Goal: Task Accomplishment & Management: Complete application form

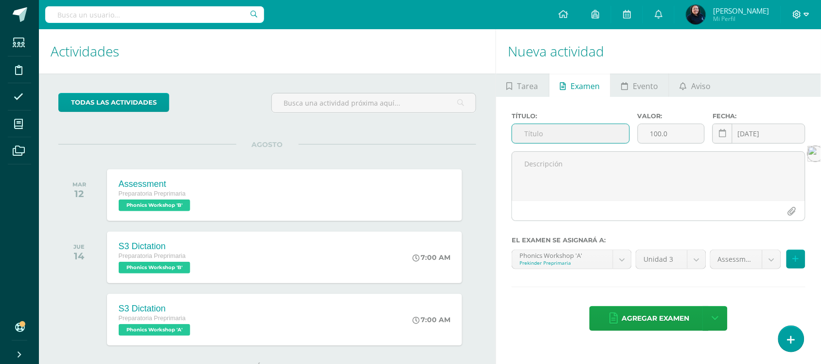
click at [802, 13] on span at bounding box center [801, 14] width 17 height 11
click at [783, 69] on span "Cerrar sesión" at bounding box center [776, 66] width 44 height 9
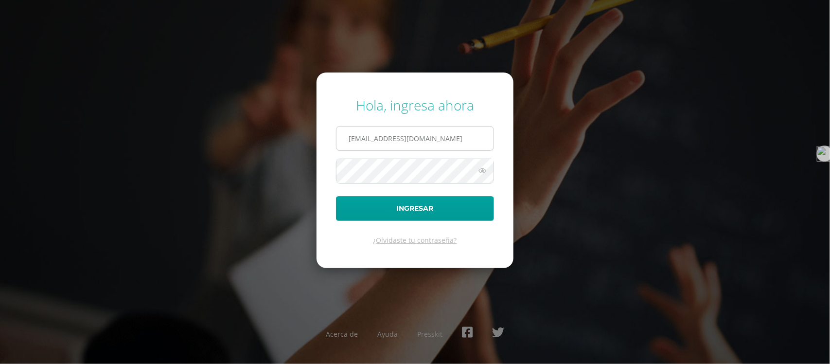
click at [461, 139] on input "emendez@bilinguesanjuan.edu.gt" at bounding box center [415, 138] width 157 height 24
type input "e"
type input "[EMAIL_ADDRESS][DOMAIN_NAME]"
click at [482, 173] on icon at bounding box center [482, 171] width 13 height 12
click at [336, 196] on button "Ingresar" at bounding box center [415, 208] width 158 height 25
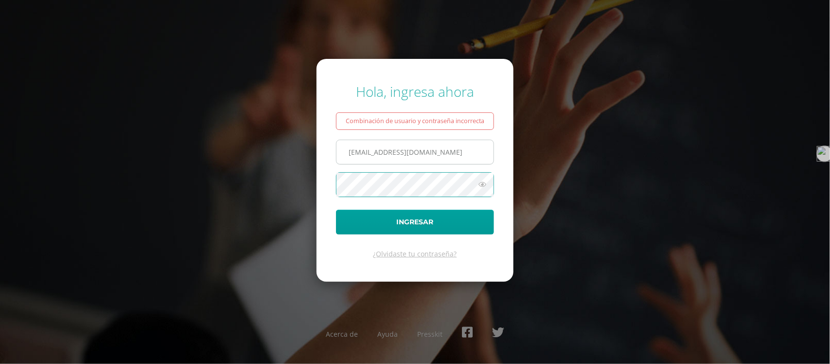
click at [427, 151] on input "criteriospreprimaria@bilinguesanjuan.edu.gt" at bounding box center [415, 152] width 157 height 24
click at [336, 210] on button "Ingresar" at bounding box center [415, 222] width 158 height 25
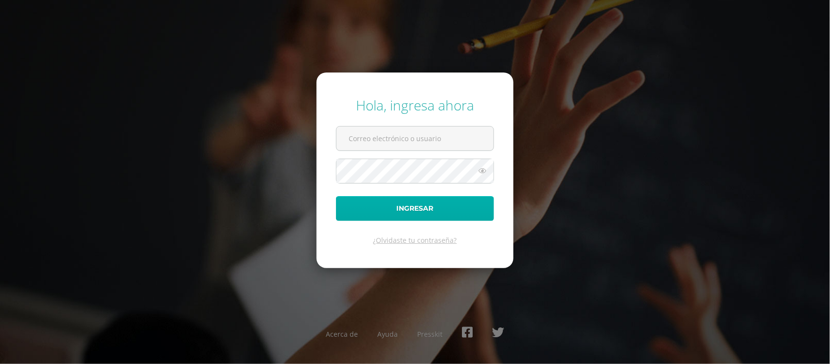
type input "[EMAIL_ADDRESS][DOMAIN_NAME]"
click at [402, 208] on button "Ingresar" at bounding box center [415, 208] width 158 height 25
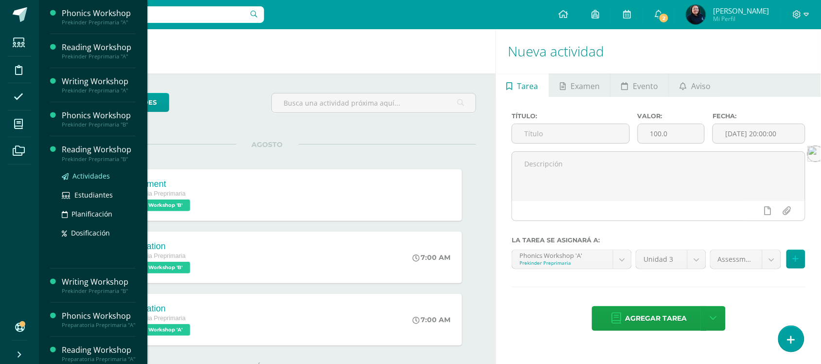
click at [90, 178] on span "Actividades" at bounding box center [90, 175] width 37 height 9
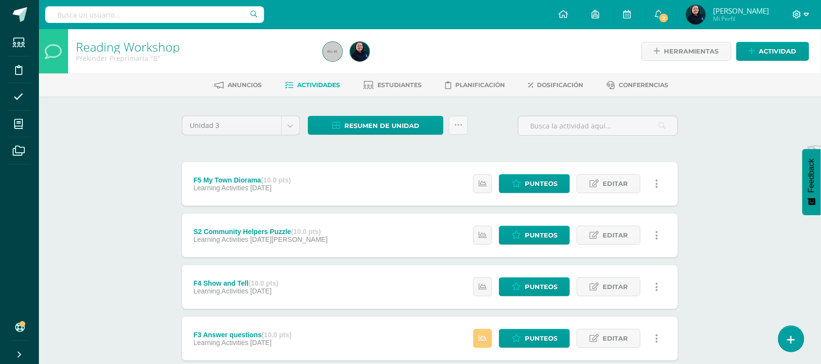
click at [800, 16] on icon at bounding box center [797, 14] width 9 height 9
click at [788, 66] on span "Cerrar sesión" at bounding box center [776, 66] width 44 height 9
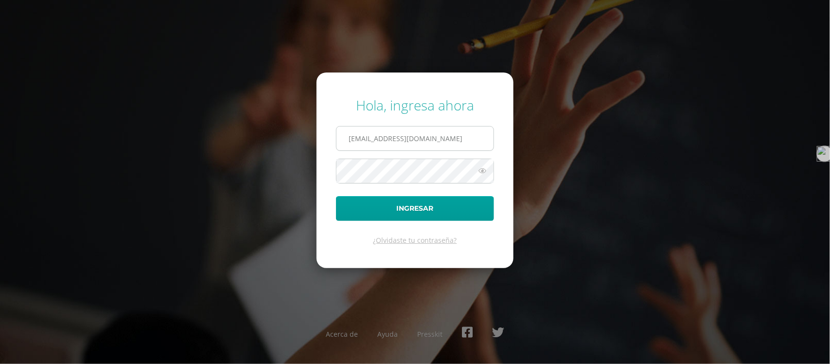
click at [453, 141] on input "emendez@bilinguesanjuan.edu.gt" at bounding box center [415, 138] width 157 height 24
type input "t"
type input "criteriospreprimaria@bilinguesanjuan.edu.gt"
click at [481, 171] on icon at bounding box center [482, 171] width 13 height 12
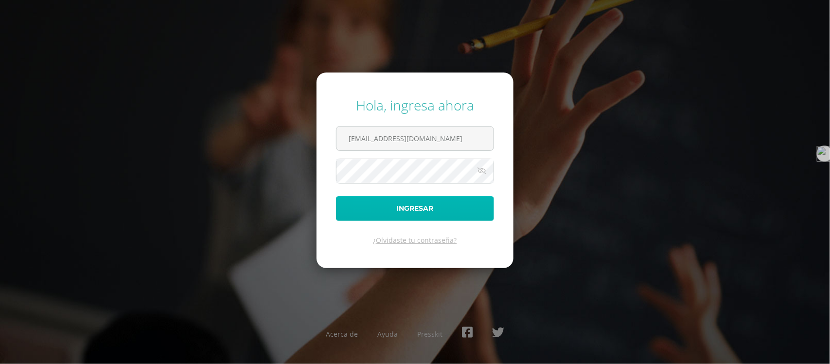
click at [427, 210] on button "Ingresar" at bounding box center [415, 208] width 158 height 25
type input "[EMAIL_ADDRESS][DOMAIN_NAME]"
click at [414, 199] on button "Ingresar" at bounding box center [415, 208] width 158 height 25
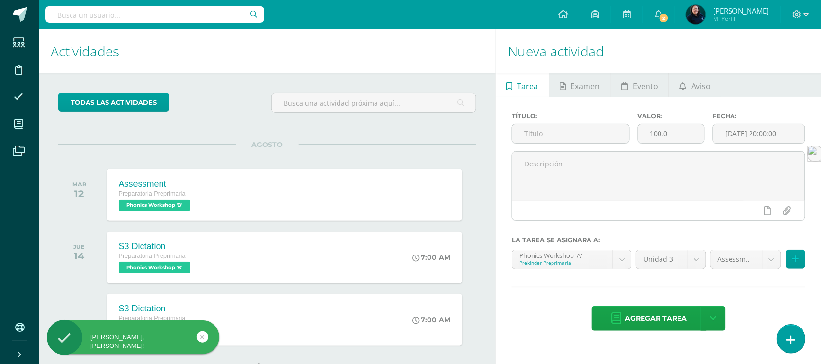
click at [787, 342] on icon at bounding box center [791, 339] width 9 height 11
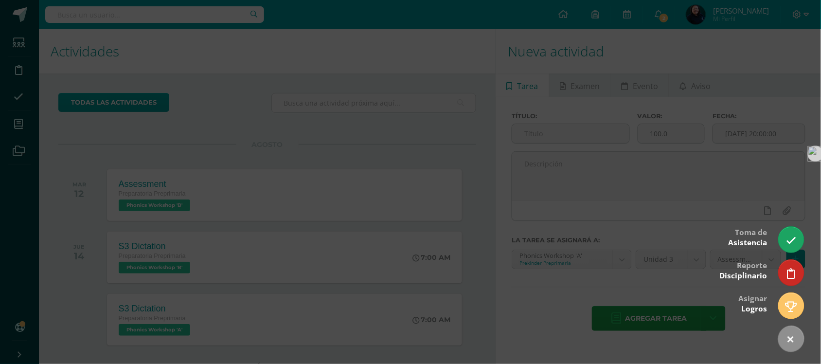
click at [212, 105] on div at bounding box center [410, 182] width 821 height 364
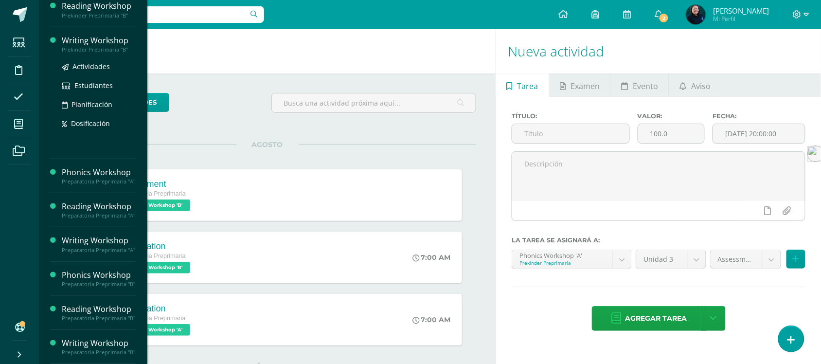
scroll to position [185, 0]
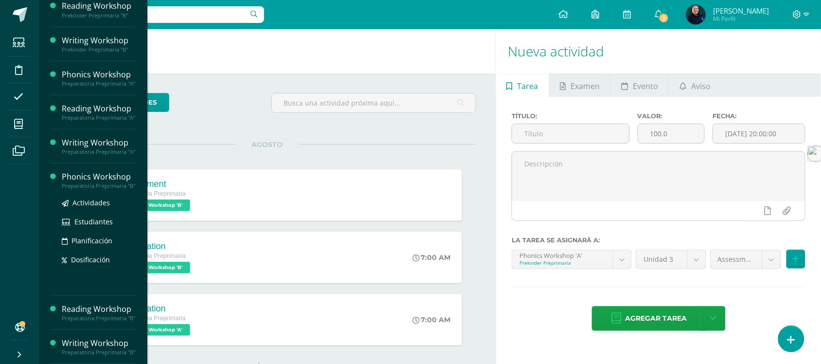
click at [103, 182] on div "Preparatoria Preprimaria "B"" at bounding box center [99, 185] width 74 height 7
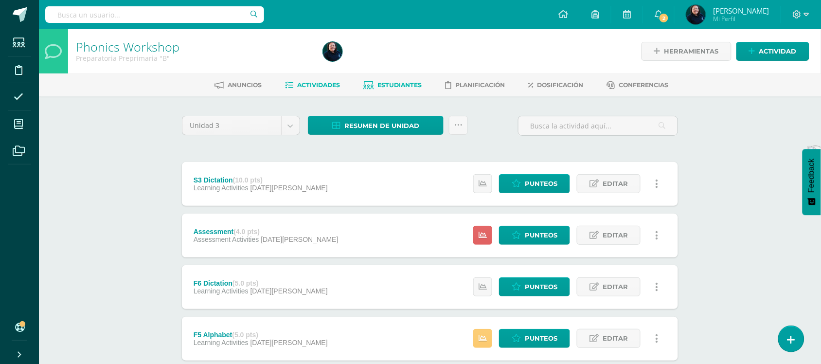
click at [393, 86] on span "Estudiantes" at bounding box center [400, 84] width 44 height 7
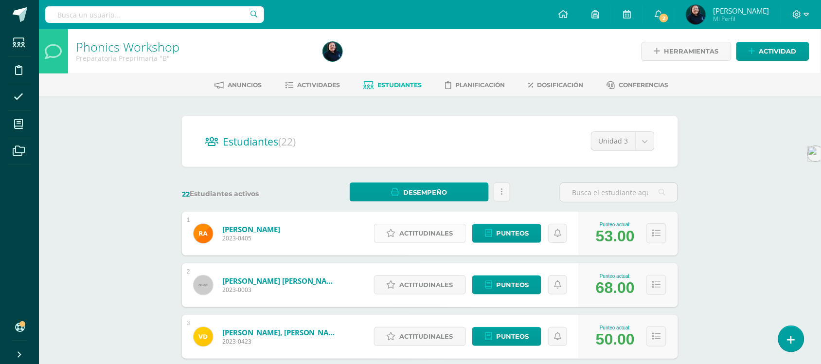
click at [421, 231] on span "Actitudinales" at bounding box center [426, 233] width 53 height 18
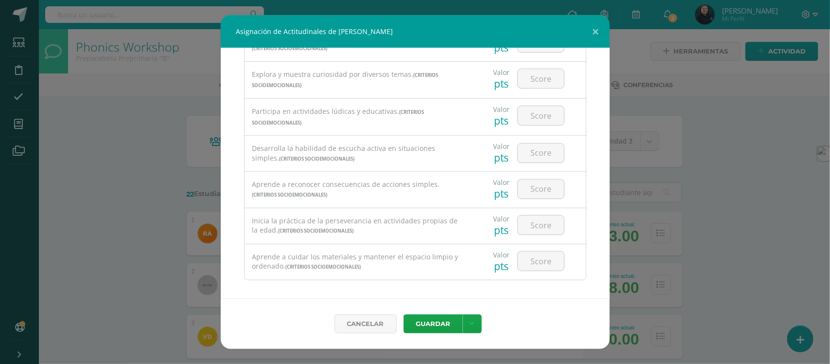
scroll to position [193, 0]
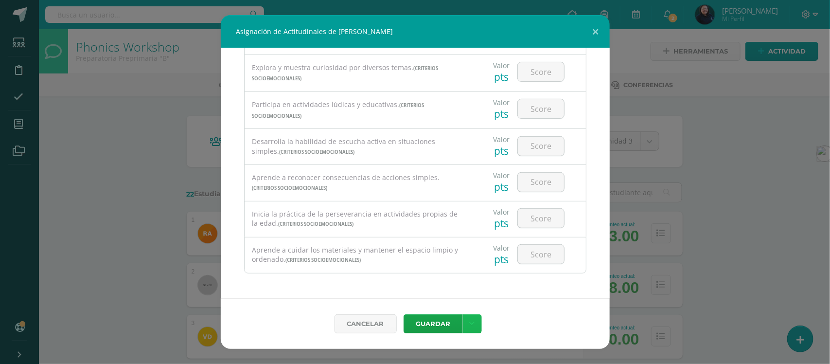
click at [473, 320] on icon at bounding box center [472, 324] width 5 height 8
click at [595, 30] on button at bounding box center [596, 31] width 28 height 33
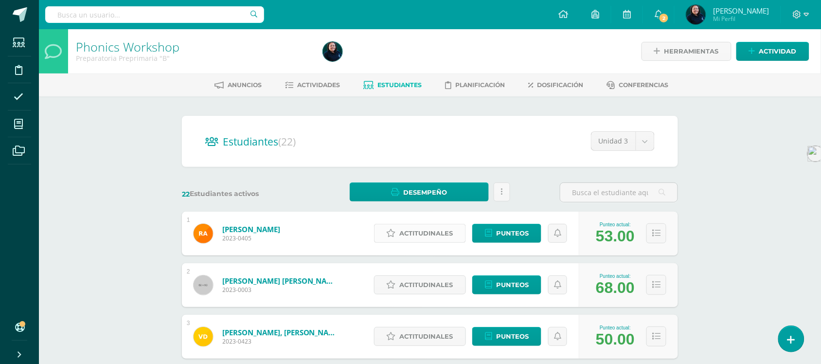
click at [410, 232] on span "Actitudinales" at bounding box center [426, 233] width 53 height 18
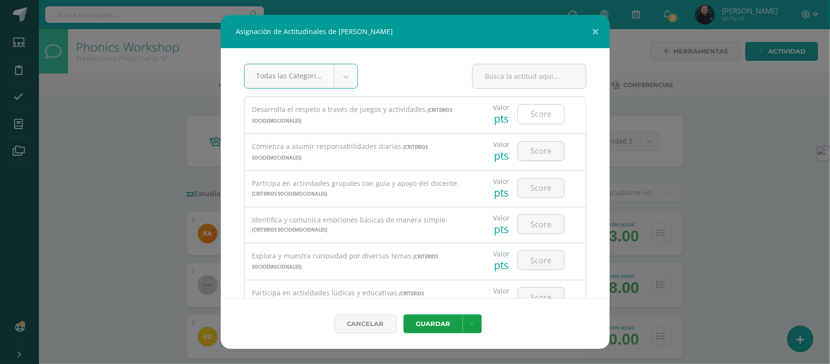
click at [531, 114] on input "number" at bounding box center [541, 114] width 46 height 19
type input "3"
click at [534, 156] on input "number" at bounding box center [541, 151] width 46 height 19
type input "3"
click at [533, 186] on input "number" at bounding box center [541, 187] width 46 height 19
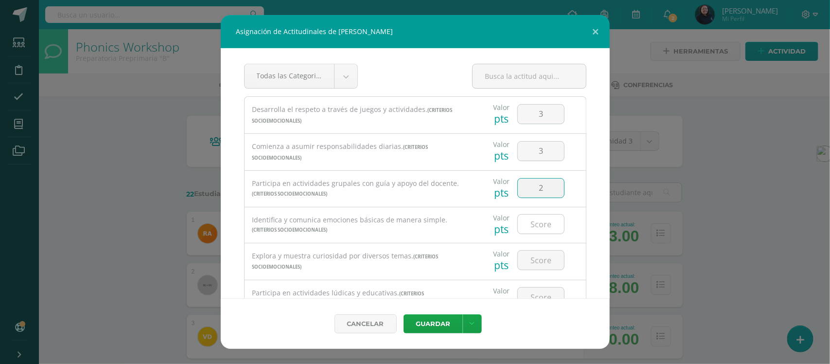
type input "2"
click at [535, 227] on input "number" at bounding box center [541, 223] width 46 height 19
type input "2"
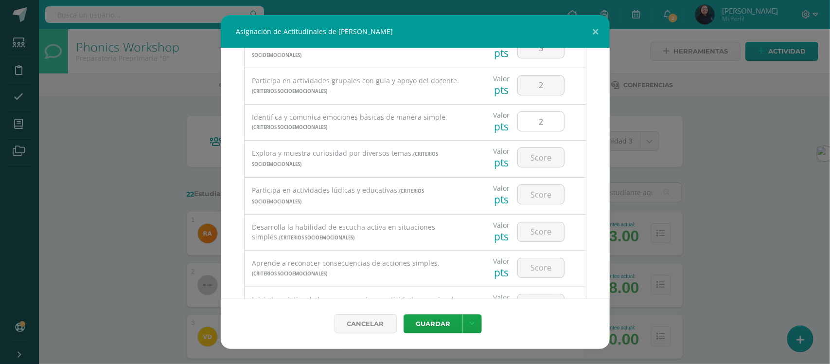
scroll to position [122, 0]
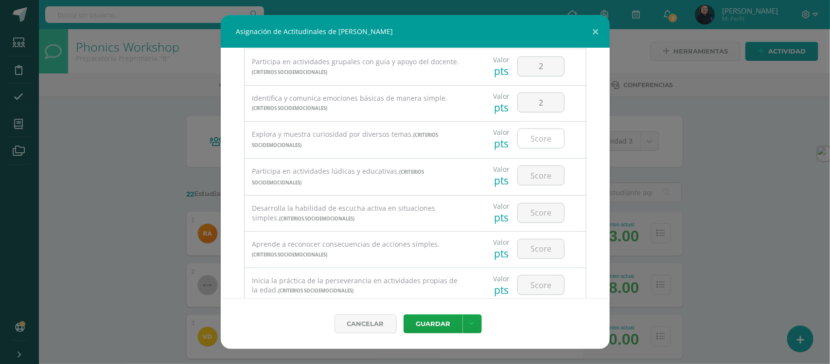
click at [538, 139] on input "number" at bounding box center [541, 138] width 46 height 19
type input "3"
click at [533, 181] on input "number" at bounding box center [541, 175] width 46 height 19
type input "3"
click at [534, 214] on input "number" at bounding box center [541, 212] width 46 height 19
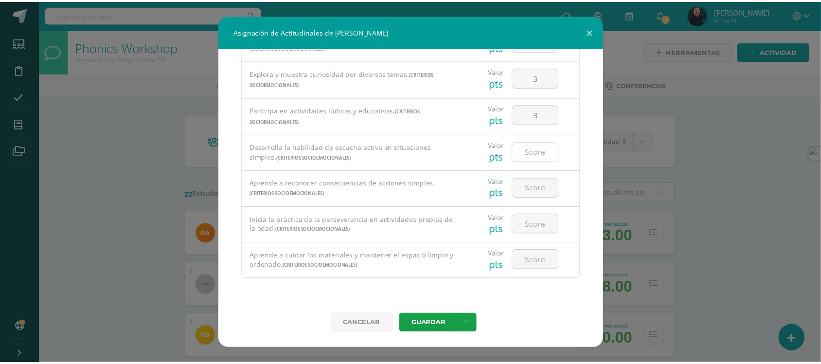
scroll to position [193, 0]
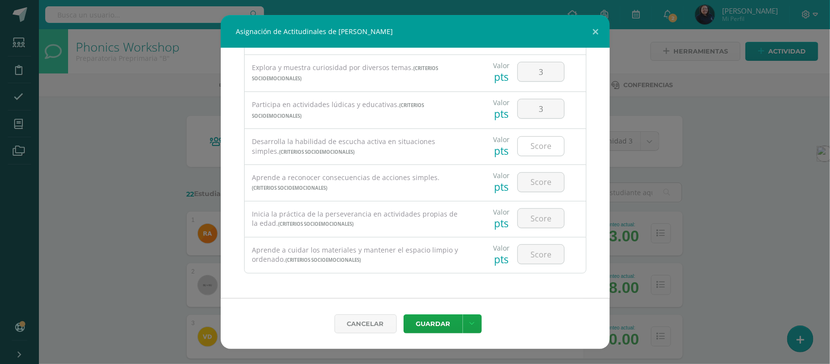
click at [536, 146] on input "number" at bounding box center [541, 146] width 46 height 19
type input "2"
type input "3"
click at [535, 181] on input "number" at bounding box center [541, 182] width 46 height 19
type input "2"
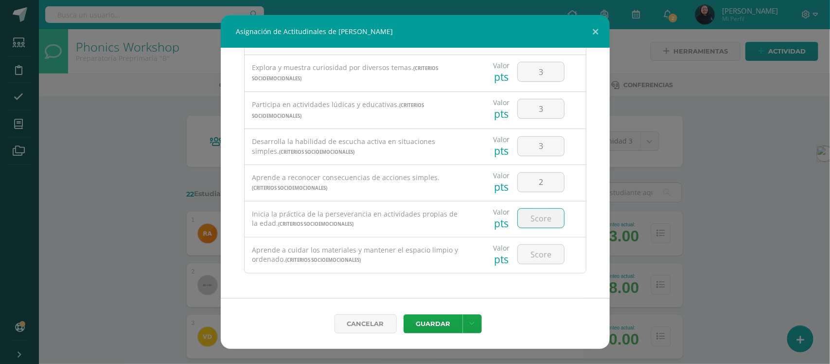
click at [528, 218] on input "number" at bounding box center [541, 218] width 46 height 19
type input "3"
click at [532, 256] on input "number" at bounding box center [541, 254] width 46 height 19
click at [533, 253] on input "number" at bounding box center [541, 254] width 46 height 19
type input "3"
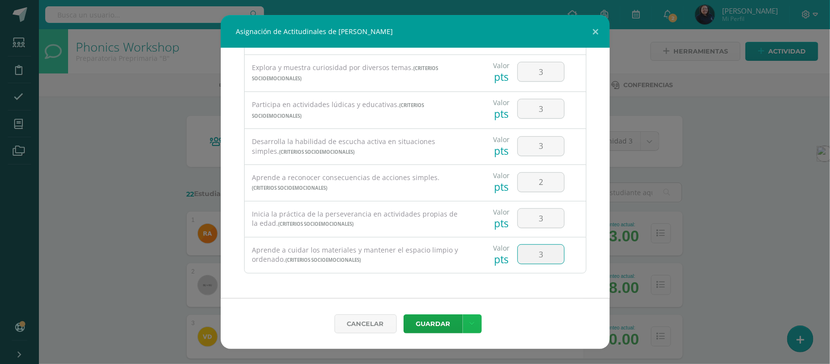
click at [470, 327] on icon at bounding box center [472, 324] width 5 height 8
click at [458, 288] on link "Guardar y poblar en todos mis cursos" at bounding box center [452, 285] width 107 height 23
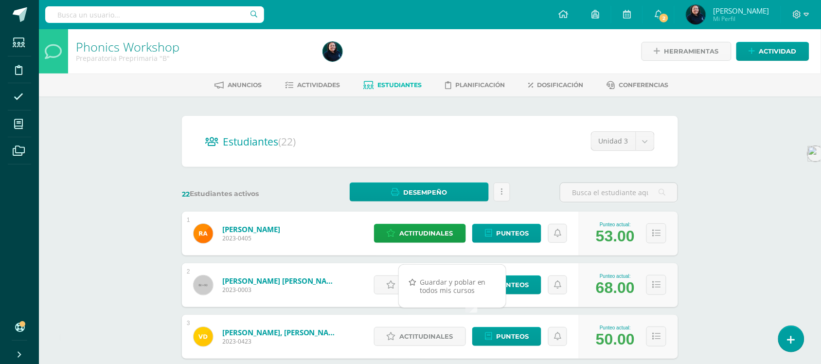
click at [423, 286] on span "Actitudinales" at bounding box center [426, 285] width 53 height 18
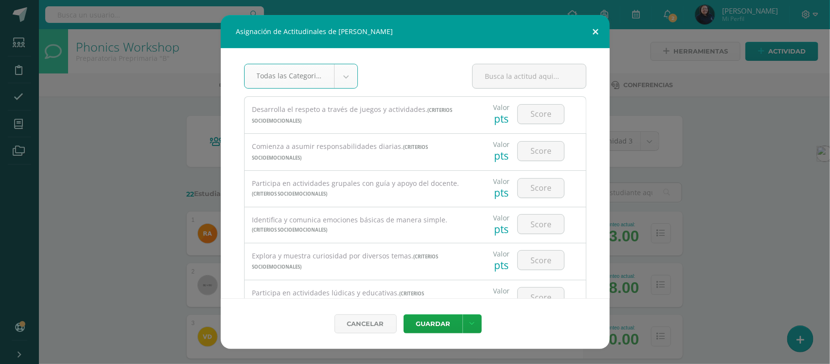
click at [595, 33] on button at bounding box center [596, 31] width 28 height 33
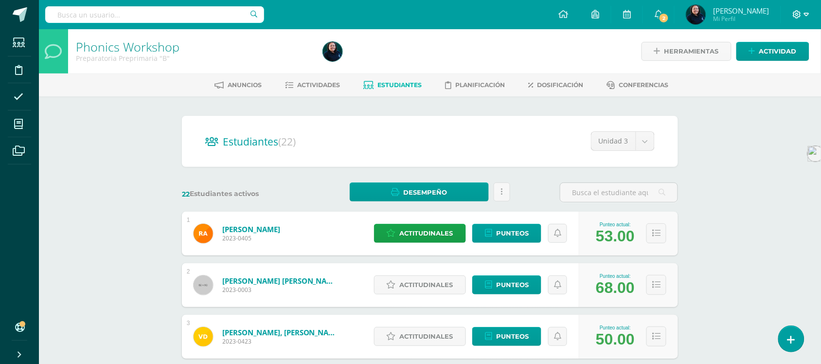
click at [805, 14] on icon at bounding box center [806, 14] width 5 height 3
click at [776, 66] on span "Cerrar sesión" at bounding box center [776, 66] width 44 height 9
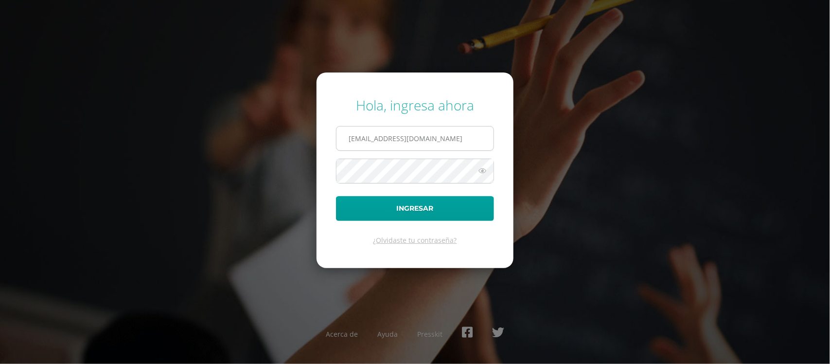
click at [458, 140] on input "[EMAIL_ADDRESS][DOMAIN_NAME]" at bounding box center [415, 138] width 157 height 24
type input "e"
type input "[EMAIL_ADDRESS][DOMAIN_NAME]"
click at [482, 171] on icon at bounding box center [482, 171] width 13 height 12
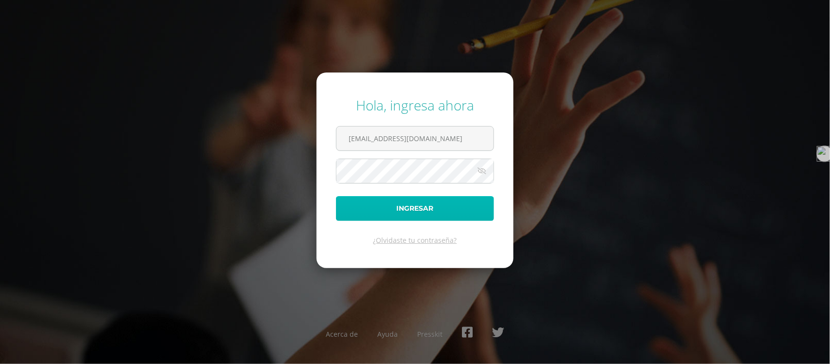
click at [423, 208] on button "Ingresar" at bounding box center [415, 208] width 158 height 25
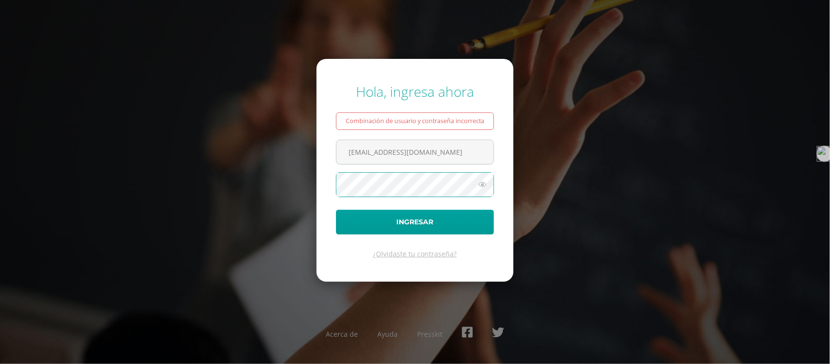
click at [336, 210] on button "Ingresar" at bounding box center [415, 222] width 158 height 25
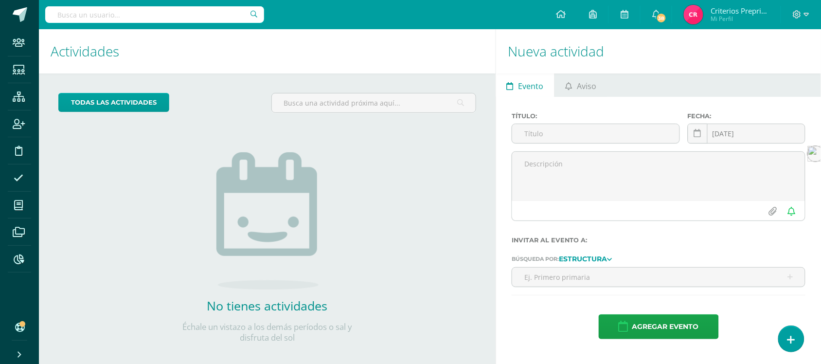
click at [85, 16] on input "text" at bounding box center [154, 14] width 219 height 17
type input "evelyn mendez"
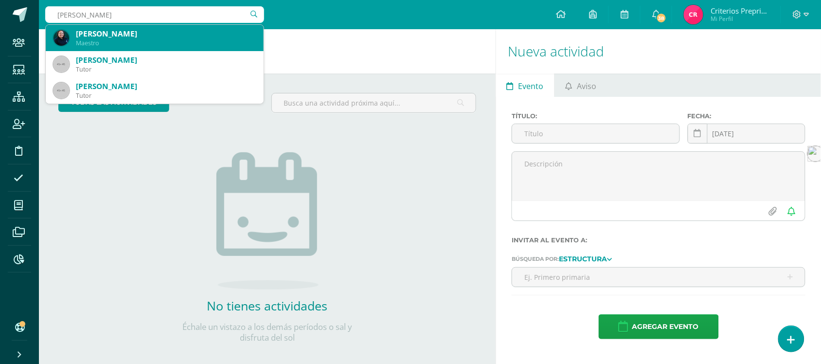
click at [98, 35] on div "Evelyn Mendez" at bounding box center [166, 34] width 180 height 10
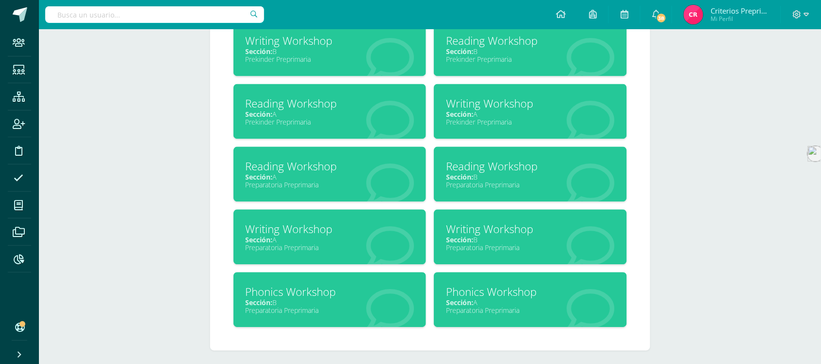
scroll to position [548, 0]
click at [293, 289] on div "Phonics Workshop" at bounding box center [330, 291] width 169 height 15
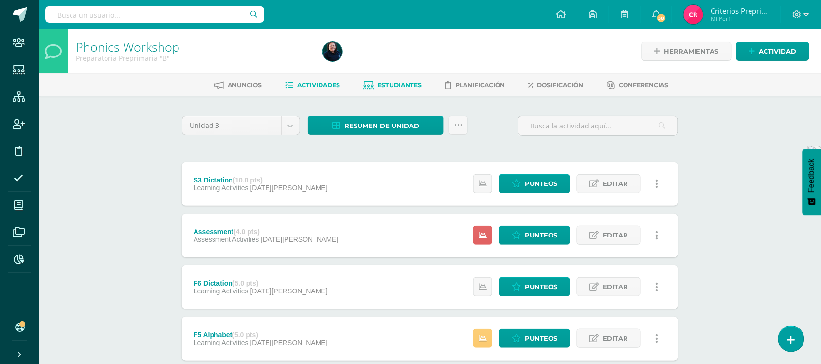
click at [392, 85] on span "Estudiantes" at bounding box center [400, 84] width 44 height 7
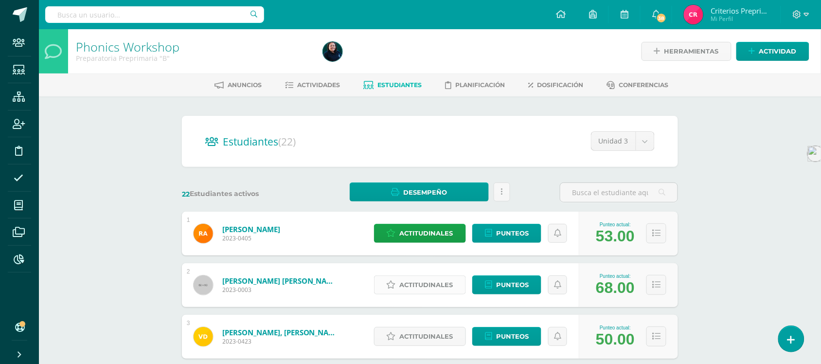
click at [424, 284] on span "Actitudinales" at bounding box center [426, 285] width 53 height 18
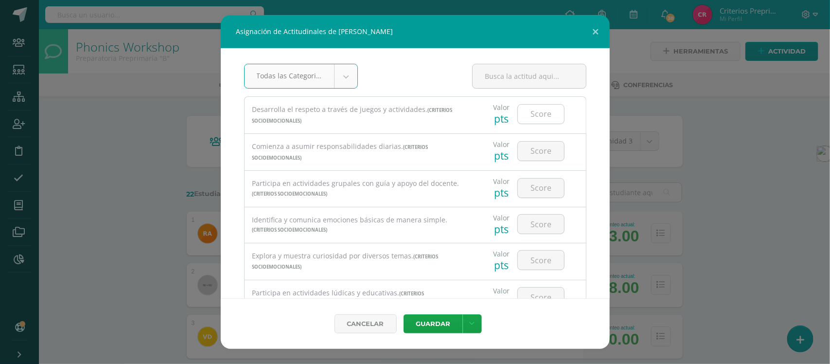
click at [531, 113] on input "number" at bounding box center [541, 114] width 46 height 19
type input "2"
click at [536, 155] on input "number" at bounding box center [541, 151] width 46 height 19
type input "2"
click at [529, 191] on input "number" at bounding box center [541, 187] width 46 height 19
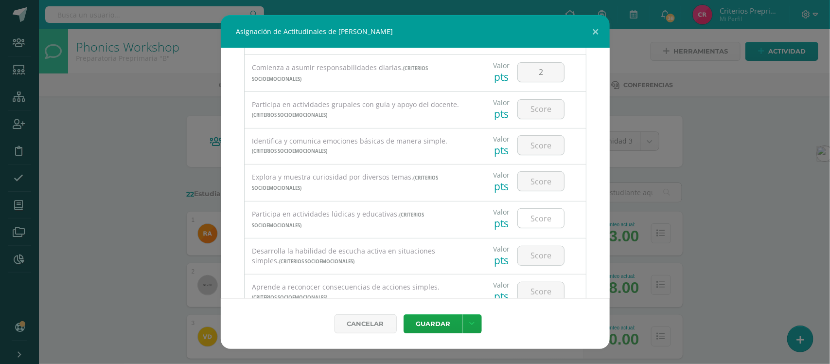
scroll to position [61, 0]
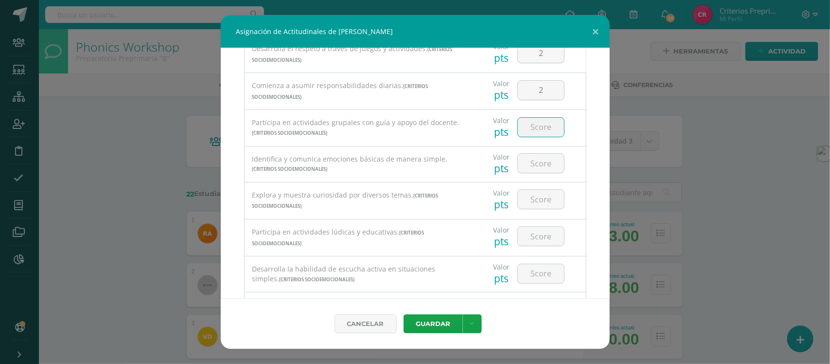
click at [536, 129] on input "number" at bounding box center [541, 127] width 46 height 19
type input "3"
click at [531, 164] on input "number" at bounding box center [541, 163] width 46 height 19
type input "3"
click at [532, 205] on input "number" at bounding box center [541, 199] width 46 height 19
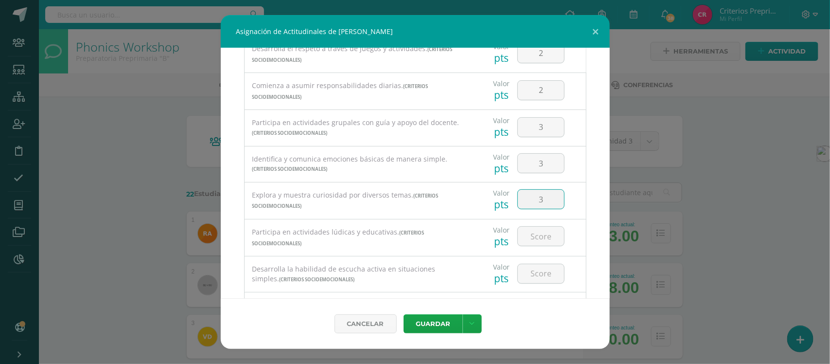
type input "3"
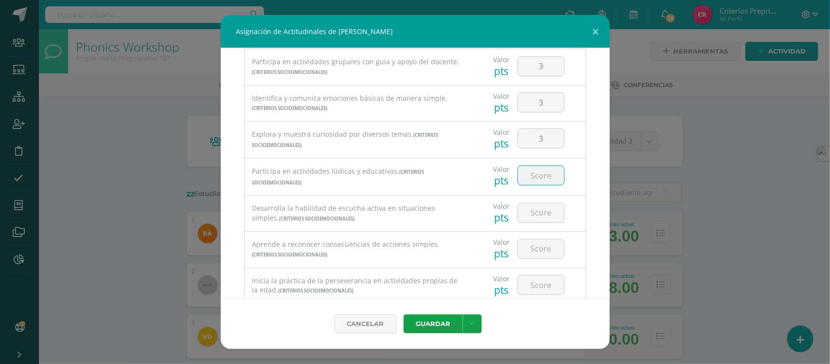
click at [531, 178] on input "number" at bounding box center [541, 175] width 46 height 19
type input "3"
click at [533, 214] on input "number" at bounding box center [541, 212] width 46 height 19
type input "2"
click at [533, 251] on input "number" at bounding box center [541, 248] width 46 height 19
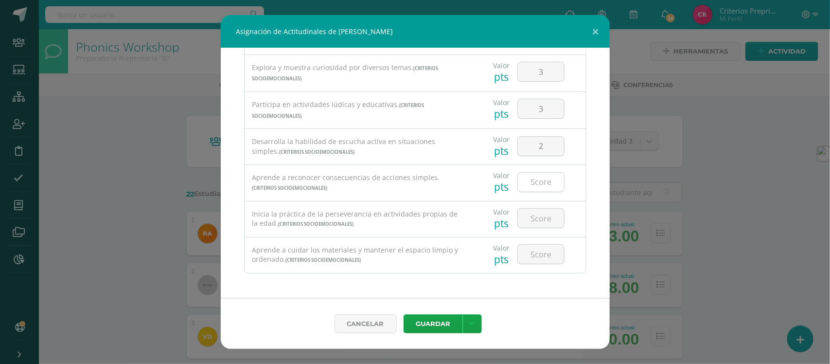
scroll to position [193, 0]
click at [535, 182] on input "number" at bounding box center [541, 182] width 46 height 19
type input "2"
click at [536, 219] on input "number" at bounding box center [541, 218] width 46 height 19
type input "3"
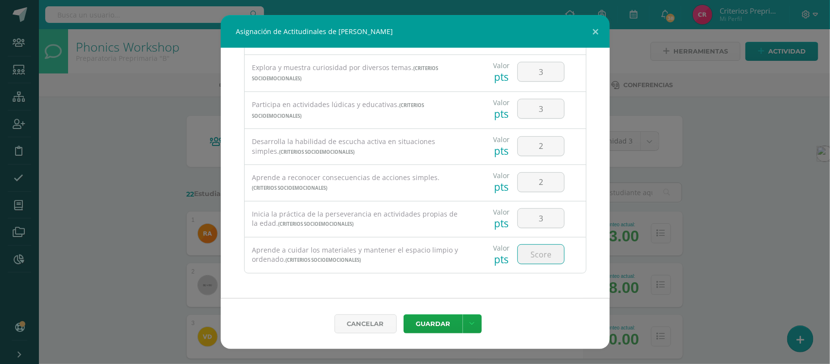
click at [533, 254] on input "number" at bounding box center [541, 254] width 46 height 19
type input "3"
click at [470, 326] on icon at bounding box center [472, 324] width 5 height 8
click at [440, 277] on link "Guardar y poblar en todos los curso de este estudiante" at bounding box center [452, 282] width 107 height 32
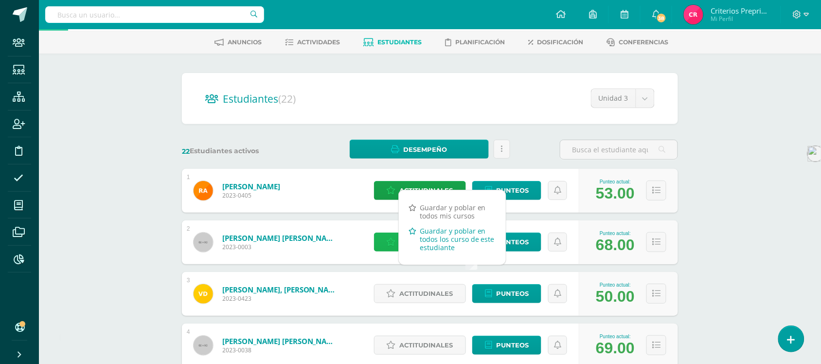
scroll to position [61, 0]
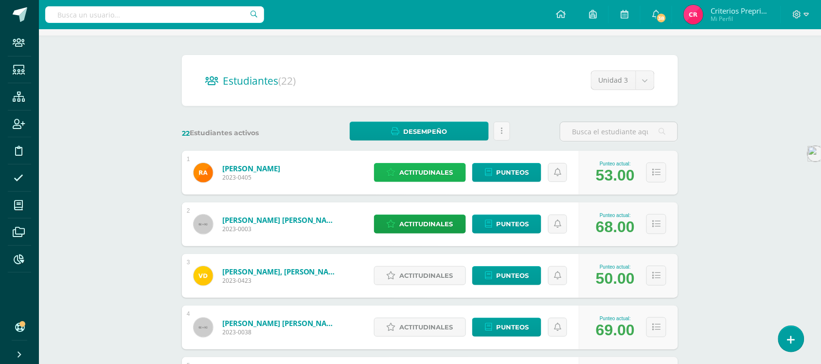
click at [426, 171] on span "Actitudinales" at bounding box center [426, 172] width 53 height 18
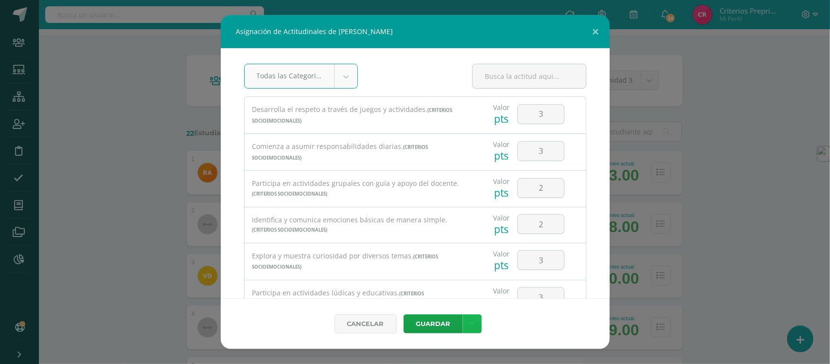
click at [472, 324] on icon at bounding box center [472, 324] width 5 height 8
click at [433, 278] on link "Guardar y poblar en todos los curso de este estudiante" at bounding box center [452, 282] width 107 height 32
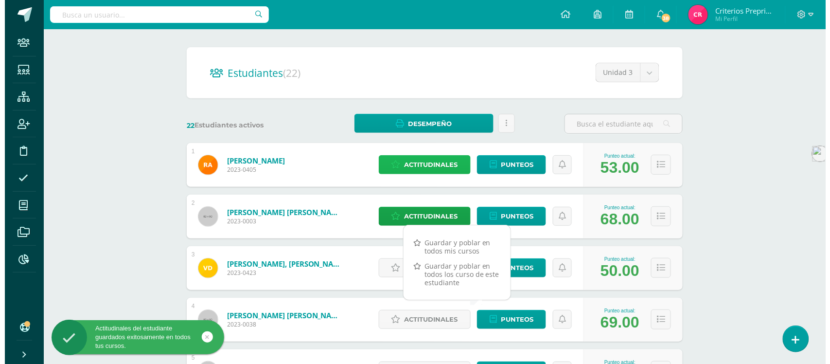
scroll to position [122, 0]
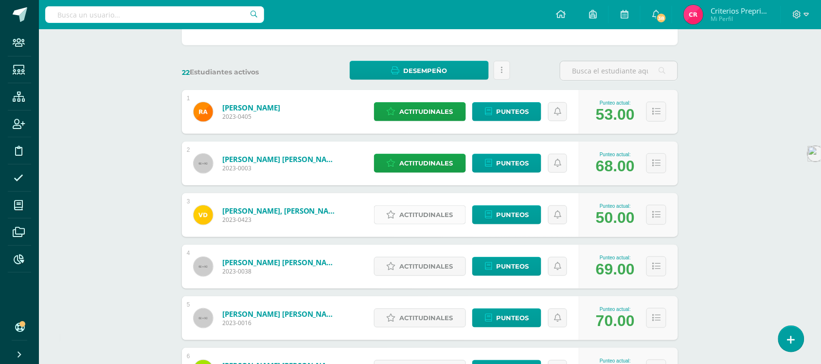
click at [424, 215] on span "Actitudinales" at bounding box center [426, 215] width 53 height 18
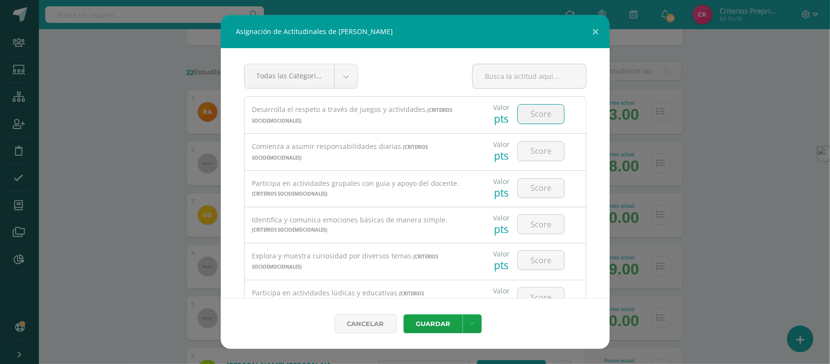
click at [538, 116] on input "number" at bounding box center [541, 114] width 46 height 19
type input "2"
click at [533, 149] on input "number" at bounding box center [541, 151] width 46 height 19
type input "2"
click at [533, 191] on input "number" at bounding box center [541, 187] width 46 height 19
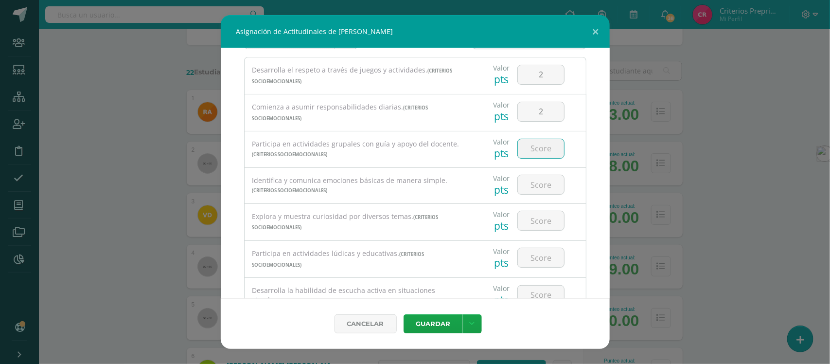
scroll to position [61, 0]
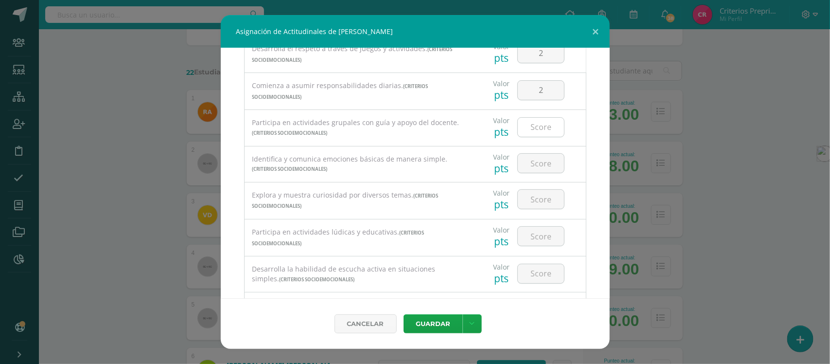
click at [531, 127] on input "number" at bounding box center [541, 127] width 46 height 19
type input "3"
click at [535, 164] on input "number" at bounding box center [541, 163] width 46 height 19
type input "3"
click at [535, 199] on input "number" at bounding box center [541, 199] width 46 height 19
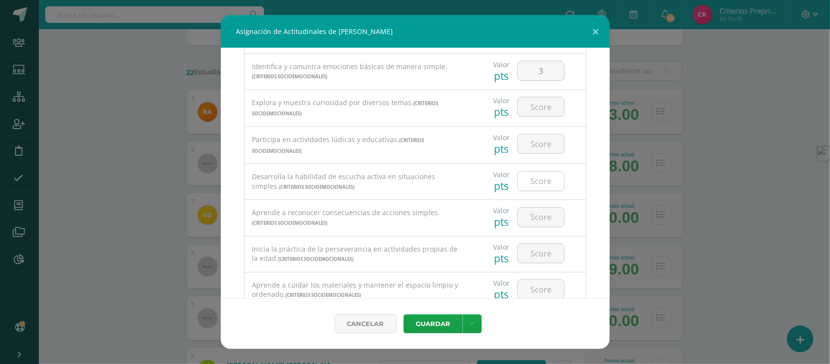
scroll to position [132, 0]
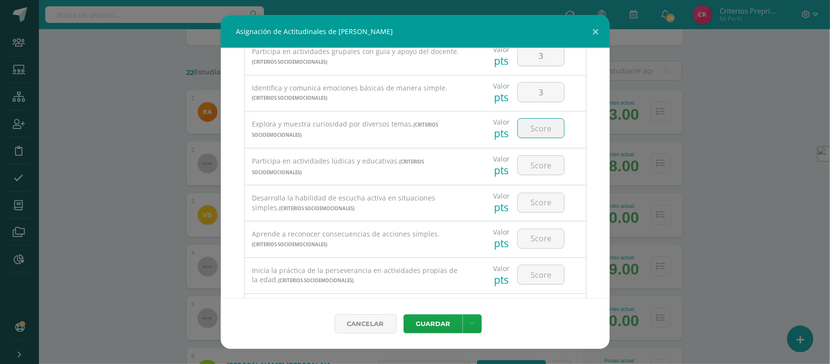
click at [536, 134] on input "number" at bounding box center [541, 128] width 46 height 19
type input "3"
click at [535, 168] on input "number" at bounding box center [541, 165] width 46 height 19
type input "3"
click at [534, 209] on input "number" at bounding box center [541, 202] width 46 height 19
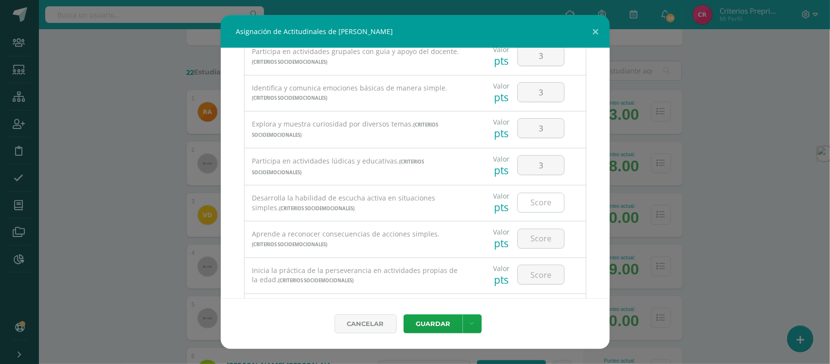
scroll to position [193, 0]
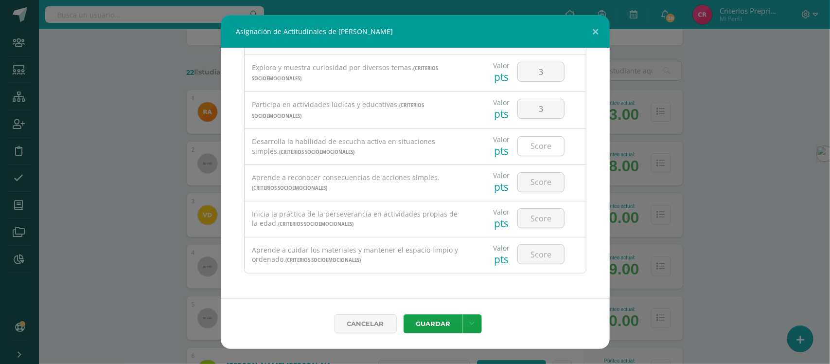
click at [525, 143] on input "number" at bounding box center [541, 146] width 46 height 19
type input "2"
click at [529, 184] on input "number" at bounding box center [541, 182] width 46 height 19
type input "3"
click at [533, 218] on input "number" at bounding box center [541, 218] width 46 height 19
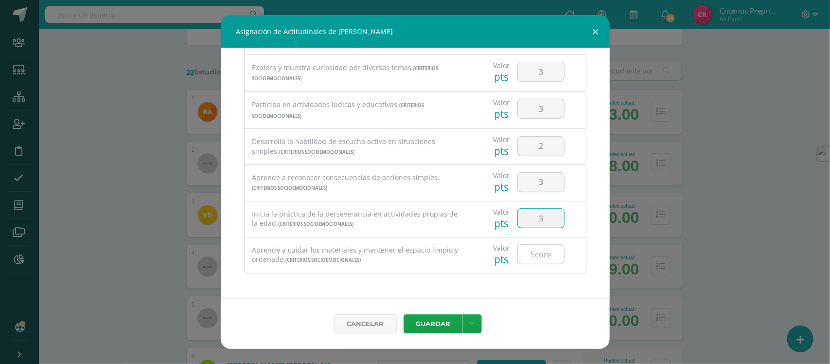
type input "3"
click at [538, 251] on input "number" at bounding box center [541, 254] width 46 height 19
type input "2"
click at [470, 324] on icon at bounding box center [472, 324] width 5 height 8
click at [429, 276] on link "Guardar y poblar en todos los curso de este estudiante" at bounding box center [452, 282] width 107 height 32
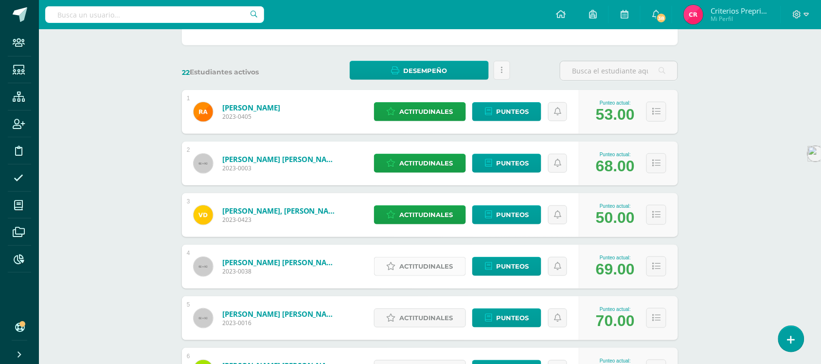
click at [421, 266] on span "Actitudinales" at bounding box center [426, 266] width 53 height 18
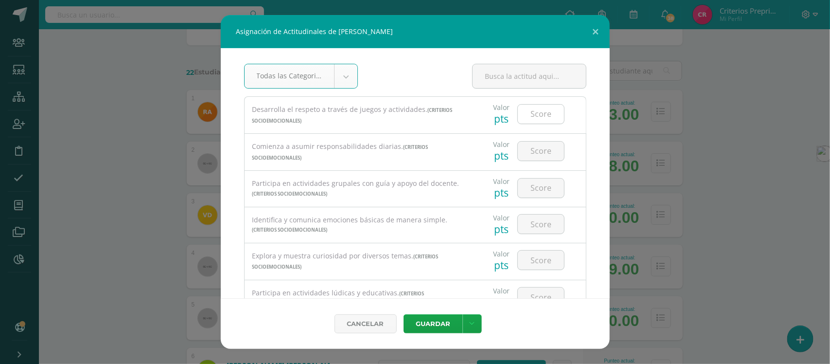
click at [538, 112] on input "number" at bounding box center [541, 114] width 46 height 19
type input "3"
type input "2"
click at [538, 152] on input "number" at bounding box center [541, 151] width 46 height 19
type input "3"
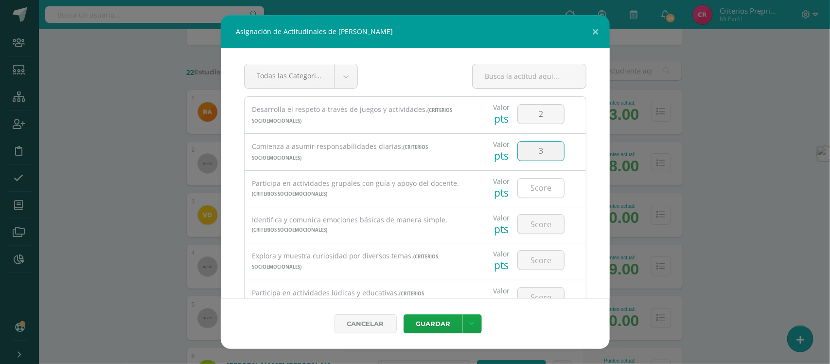
click at [541, 191] on input "number" at bounding box center [541, 187] width 46 height 19
type input "3"
click at [536, 222] on input "number" at bounding box center [541, 223] width 46 height 19
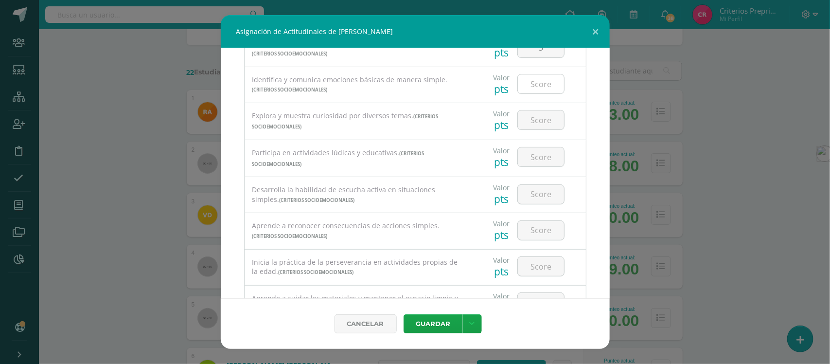
scroll to position [122, 0]
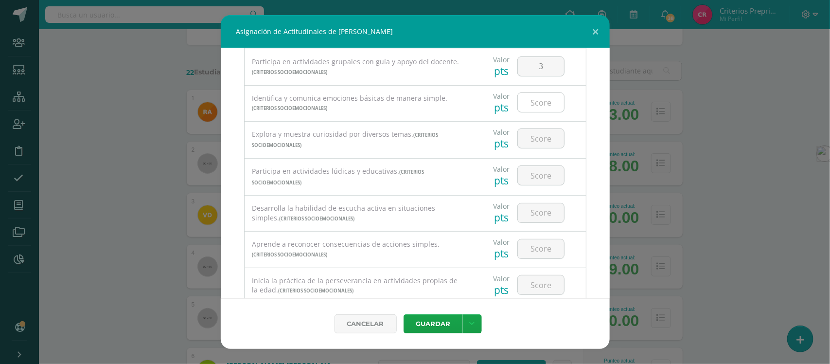
click at [535, 100] on input "number" at bounding box center [541, 102] width 46 height 19
type input "3"
click at [534, 142] on input "number" at bounding box center [541, 138] width 46 height 19
type input "3"
click at [536, 178] on input "number" at bounding box center [541, 175] width 46 height 19
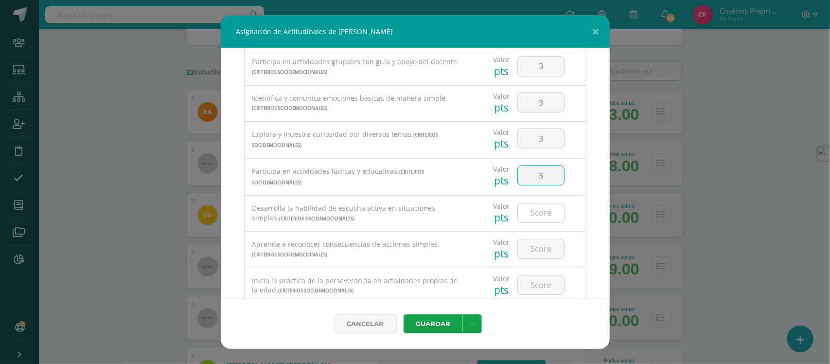
type input "3"
click at [533, 217] on input "number" at bounding box center [541, 212] width 46 height 19
type input "2"
click at [534, 249] on input "number" at bounding box center [541, 248] width 46 height 19
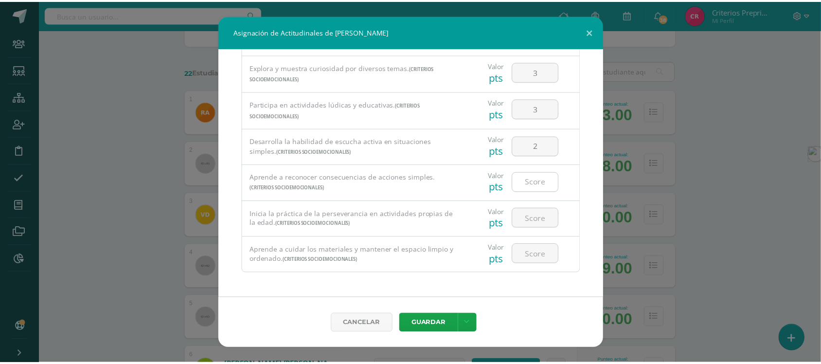
scroll to position [193, 0]
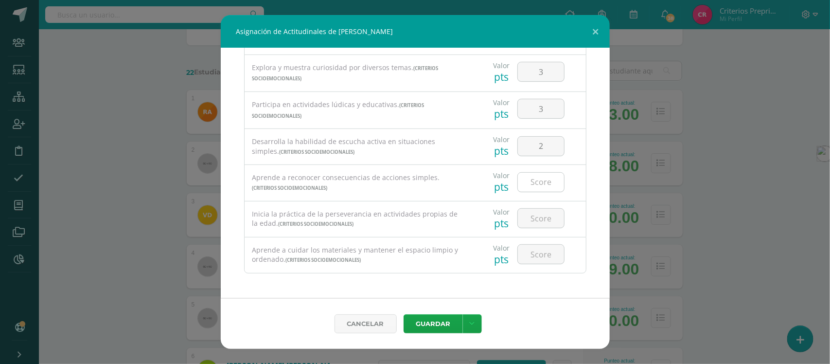
click at [534, 182] on input "number" at bounding box center [541, 182] width 46 height 19
type input "3"
type input "2"
click at [533, 219] on input "number" at bounding box center [541, 218] width 46 height 19
click at [537, 219] on input "number" at bounding box center [541, 218] width 46 height 19
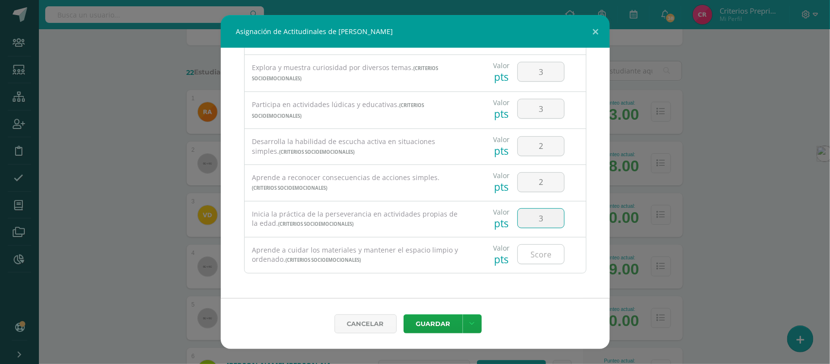
type input "3"
click at [536, 250] on input "number" at bounding box center [541, 254] width 46 height 19
type input "2"
click at [475, 328] on link at bounding box center [472, 323] width 19 height 19
click at [458, 289] on link "Guardar y poblar en todos los curso de este estudiante" at bounding box center [452, 282] width 107 height 32
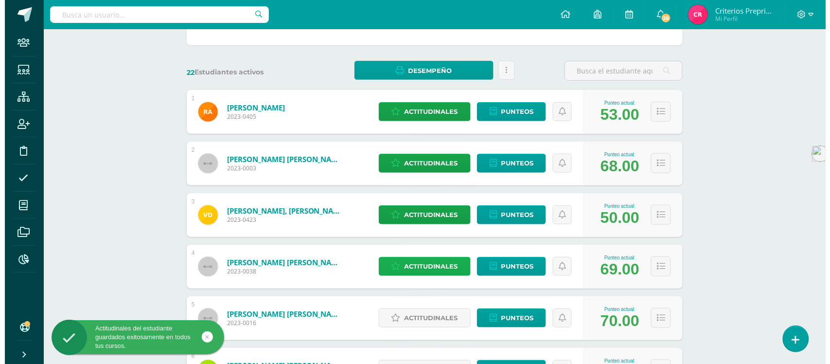
scroll to position [243, 0]
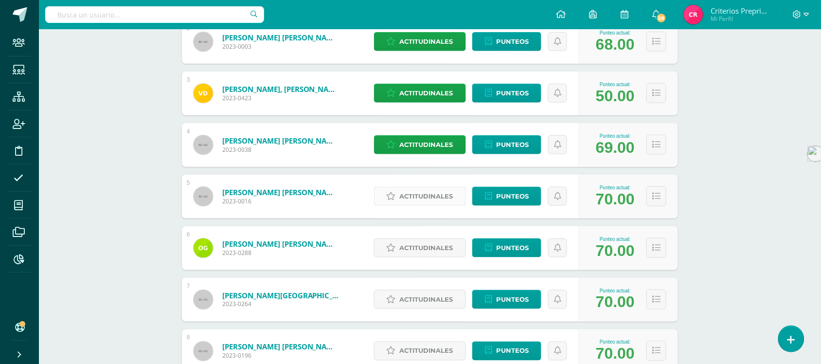
click at [423, 195] on span "Actitudinales" at bounding box center [426, 196] width 53 height 18
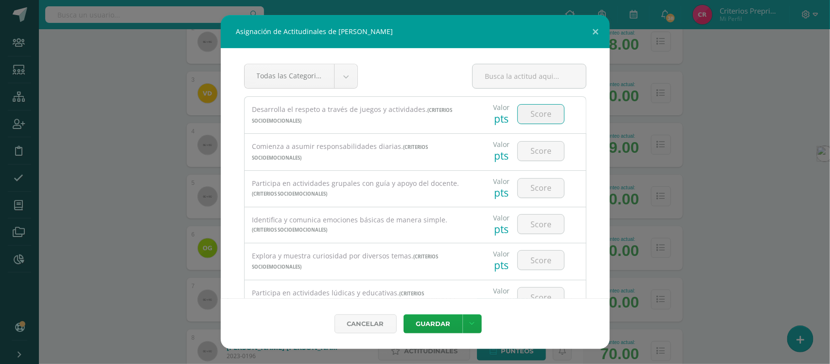
click at [527, 117] on input "number" at bounding box center [541, 114] width 46 height 19
type input "3"
click at [530, 157] on input "number" at bounding box center [541, 151] width 46 height 19
type input "3"
click at [535, 190] on input "number" at bounding box center [541, 187] width 46 height 19
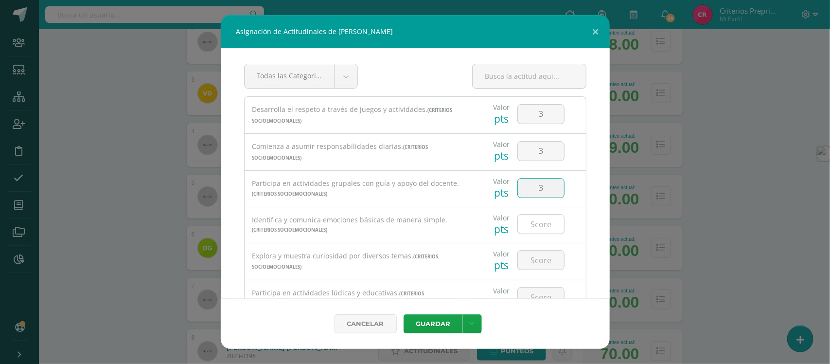
type input "3"
click at [535, 225] on input "number" at bounding box center [541, 223] width 46 height 19
type input "3"
click at [537, 264] on input "number" at bounding box center [541, 259] width 46 height 19
type input "3"
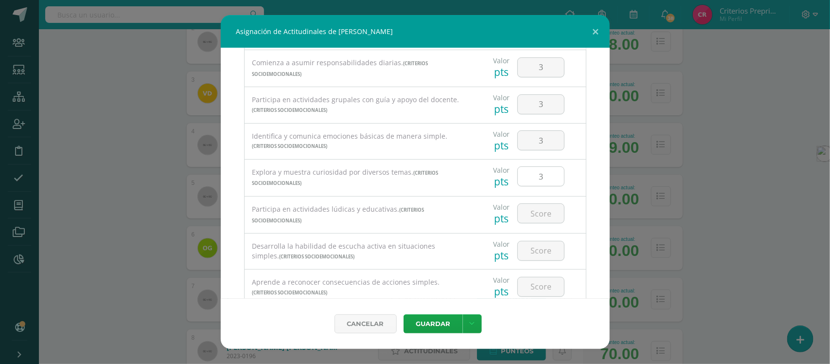
scroll to position [122, 0]
click at [533, 177] on input "number" at bounding box center [541, 175] width 46 height 19
type input "3"
click at [533, 210] on input "number" at bounding box center [541, 212] width 46 height 19
type input "3"
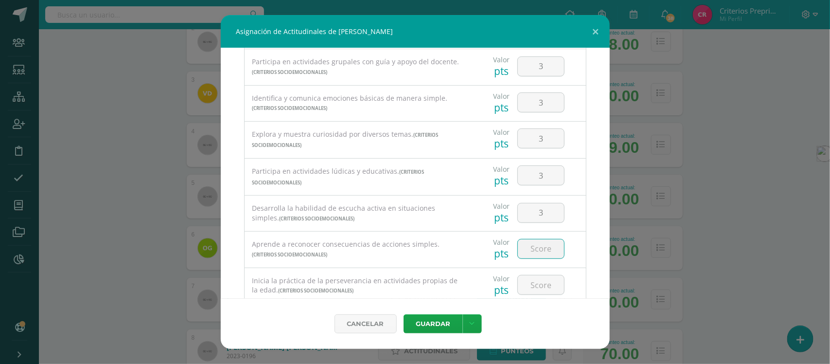
click at [537, 253] on input "number" at bounding box center [541, 248] width 46 height 19
type input "3"
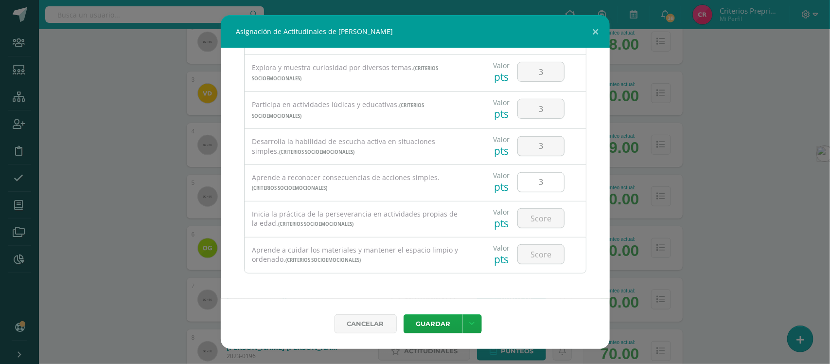
scroll to position [193, 0]
click at [535, 217] on input "number" at bounding box center [541, 218] width 46 height 19
type input "3"
click at [545, 253] on input "number" at bounding box center [541, 254] width 46 height 19
type input "3"
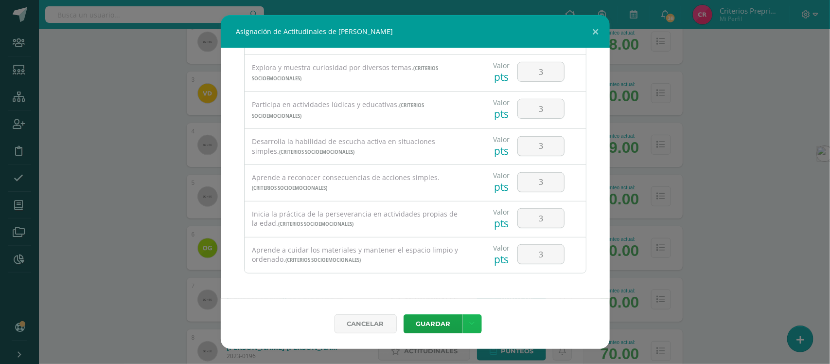
click at [474, 326] on link at bounding box center [472, 323] width 19 height 19
click at [452, 281] on link "Guardar y poblar en todos los curso de este estudiante" at bounding box center [452, 282] width 107 height 32
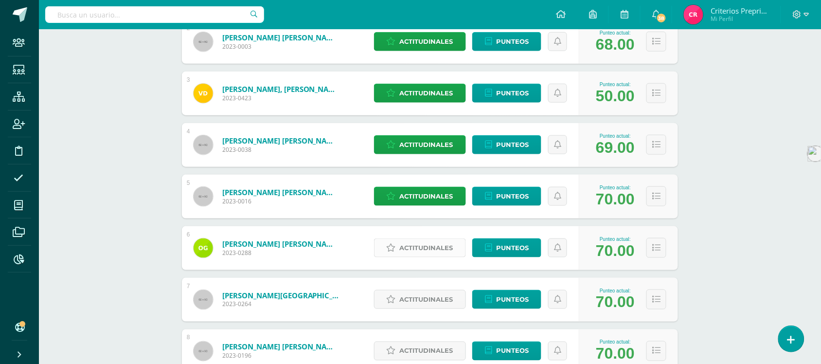
click at [430, 250] on span "Actitudinales" at bounding box center [426, 248] width 53 height 18
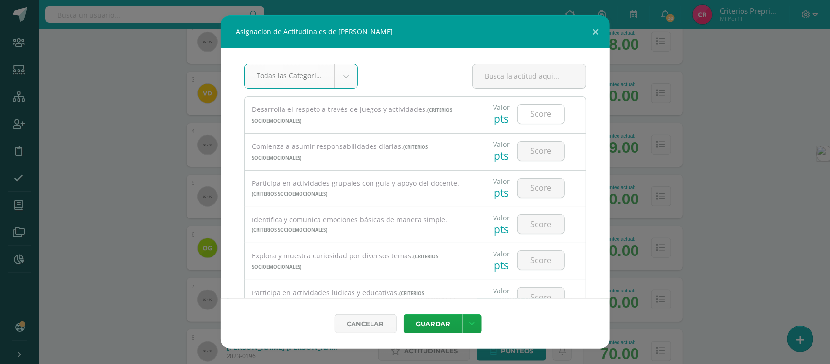
click at [536, 113] on input "number" at bounding box center [541, 114] width 46 height 19
type input "3"
click at [534, 154] on input "number" at bounding box center [541, 151] width 46 height 19
click at [532, 190] on input "number" at bounding box center [541, 187] width 46 height 19
click at [534, 156] on input "number" at bounding box center [541, 151] width 46 height 19
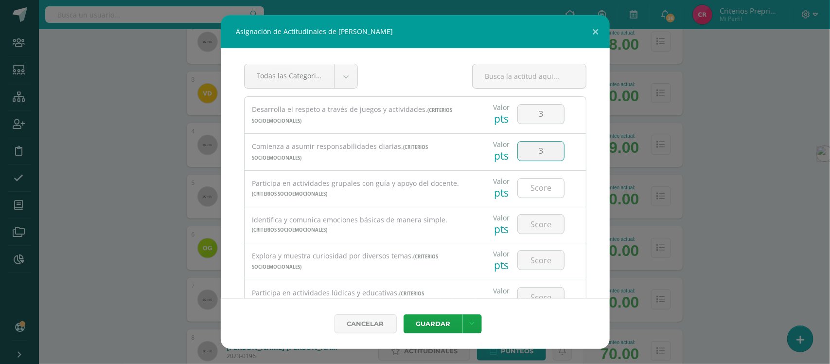
type input "3"
click at [536, 191] on input "number" at bounding box center [541, 187] width 46 height 19
type input "3"
click at [541, 233] on input "number" at bounding box center [541, 223] width 46 height 19
type input "3"
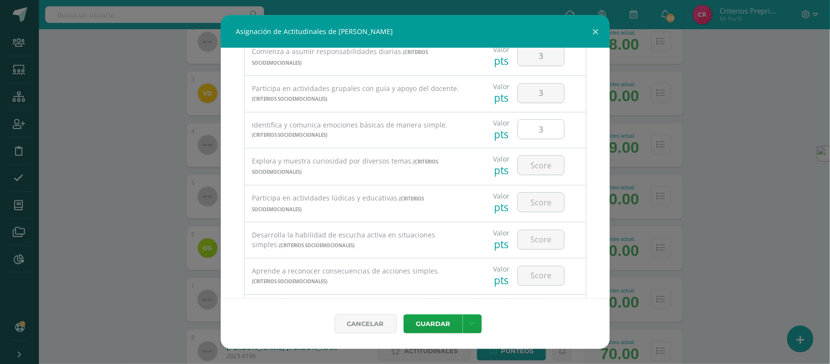
scroll to position [122, 0]
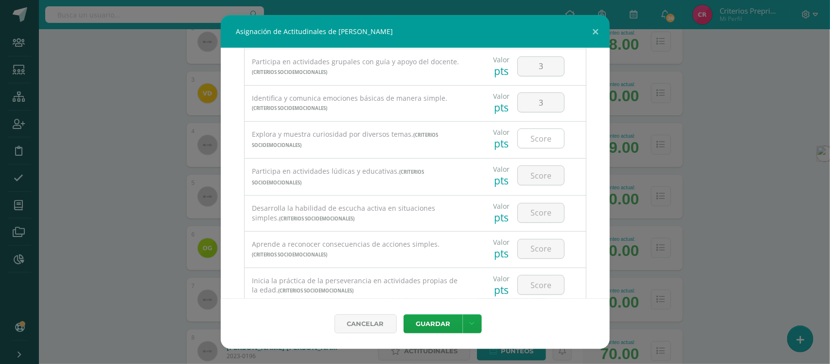
click at [528, 142] on input "number" at bounding box center [541, 138] width 46 height 19
type input "3"
click at [537, 178] on input "number" at bounding box center [541, 175] width 46 height 19
type input "3"
click at [540, 217] on input "number" at bounding box center [541, 212] width 46 height 19
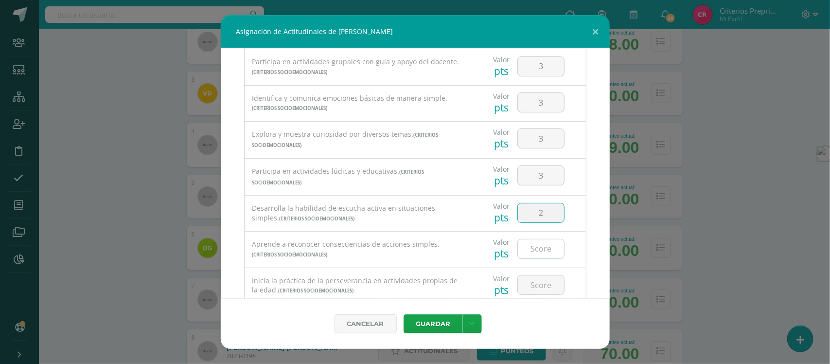
type input "2"
click at [533, 253] on input "number" at bounding box center [541, 248] width 46 height 19
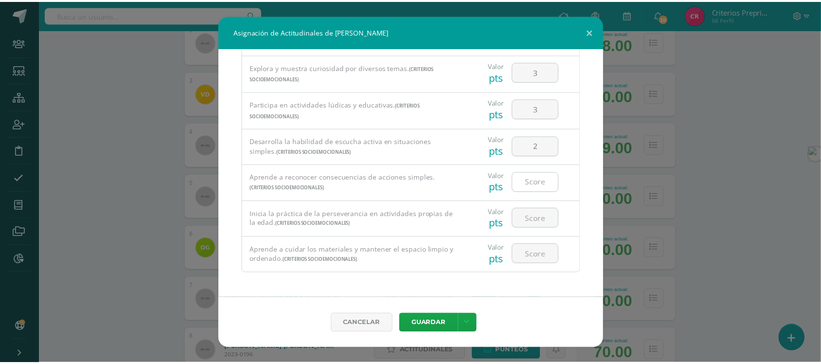
scroll to position [193, 0]
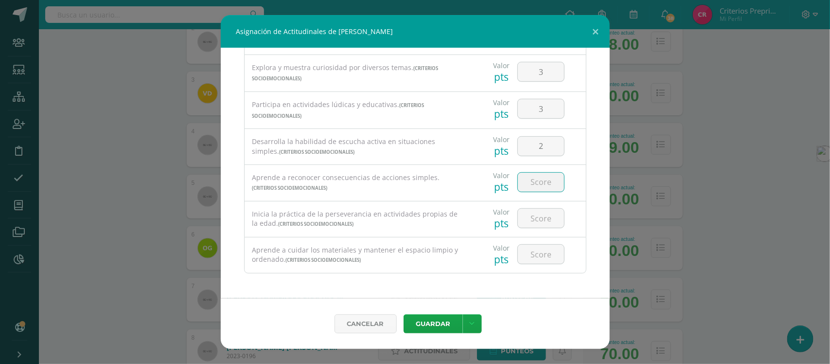
click at [534, 180] on input "number" at bounding box center [541, 182] width 46 height 19
type input "2"
click at [532, 220] on input "number" at bounding box center [541, 218] width 46 height 19
type input "2"
click at [536, 256] on input "number" at bounding box center [541, 254] width 46 height 19
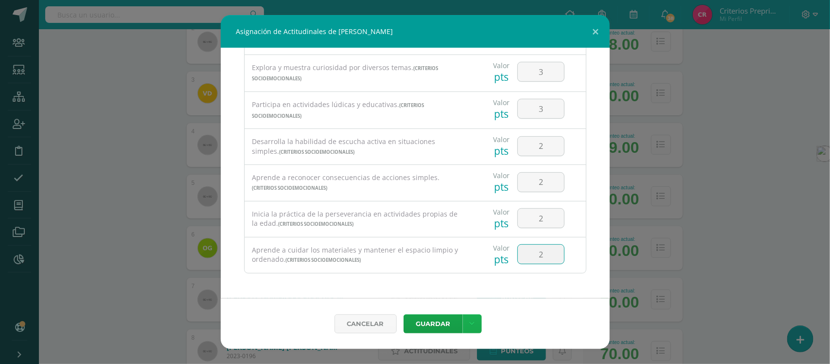
type input "2"
click at [472, 322] on icon at bounding box center [472, 324] width 5 height 8
click at [447, 274] on link "Guardar y poblar en todos los curso de este estudiante" at bounding box center [452, 282] width 107 height 32
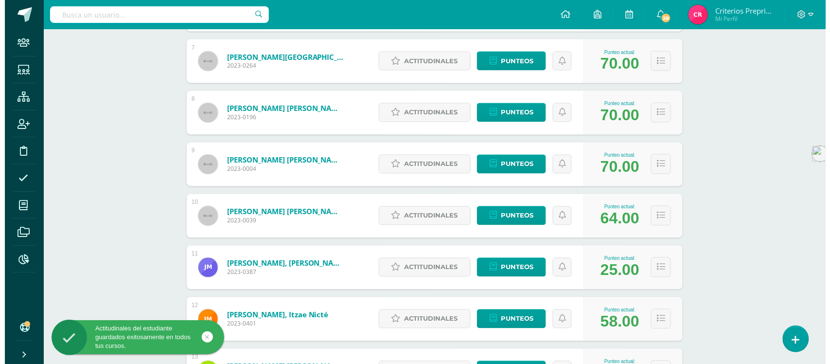
scroll to position [486, 0]
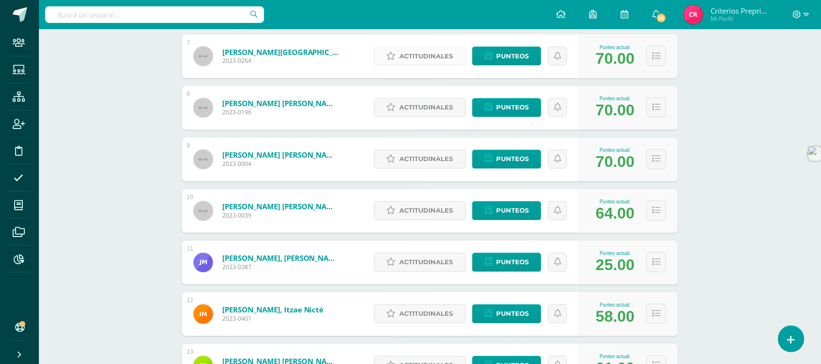
click at [428, 56] on span "Actitudinales" at bounding box center [426, 56] width 53 height 18
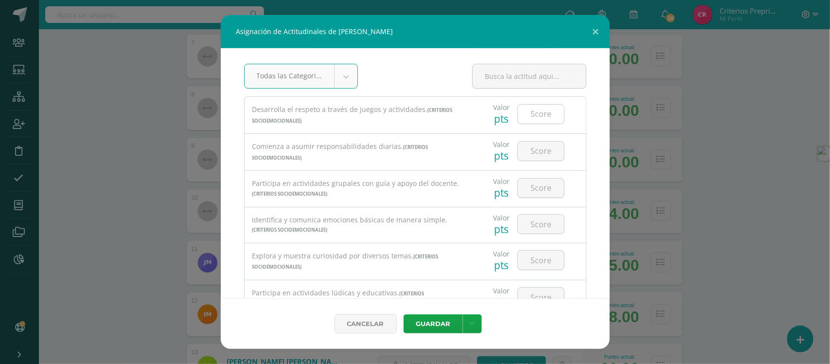
click at [533, 112] on input "number" at bounding box center [541, 114] width 46 height 19
type input "3"
click at [531, 147] on input "number" at bounding box center [541, 151] width 46 height 19
type input "3"
click at [533, 195] on input "number" at bounding box center [541, 187] width 46 height 19
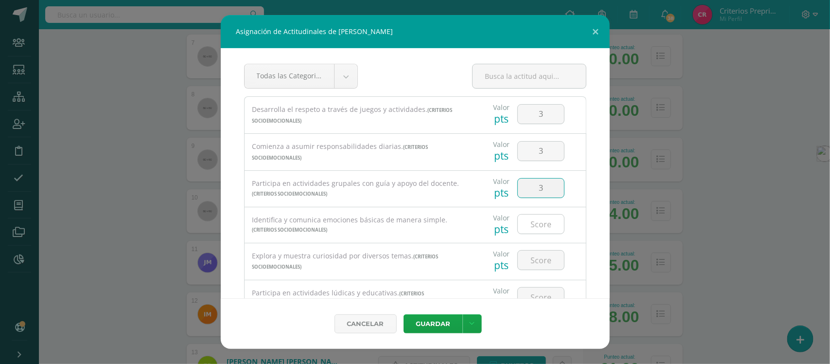
type input "3"
click at [538, 224] on input "number" at bounding box center [541, 223] width 46 height 19
type input "3"
click at [532, 263] on input "number" at bounding box center [541, 259] width 46 height 19
type input "3"
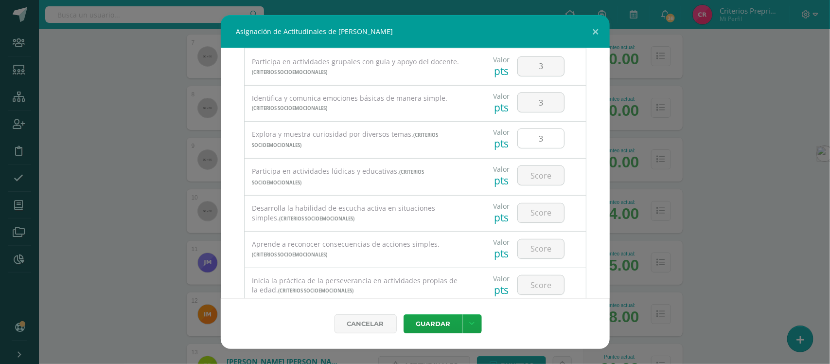
scroll to position [182, 0]
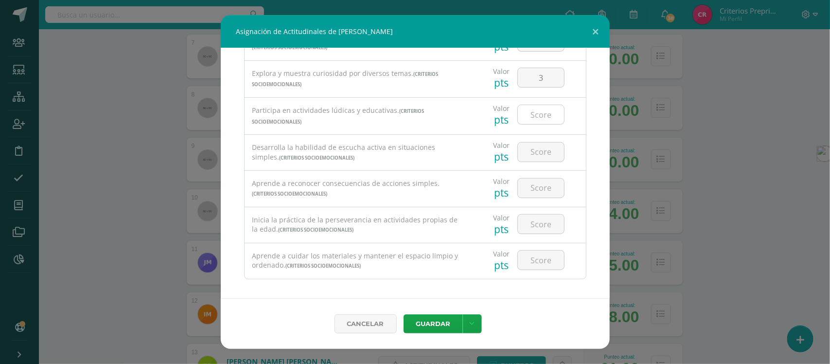
click at [535, 113] on input "number" at bounding box center [541, 114] width 46 height 19
type input "3"
type input "2"
click at [536, 161] on input "number" at bounding box center [541, 152] width 46 height 19
type input "3"
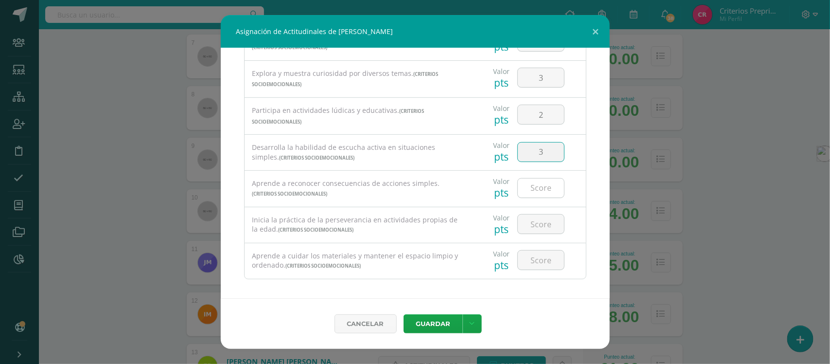
click at [540, 195] on input "number" at bounding box center [541, 187] width 46 height 19
type input "3"
click at [526, 233] on input "number" at bounding box center [541, 223] width 46 height 19
type input "3"
click at [534, 262] on input "number" at bounding box center [541, 259] width 46 height 19
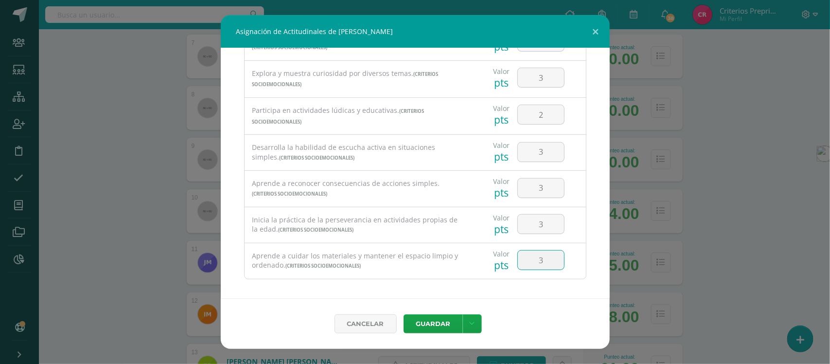
type input "3"
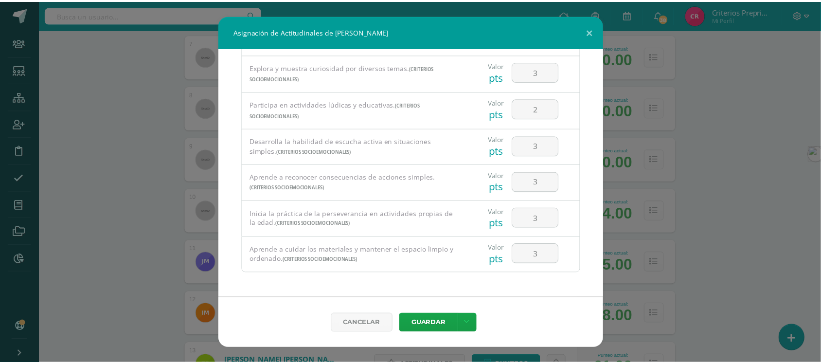
scroll to position [193, 0]
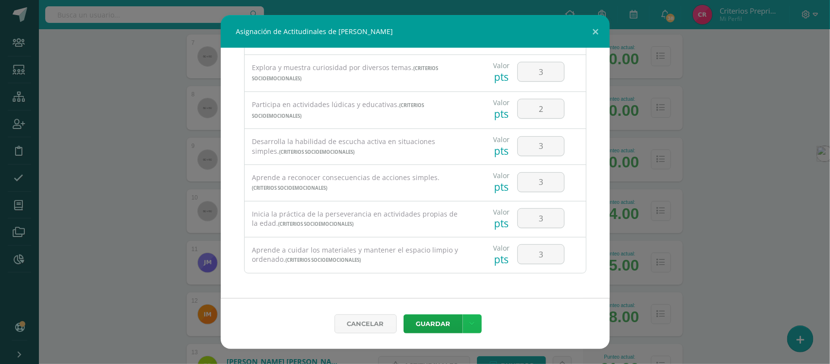
click at [472, 324] on icon at bounding box center [472, 324] width 5 height 8
click at [450, 284] on link "Guardar y poblar en todos los curso de este estudiante" at bounding box center [452, 282] width 107 height 32
drag, startPoint x: 450, startPoint y: 284, endPoint x: 453, endPoint y: 298, distance: 14.9
click at [453, 298] on div "Guardar y poblar en todos mis cursos Guardar y poblar en todos los curso de est…" at bounding box center [452, 269] width 108 height 75
click at [774, 178] on div "Asignación de Actitudinales de Victoria Hernández Melgar Todas las Categorias T…" at bounding box center [415, 182] width 822 height 334
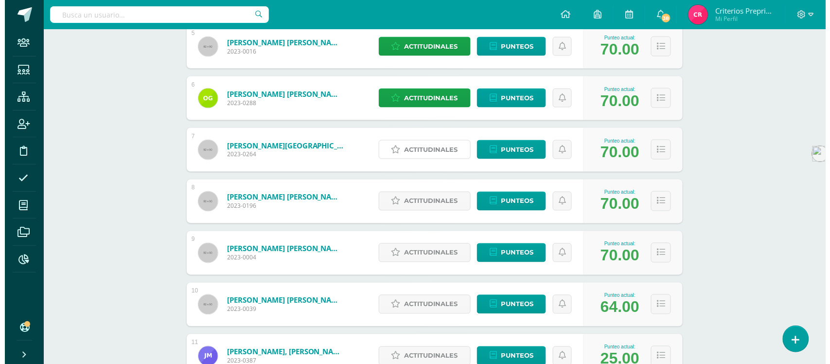
scroll to position [304, 0]
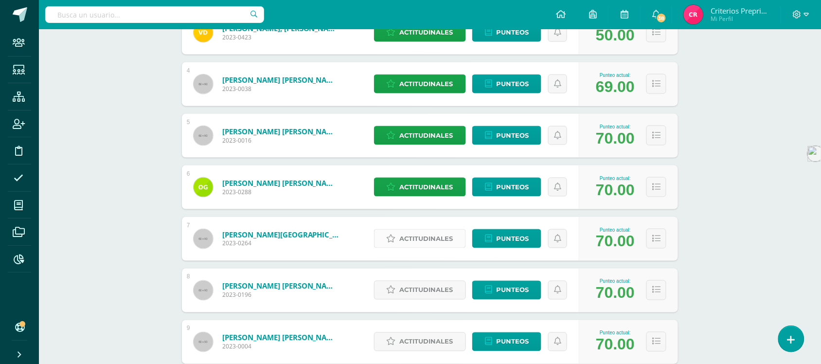
click at [428, 237] on span "Actitudinales" at bounding box center [426, 239] width 53 height 18
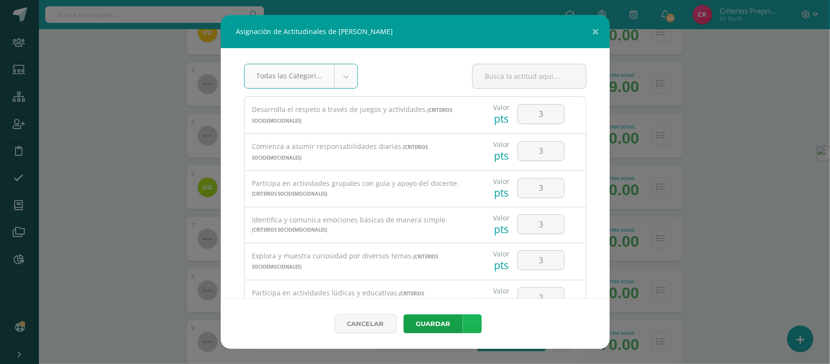
click at [474, 326] on link at bounding box center [472, 323] width 19 height 19
click at [431, 283] on link "Guardar y poblar en todos los curso de este estudiante" at bounding box center [452, 282] width 107 height 32
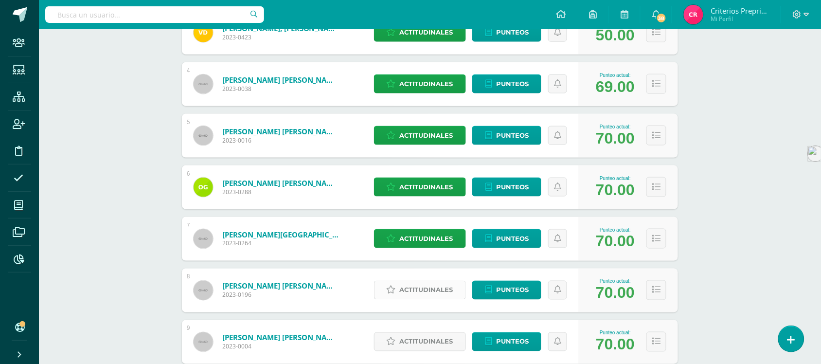
click at [429, 288] on span "Actitudinales" at bounding box center [426, 290] width 53 height 18
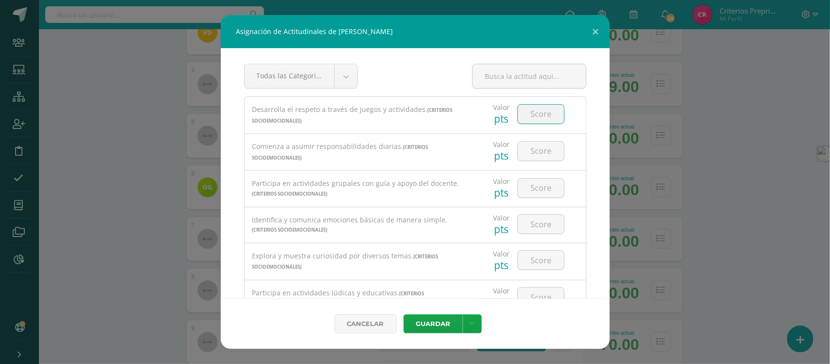
click at [538, 118] on input "number" at bounding box center [541, 114] width 46 height 19
type input "3"
click at [538, 152] on input "number" at bounding box center [541, 151] width 46 height 19
click at [550, 150] on input "number" at bounding box center [541, 151] width 46 height 19
type input "3"
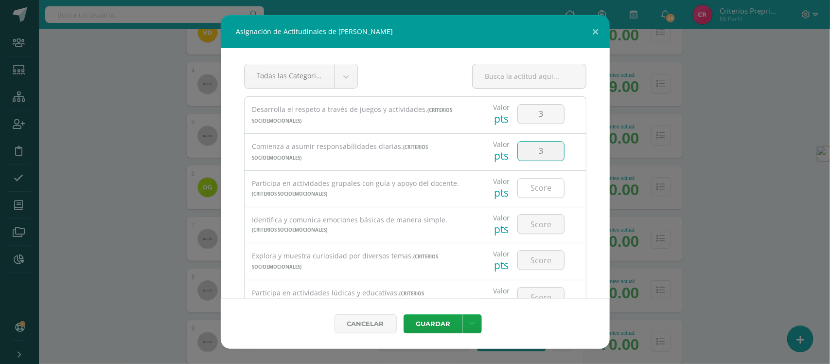
click at [531, 186] on input "number" at bounding box center [541, 187] width 46 height 19
type input "3"
click at [539, 230] on input "number" at bounding box center [541, 223] width 46 height 19
type input "3"
click at [533, 259] on input "number" at bounding box center [541, 259] width 46 height 19
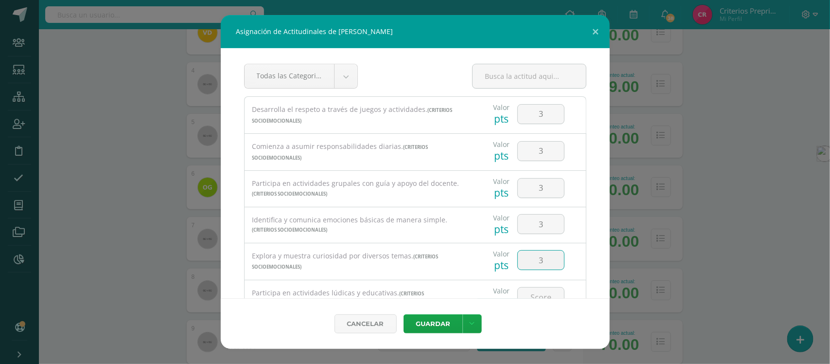
type input "3"
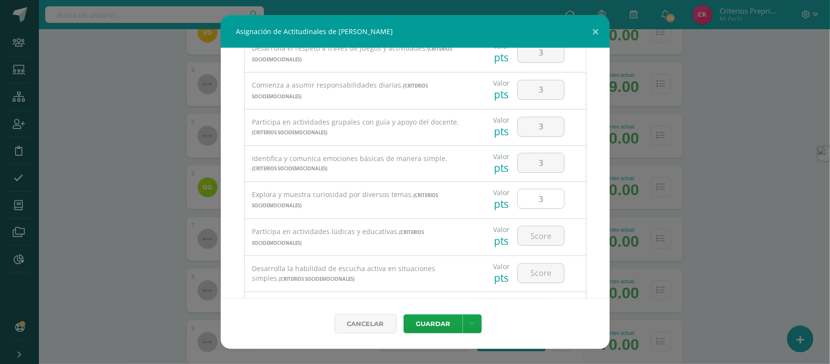
scroll to position [61, 0]
click at [538, 90] on input "3" at bounding box center [541, 90] width 46 height 19
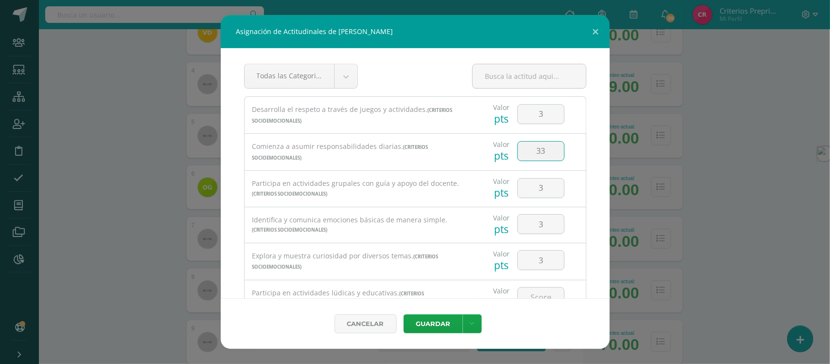
click at [540, 155] on input "33" at bounding box center [541, 151] width 46 height 19
type input "3"
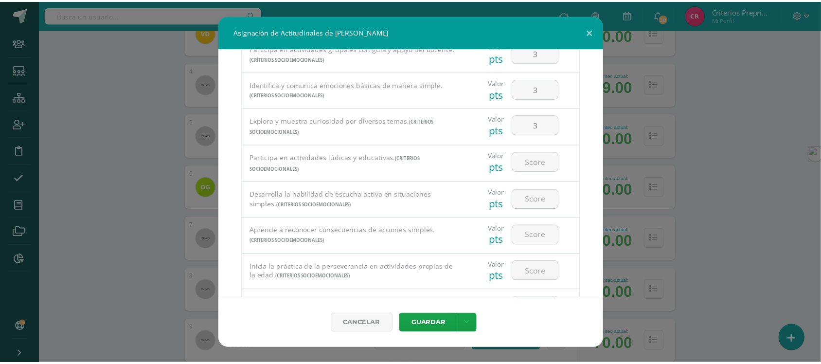
scroll to position [182, 0]
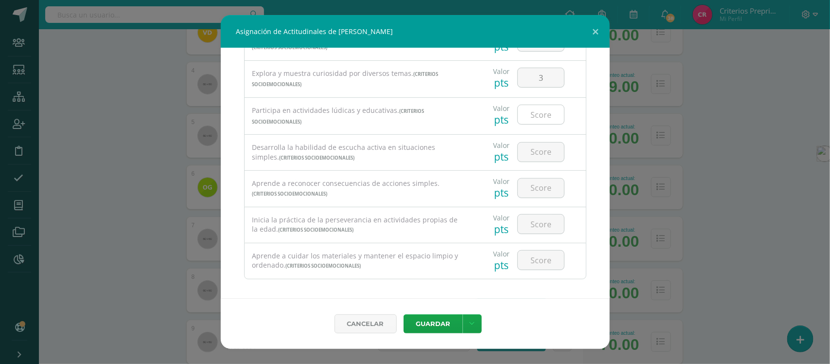
click at [536, 121] on input "number" at bounding box center [541, 114] width 46 height 19
type input "3"
click at [536, 161] on input "number" at bounding box center [541, 152] width 46 height 19
type input "3"
click at [534, 193] on input "number" at bounding box center [541, 187] width 46 height 19
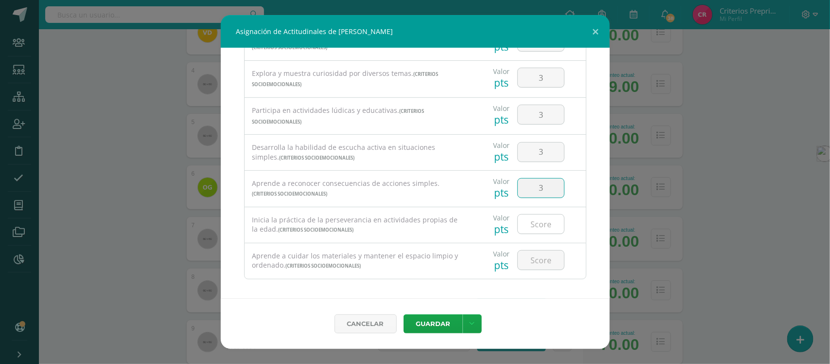
type input "3"
click at [533, 233] on input "number" at bounding box center [541, 223] width 46 height 19
type input "3"
click at [534, 260] on input "number" at bounding box center [541, 259] width 46 height 19
type input "3"
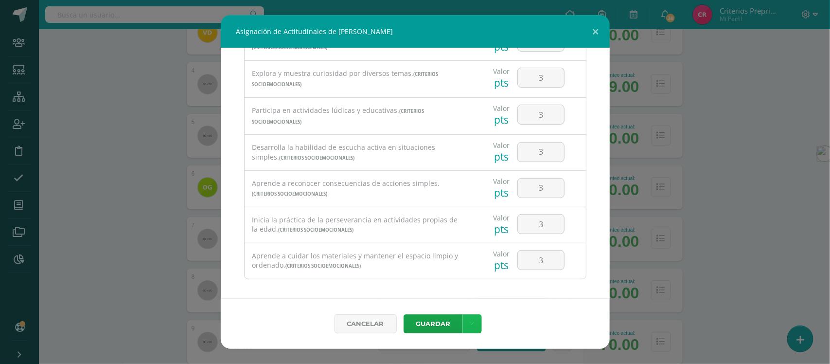
click at [470, 321] on icon at bounding box center [472, 324] width 5 height 8
click at [449, 276] on link "Guardar y poblar en todos los curso de este estudiante" at bounding box center [452, 282] width 107 height 32
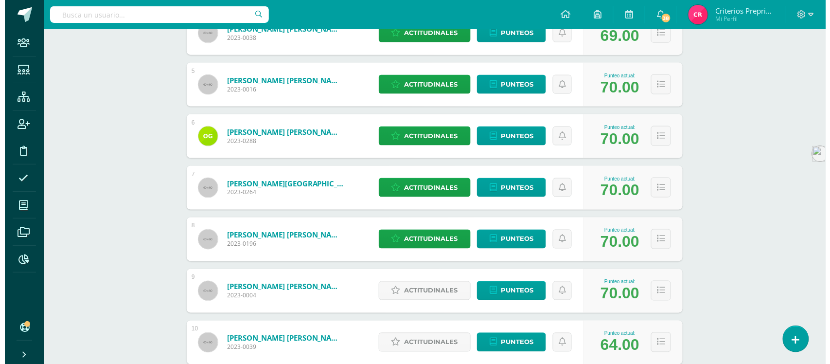
scroll to position [486, 0]
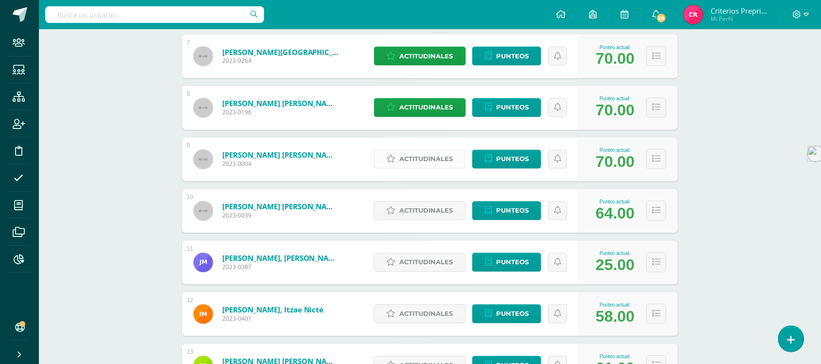
click at [420, 158] on span "Actitudinales" at bounding box center [426, 159] width 53 height 18
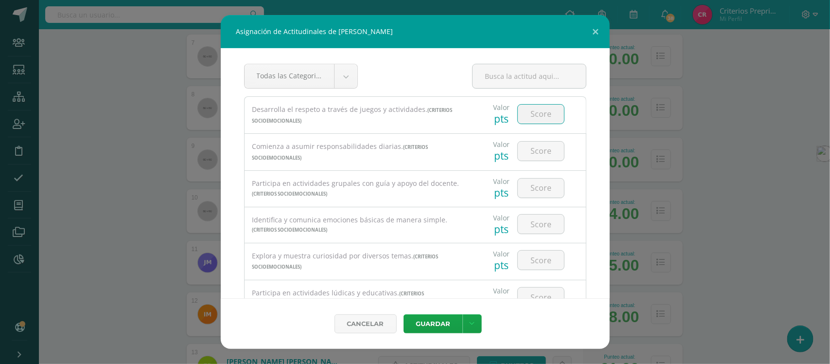
click at [532, 115] on input "number" at bounding box center [541, 114] width 46 height 19
type input "3"
click at [535, 147] on input "number" at bounding box center [541, 151] width 46 height 19
type input "3"
click at [540, 190] on input "number" at bounding box center [541, 187] width 46 height 19
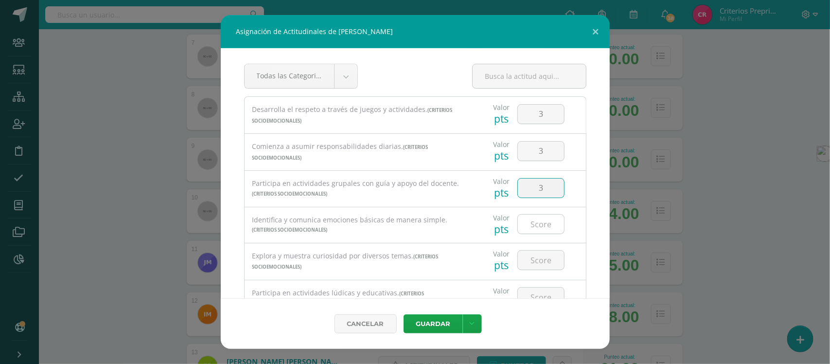
type input "3"
click at [538, 224] on input "number" at bounding box center [541, 223] width 46 height 19
type input "3"
click at [541, 263] on input "number" at bounding box center [541, 259] width 46 height 19
type input "3"
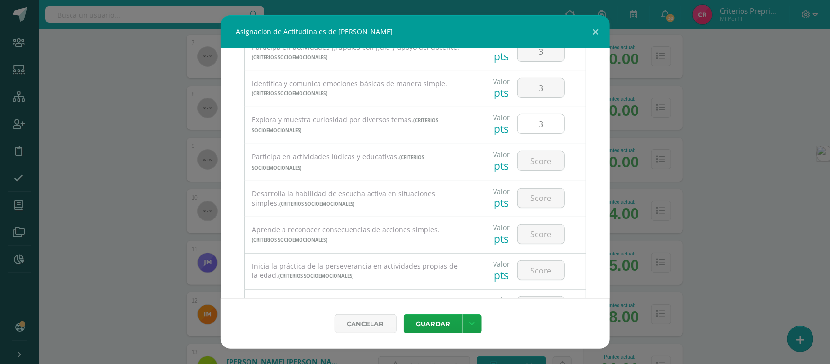
scroll to position [182, 0]
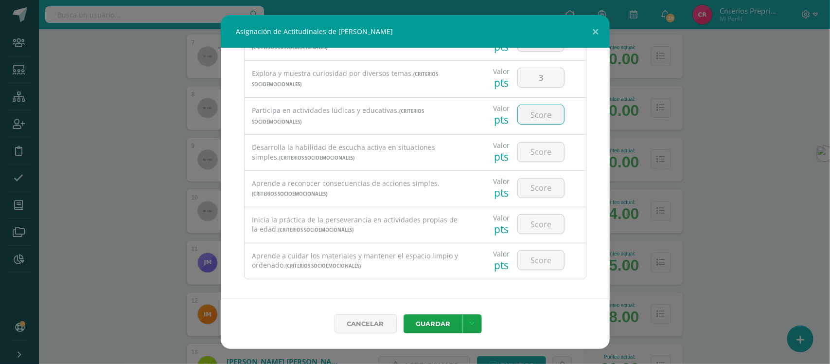
click at [542, 113] on input "number" at bounding box center [541, 114] width 46 height 19
type input "3"
click at [535, 155] on input "number" at bounding box center [541, 152] width 46 height 19
type input "3"
click at [532, 191] on input "number" at bounding box center [541, 187] width 46 height 19
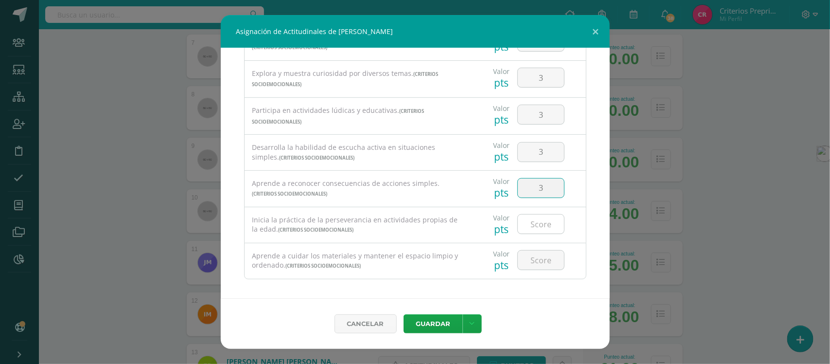
type input "3"
click at [533, 225] on input "number" at bounding box center [541, 223] width 46 height 19
type input "3"
click at [531, 266] on input "number" at bounding box center [541, 259] width 46 height 19
type input "3"
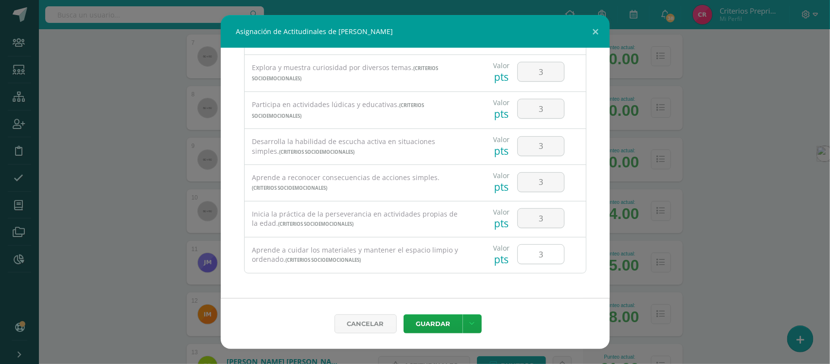
scroll to position [193, 0]
click at [468, 326] on link at bounding box center [472, 323] width 19 height 19
click at [450, 277] on link "Guardar y poblar en todos los curso de este estudiante" at bounding box center [452, 282] width 107 height 32
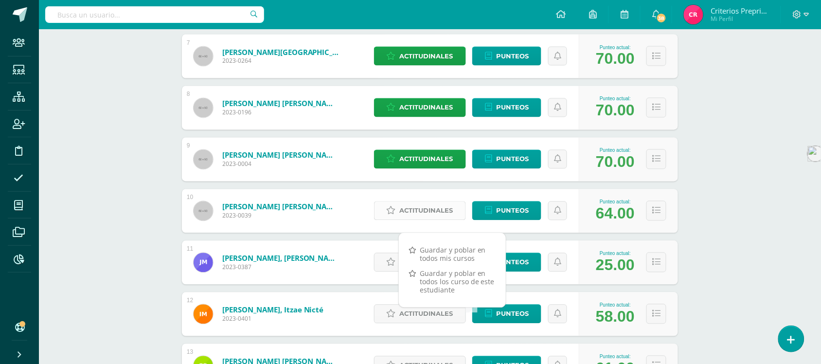
click at [425, 208] on span "Actitudinales" at bounding box center [426, 211] width 53 height 18
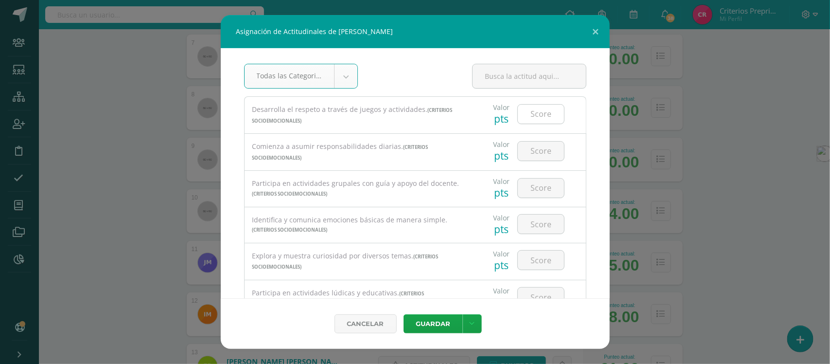
type input "2"
click at [533, 112] on body "Asignación de Actitudinales de Marcos Francisco López Aguilón Todas las Categor…" at bounding box center [415, 215] width 830 height 1403
click at [533, 112] on input "number" at bounding box center [541, 114] width 46 height 19
type input "2"
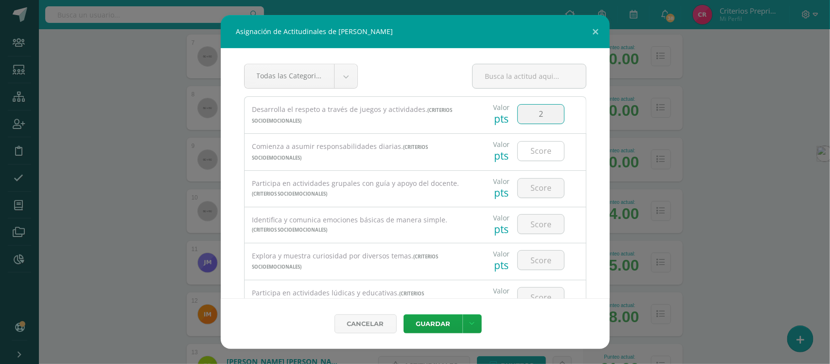
click at [529, 152] on input "number" at bounding box center [541, 151] width 46 height 19
type input "3"
click at [540, 186] on input "number" at bounding box center [541, 187] width 46 height 19
type input "3"
click at [535, 222] on input "number" at bounding box center [541, 223] width 46 height 19
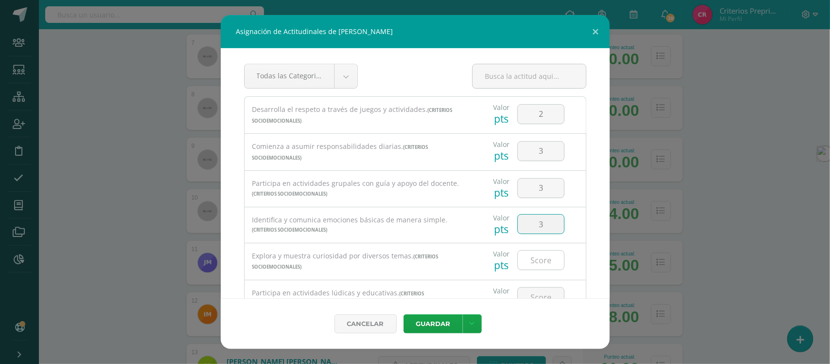
type input "3"
click at [534, 267] on input "number" at bounding box center [541, 259] width 46 height 19
type input "3"
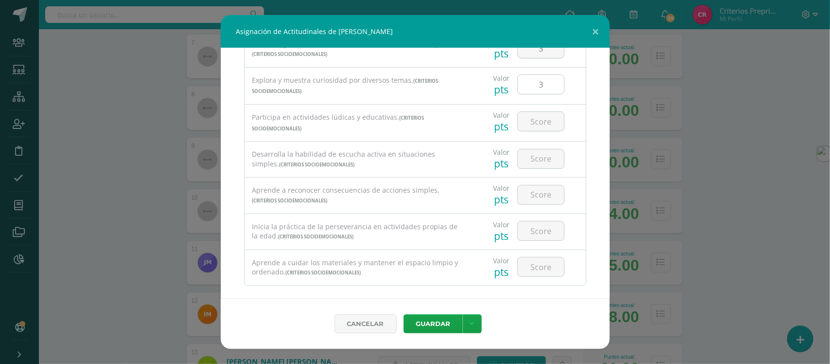
scroll to position [182, 0]
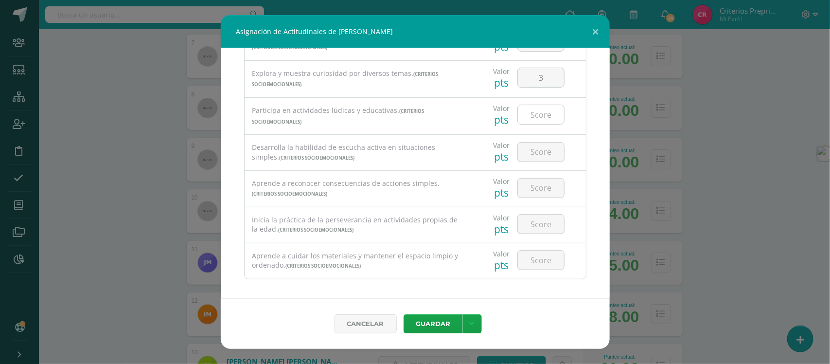
click at [535, 120] on input "number" at bounding box center [541, 114] width 46 height 19
type input "3"
click at [538, 153] on input "number" at bounding box center [541, 152] width 46 height 19
type input "3"
click at [542, 191] on input "number" at bounding box center [541, 187] width 46 height 19
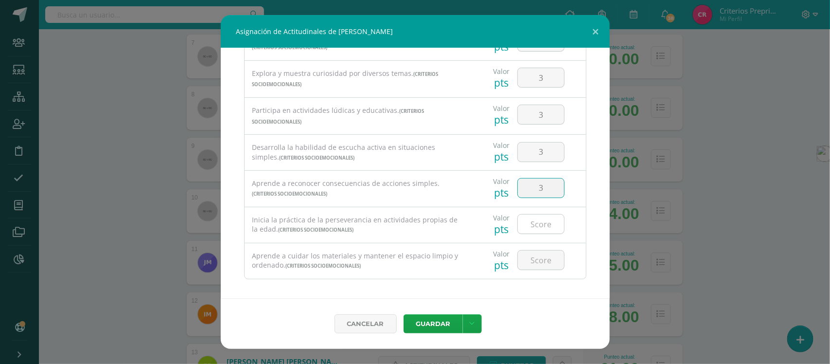
type input "3"
click at [535, 233] on input "number" at bounding box center [541, 223] width 46 height 19
type input "3"
click at [540, 265] on input "number" at bounding box center [541, 259] width 46 height 19
type input "3"
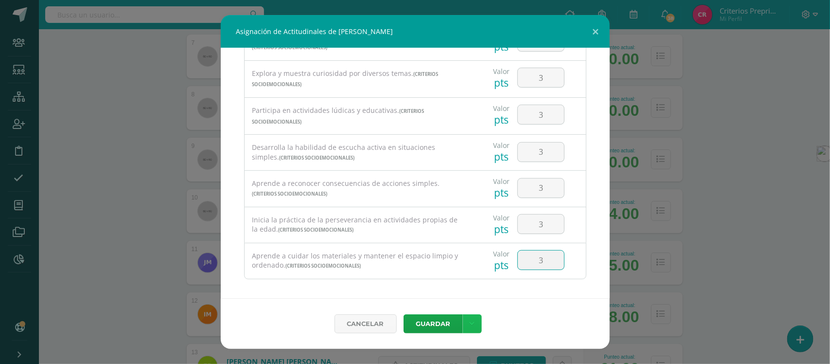
click at [475, 331] on link at bounding box center [472, 323] width 19 height 19
click at [472, 326] on icon at bounding box center [472, 324] width 5 height 8
click at [453, 282] on link "Guardar y poblar en todos los curso de este estudiante" at bounding box center [452, 282] width 107 height 32
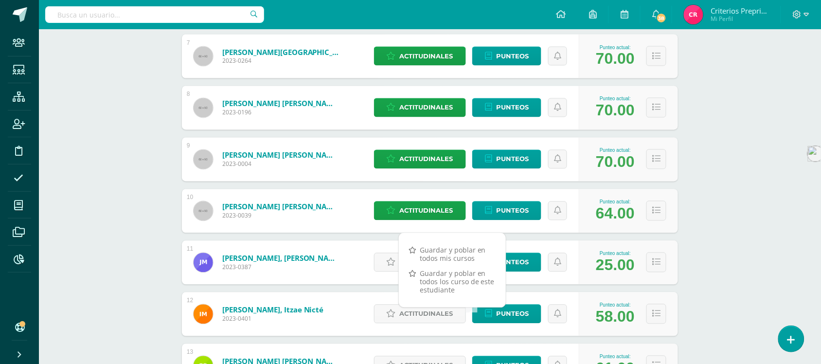
click at [742, 228] on div "Phonics Workshop Preparatoria Preprimaria "B" Herramientas Detalle de asistenci…" at bounding box center [430, 229] width 782 height 1373
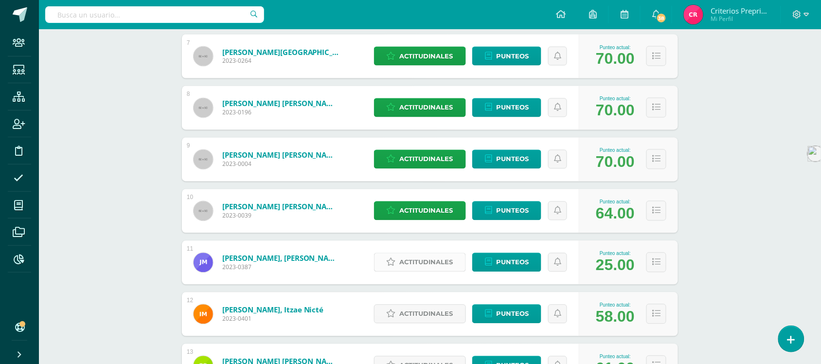
click at [426, 266] on span "Actitudinales" at bounding box center [426, 262] width 53 height 18
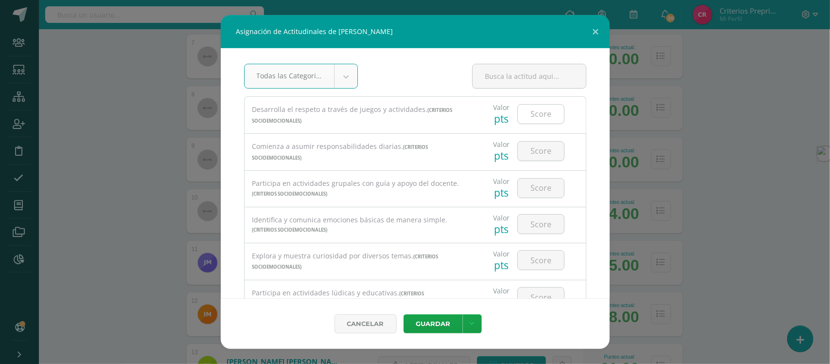
click at [533, 113] on input "number" at bounding box center [541, 114] width 46 height 19
type input "2"
click at [534, 152] on input "number" at bounding box center [541, 151] width 46 height 19
type input "2"
click at [529, 196] on input "number" at bounding box center [541, 187] width 46 height 19
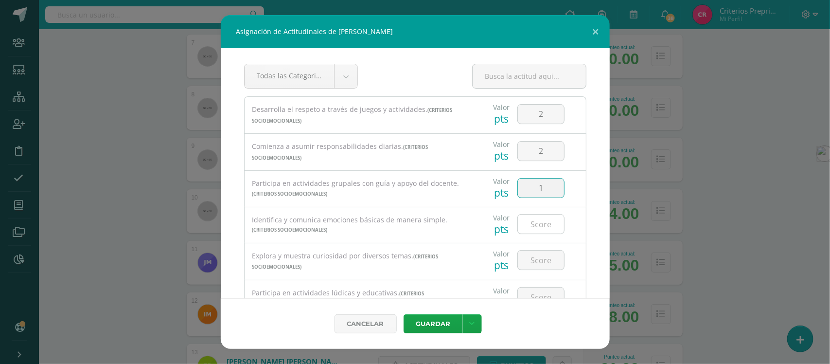
type input "1"
click at [531, 225] on input "number" at bounding box center [541, 223] width 46 height 19
type input "1"
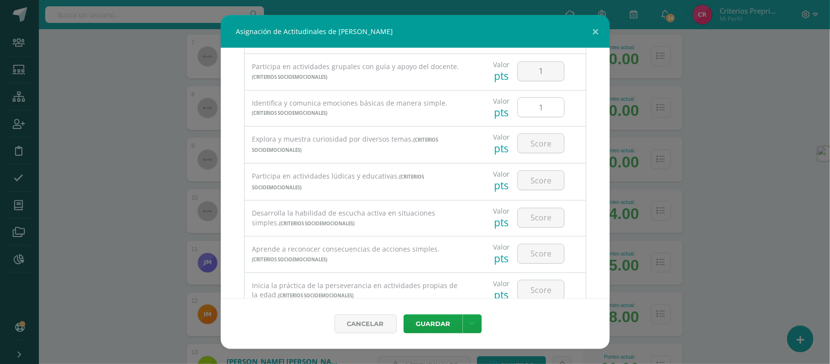
scroll to position [122, 0]
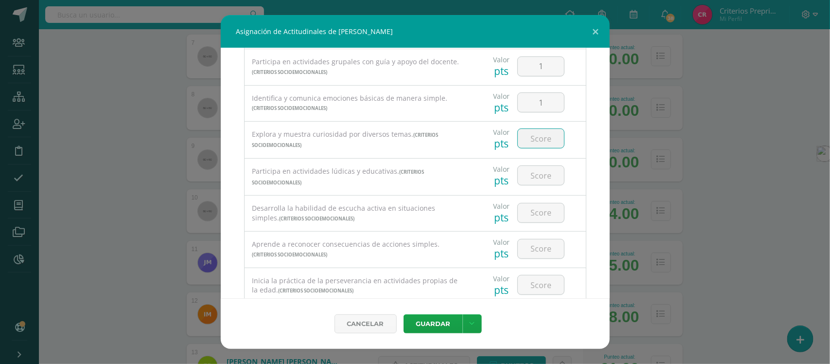
click at [528, 139] on input "number" at bounding box center [541, 138] width 46 height 19
type input "2"
click at [534, 176] on input "number" at bounding box center [541, 175] width 46 height 19
type input "2"
click at [530, 216] on input "number" at bounding box center [541, 212] width 46 height 19
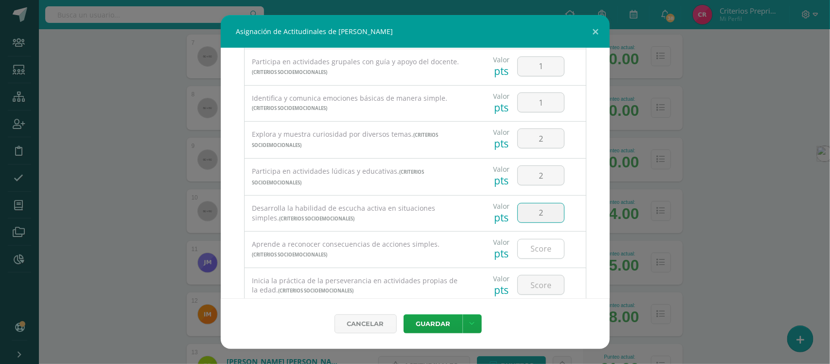
type input "2"
click at [538, 257] on input "number" at bounding box center [541, 248] width 46 height 19
type input "2"
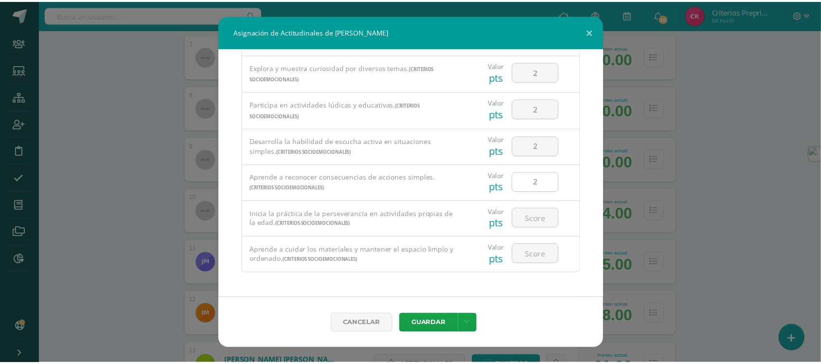
scroll to position [193, 0]
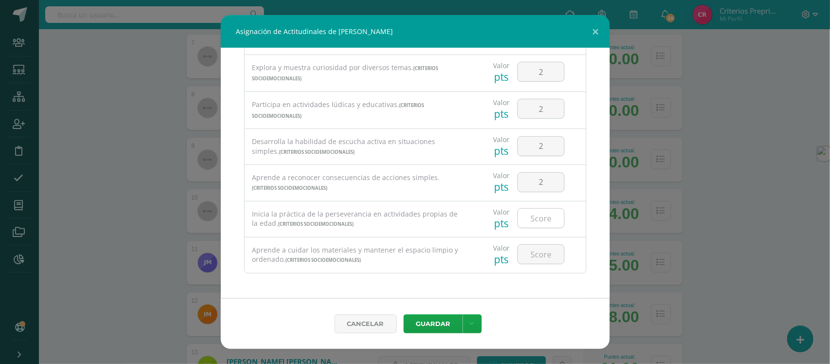
click at [540, 219] on input "number" at bounding box center [541, 218] width 46 height 19
type input "1"
click at [540, 249] on input "number" at bounding box center [541, 254] width 46 height 19
type input "1"
click at [468, 325] on link at bounding box center [472, 323] width 19 height 19
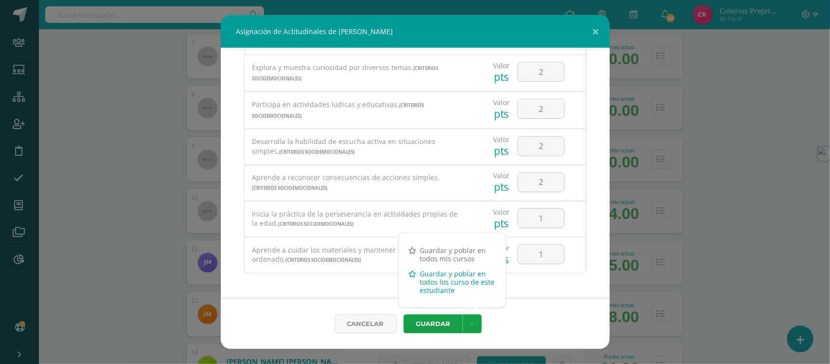
click at [456, 278] on link "Guardar y poblar en todos los curso de este estudiante" at bounding box center [452, 282] width 107 height 32
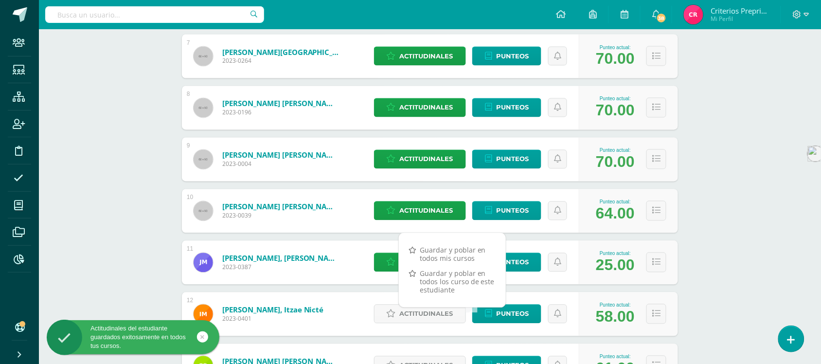
click at [733, 234] on div "Phonics Workshop Preparatoria Preprimaria "B" Herramientas Detalle de asistenci…" at bounding box center [430, 229] width 782 height 1373
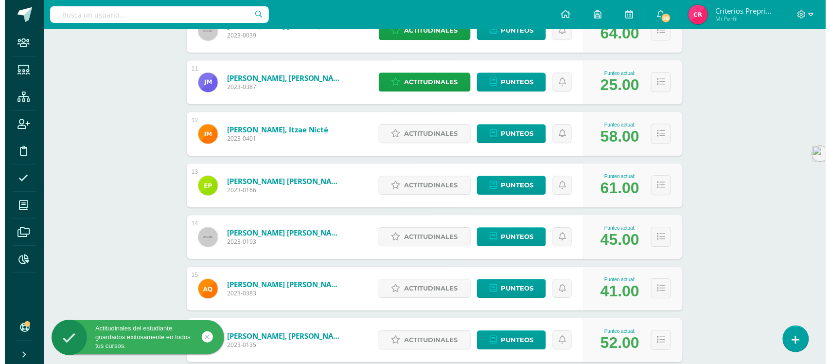
scroll to position [669, 0]
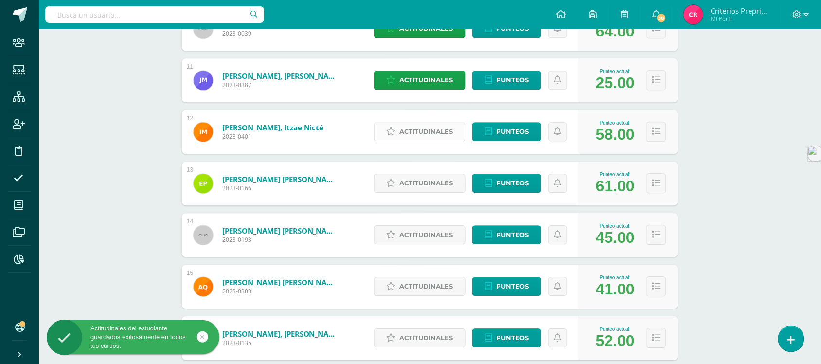
click at [424, 132] on span "Actitudinales" at bounding box center [426, 132] width 53 height 18
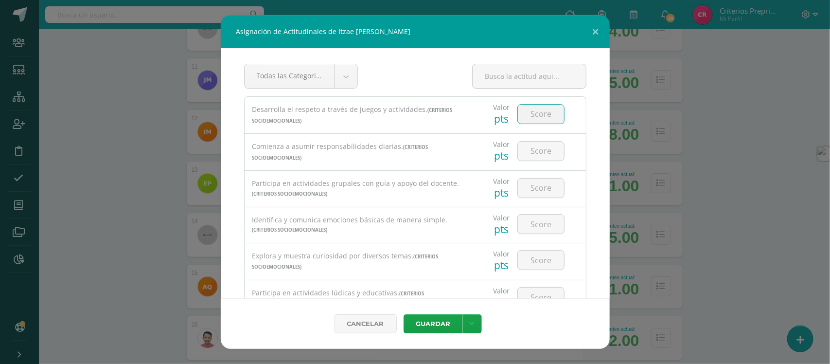
click at [535, 120] on input "number" at bounding box center [541, 114] width 46 height 19
type input "3"
click at [543, 147] on input "number" at bounding box center [541, 151] width 46 height 19
type input "3"
click at [530, 188] on input "number" at bounding box center [541, 187] width 46 height 19
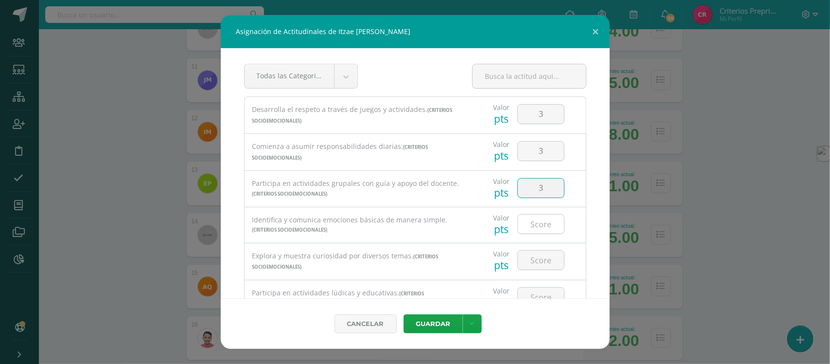
type input "3"
click at [538, 233] on input "number" at bounding box center [541, 223] width 46 height 19
type input "3"
click at [535, 258] on input "number" at bounding box center [541, 259] width 46 height 19
type input "3"
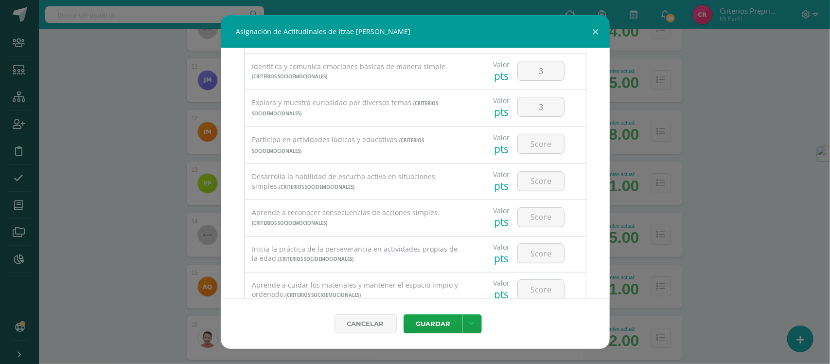
scroll to position [182, 0]
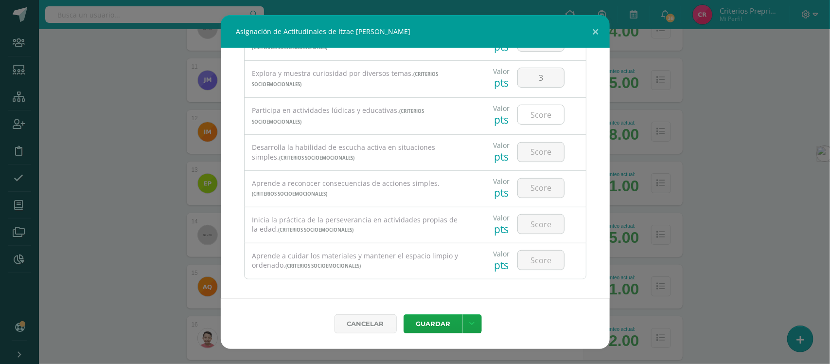
click at [539, 118] on input "number" at bounding box center [541, 114] width 46 height 19
type input "3"
click at [535, 157] on input "number" at bounding box center [541, 152] width 46 height 19
type input "3"
click at [531, 188] on input "number" at bounding box center [541, 187] width 46 height 19
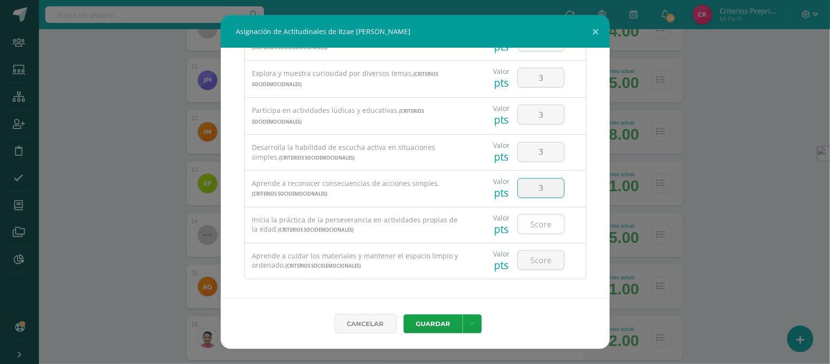
type input "3"
click at [535, 225] on input "number" at bounding box center [541, 223] width 46 height 19
type input "3"
click at [538, 267] on input "number" at bounding box center [541, 259] width 46 height 19
type input "3"
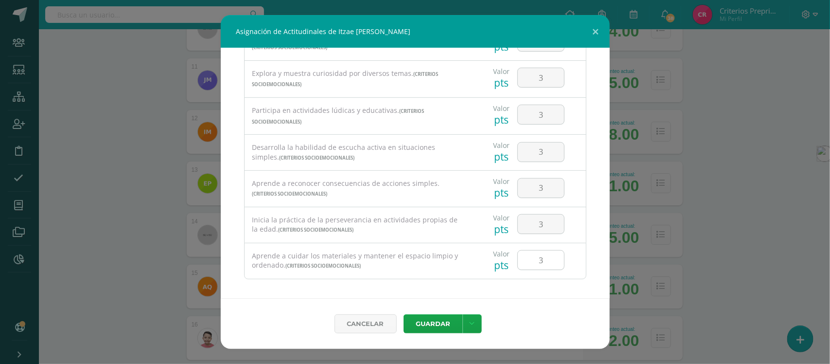
scroll to position [193, 0]
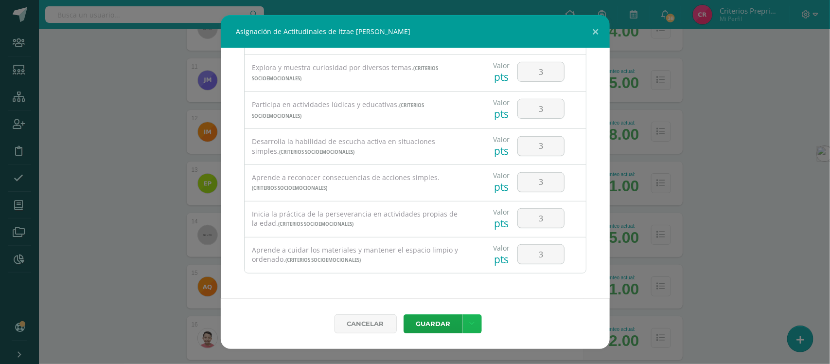
click at [470, 322] on icon at bounding box center [472, 324] width 5 height 8
click at [427, 273] on link "Guardar y poblar en todos los curso de este estudiante" at bounding box center [452, 282] width 107 height 32
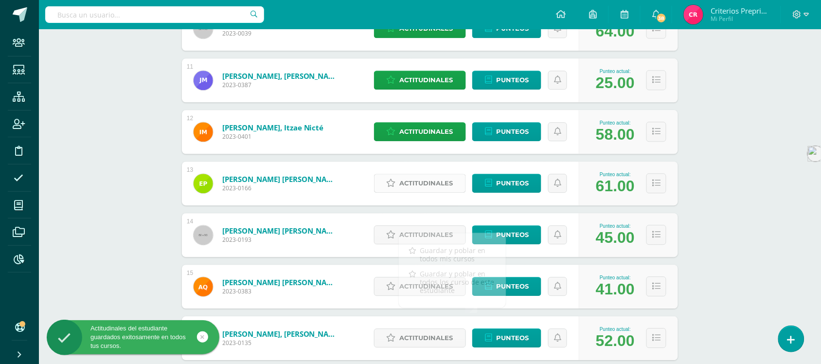
click at [436, 181] on span "Actitudinales" at bounding box center [426, 183] width 53 height 18
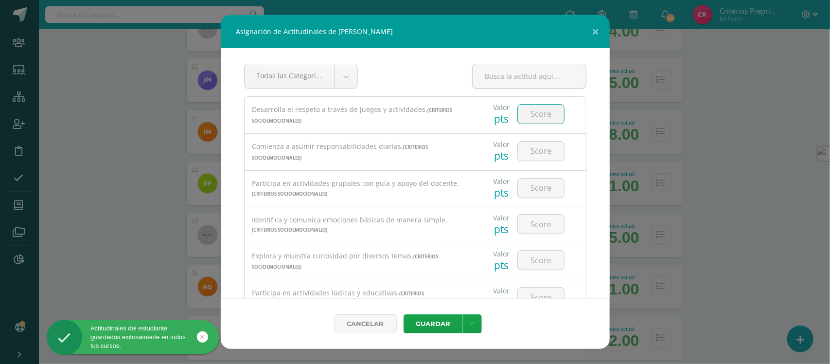
click at [544, 110] on input "number" at bounding box center [541, 114] width 46 height 19
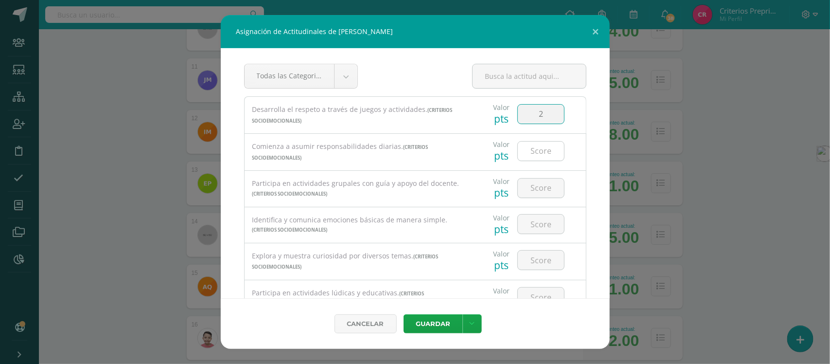
type input "2"
click at [541, 151] on input "number" at bounding box center [541, 151] width 46 height 19
type input "2"
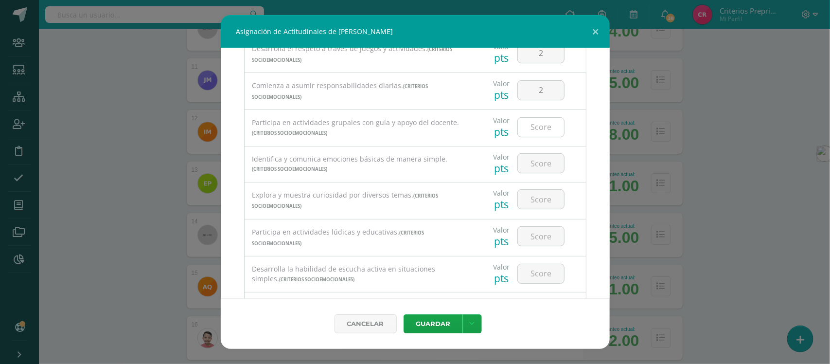
click at [531, 131] on input "number" at bounding box center [541, 127] width 46 height 19
type input "3"
click at [533, 168] on input "number" at bounding box center [541, 163] width 46 height 19
type input "2"
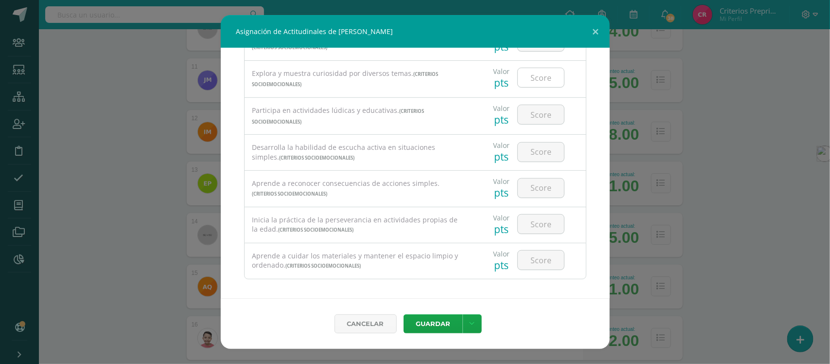
click at [531, 79] on input "number" at bounding box center [541, 77] width 46 height 19
type input "3"
click at [536, 117] on input "number" at bounding box center [541, 114] width 46 height 19
type input "3"
click at [531, 154] on input "number" at bounding box center [541, 152] width 46 height 19
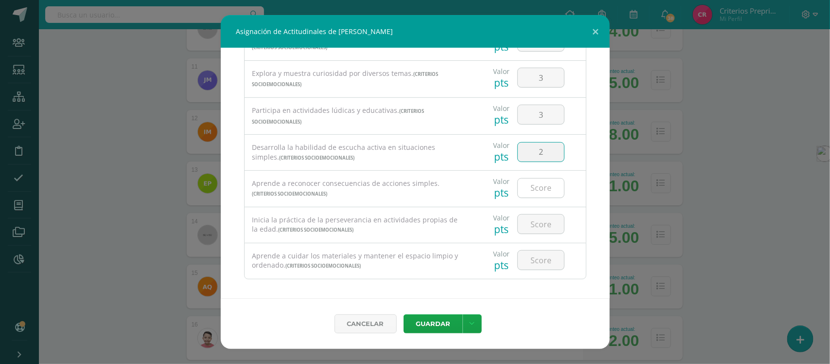
type input "2"
click at [534, 195] on input "number" at bounding box center [541, 187] width 46 height 19
type input "2"
click at [533, 229] on input "number" at bounding box center [541, 223] width 46 height 19
type input "2"
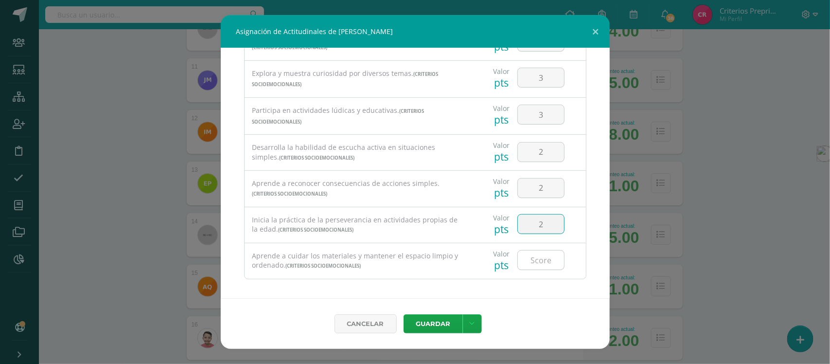
click at [534, 258] on input "number" at bounding box center [541, 259] width 46 height 19
type input "2"
click at [474, 325] on link at bounding box center [472, 323] width 19 height 19
click at [455, 279] on link "Guardar y poblar en todos los curso de este estudiante" at bounding box center [452, 282] width 107 height 32
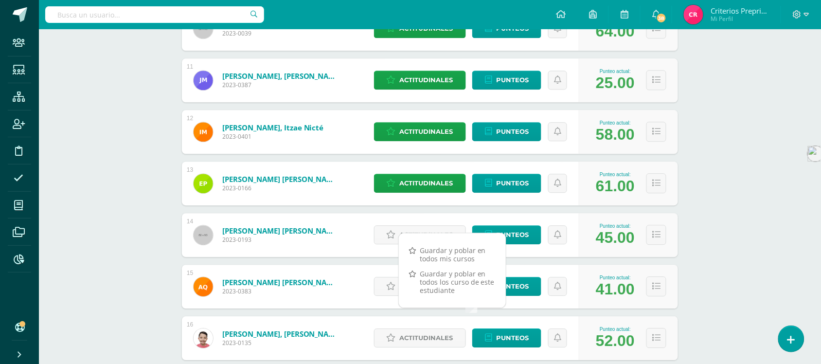
click at [759, 235] on div "Phonics Workshop Preparatoria Preprimaria "B" Herramientas Detalle de asistenci…" at bounding box center [430, 46] width 782 height 1373
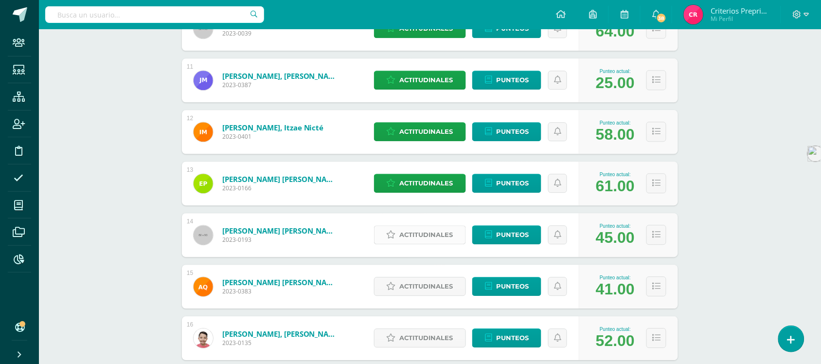
click at [423, 237] on span "Actitudinales" at bounding box center [426, 235] width 53 height 18
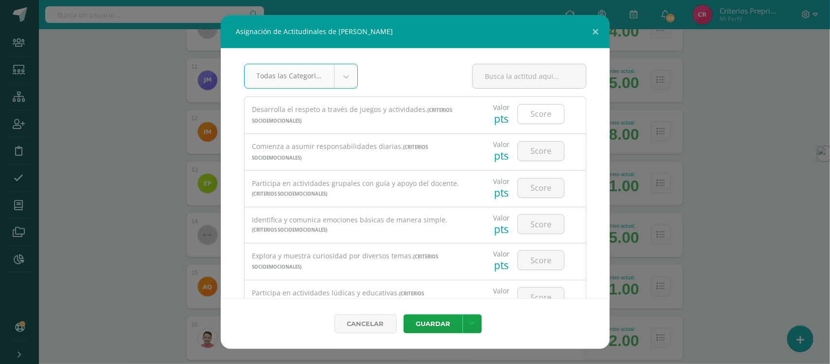
click at [534, 112] on input "number" at bounding box center [541, 114] width 46 height 19
type input "2"
click at [530, 147] on input "number" at bounding box center [541, 151] width 46 height 19
type input "2"
click at [538, 188] on input "number" at bounding box center [541, 187] width 46 height 19
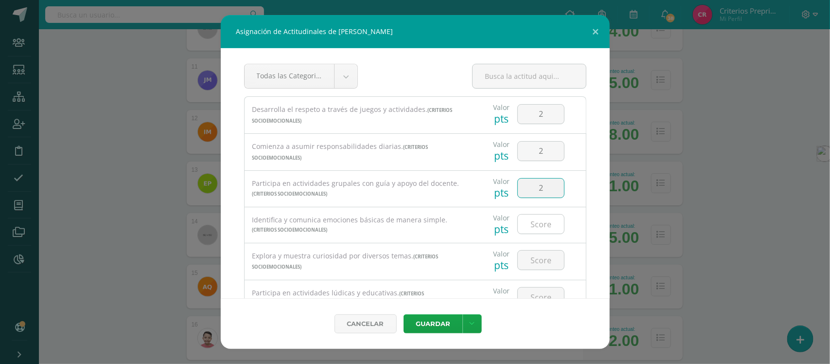
type input "2"
click at [540, 232] on input "number" at bounding box center [541, 223] width 46 height 19
type input "2"
click at [540, 256] on input "number" at bounding box center [541, 259] width 46 height 19
type input "2"
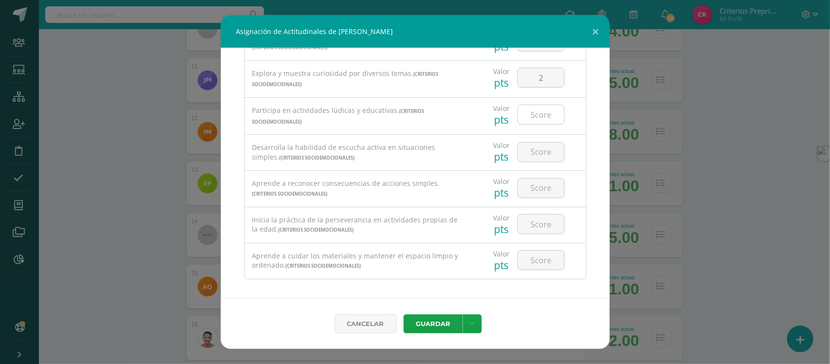
click at [532, 118] on input "number" at bounding box center [541, 114] width 46 height 19
type input "2"
click at [528, 150] on input "number" at bounding box center [541, 152] width 46 height 19
type input "2"
click at [536, 191] on input "number" at bounding box center [541, 187] width 46 height 19
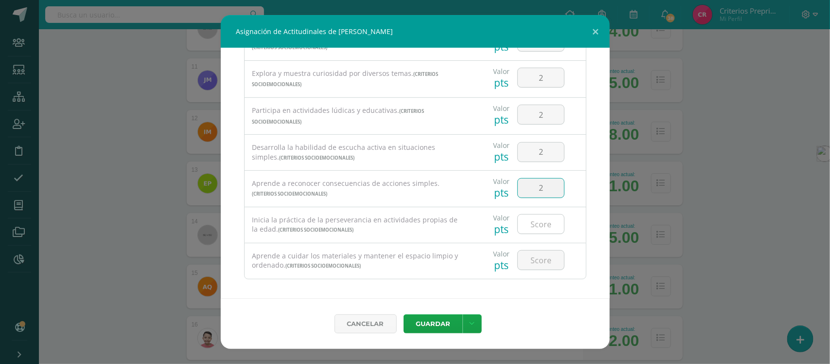
type input "2"
click at [536, 226] on input "number" at bounding box center [541, 223] width 46 height 19
type input "2"
click at [540, 263] on input "number" at bounding box center [541, 259] width 46 height 19
type input "2"
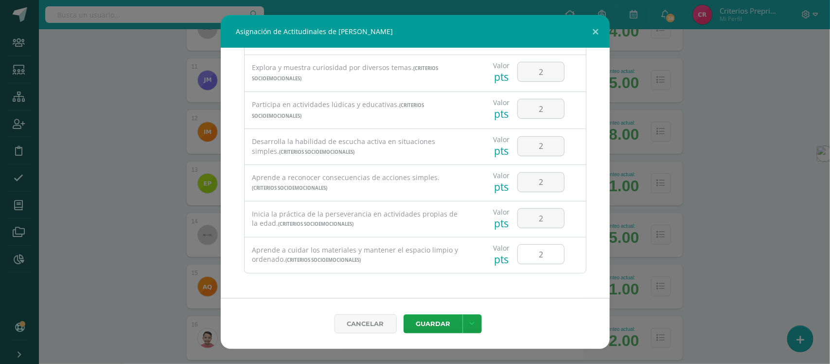
scroll to position [193, 0]
click at [474, 323] on link at bounding box center [472, 323] width 19 height 19
click at [472, 277] on link "Guardar y poblar en todos los curso de este estudiante" at bounding box center [452, 282] width 107 height 32
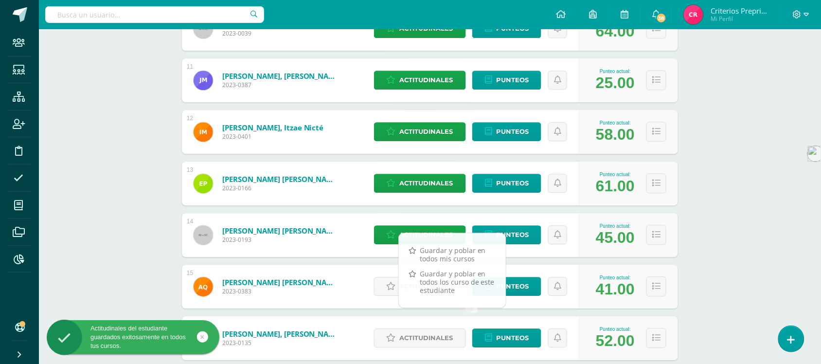
click at [771, 234] on div "Phonics Workshop Preparatoria Preprimaria "B" Herramientas Detalle de asistenci…" at bounding box center [430, 46] width 782 height 1373
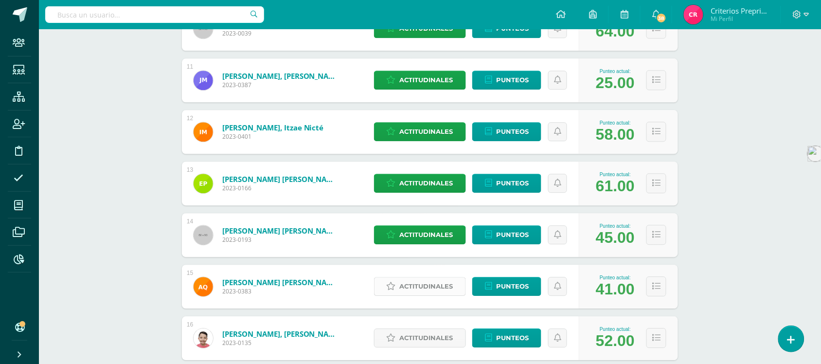
click at [419, 284] on span "Actitudinales" at bounding box center [426, 286] width 53 height 18
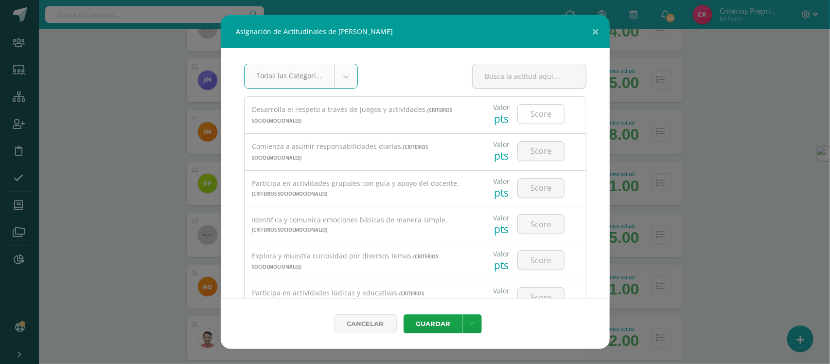
click at [536, 113] on input "number" at bounding box center [541, 114] width 46 height 19
type input "3"
click at [532, 152] on input "number" at bounding box center [541, 151] width 46 height 19
type input "3"
click at [530, 193] on input "number" at bounding box center [541, 187] width 46 height 19
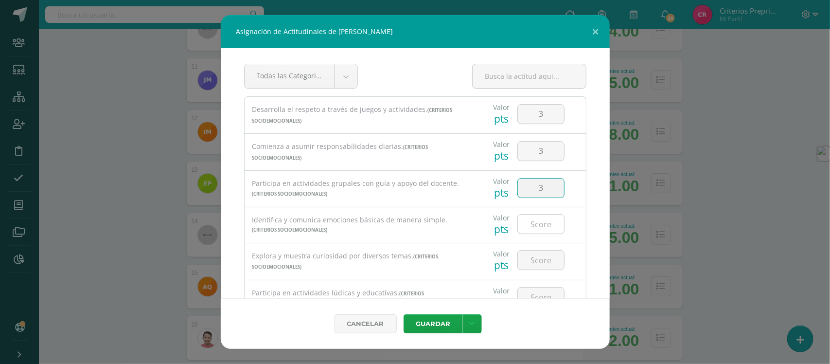
type input "3"
click at [529, 223] on input "number" at bounding box center [541, 223] width 46 height 19
type input "3"
click at [540, 259] on input "number" at bounding box center [541, 259] width 46 height 19
type input "3"
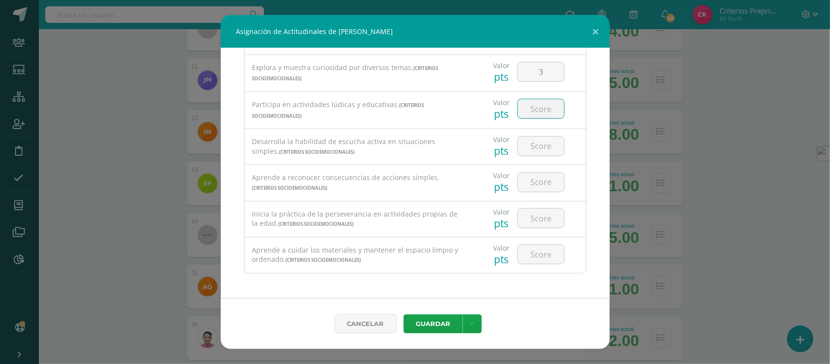
click at [541, 105] on input "number" at bounding box center [541, 108] width 46 height 19
type input "3"
click at [539, 146] on input "number" at bounding box center [541, 146] width 46 height 19
type input "2"
click at [534, 184] on input "number" at bounding box center [541, 182] width 46 height 19
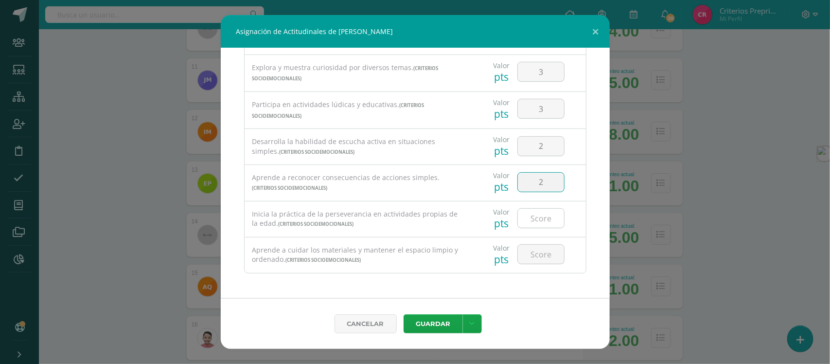
type input "2"
click at [529, 220] on input "number" at bounding box center [541, 218] width 46 height 19
type input "2"
click at [535, 249] on input "number" at bounding box center [541, 254] width 46 height 19
type input "2"
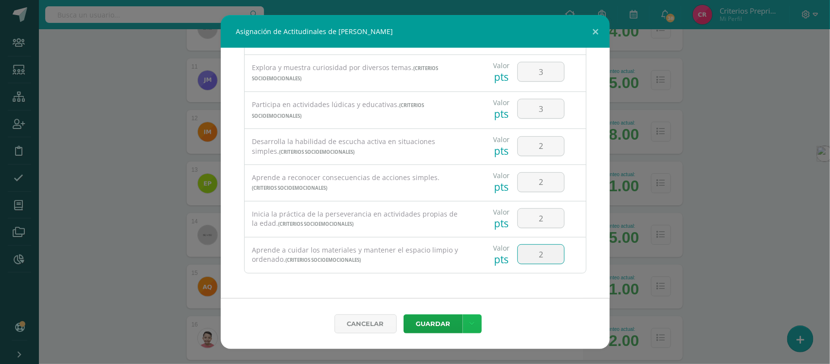
click at [471, 326] on icon at bounding box center [472, 324] width 5 height 8
click at [463, 278] on link "Guardar y poblar en todos los curso de este estudiante" at bounding box center [452, 282] width 107 height 32
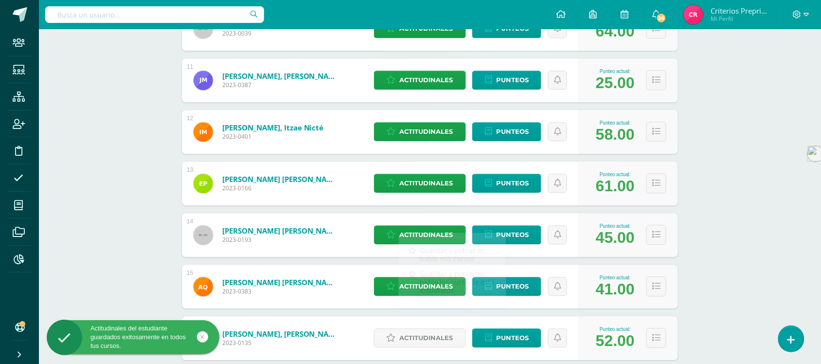
click at [738, 243] on div "Phonics Workshop Preparatoria Preprimaria "B" Herramientas Detalle de asistenci…" at bounding box center [430, 46] width 782 height 1373
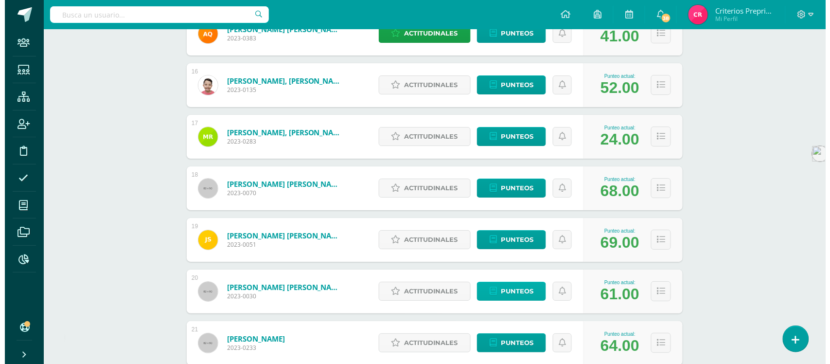
scroll to position [851, 0]
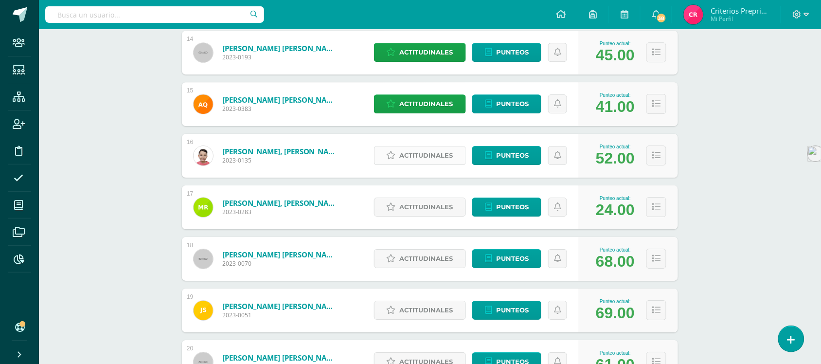
click at [412, 151] on span "Actitudinales" at bounding box center [426, 155] width 53 height 18
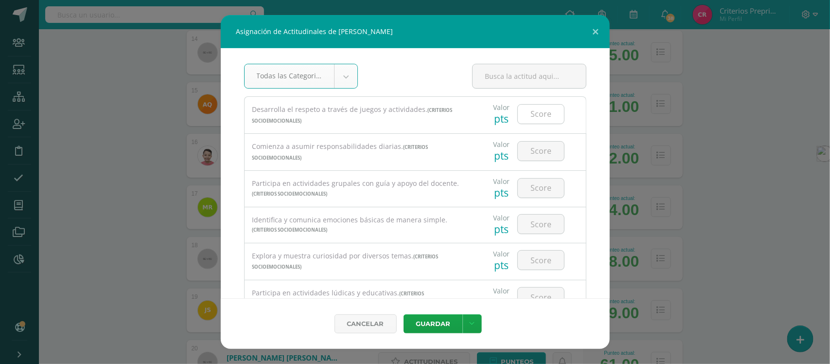
click at [534, 114] on input "number" at bounding box center [541, 114] width 46 height 19
type input "3"
click at [536, 152] on input "number" at bounding box center [541, 151] width 46 height 19
type input "3"
click at [526, 190] on input "number" at bounding box center [541, 187] width 46 height 19
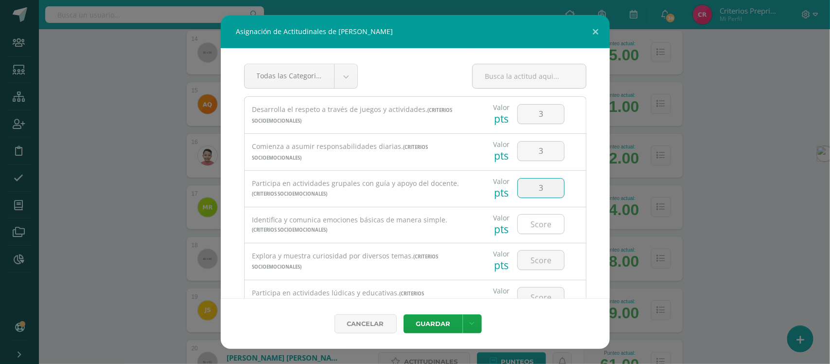
type input "3"
click at [531, 232] on input "number" at bounding box center [541, 223] width 46 height 19
type input "3"
click at [546, 265] on input "number" at bounding box center [541, 259] width 46 height 19
type input "3"
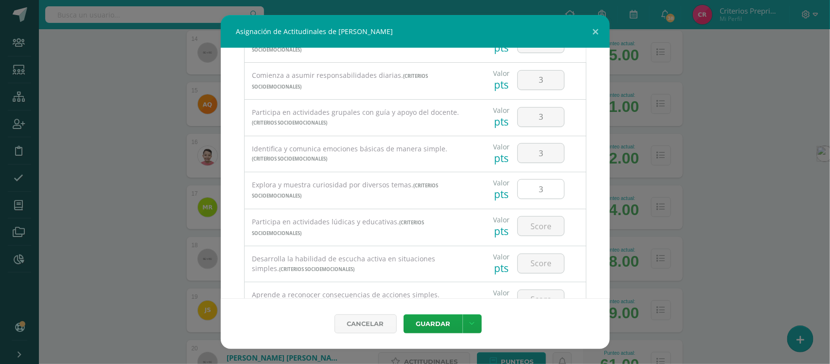
scroll to position [132, 0]
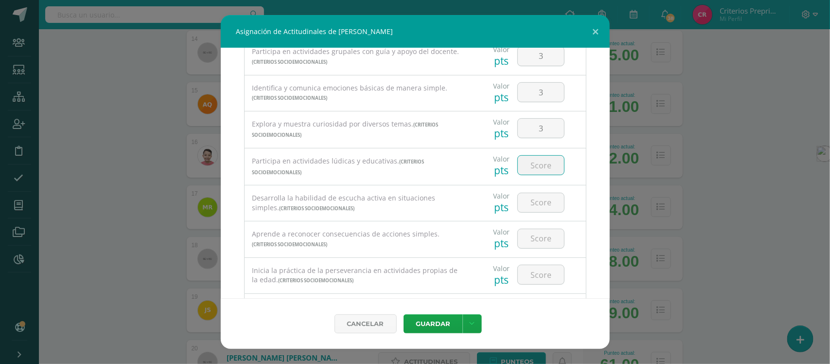
click at [536, 166] on input "number" at bounding box center [541, 165] width 46 height 19
type input "3"
click at [534, 195] on div at bounding box center [541, 202] width 55 height 34
click at [533, 205] on input "number" at bounding box center [541, 202] width 46 height 19
type input "3"
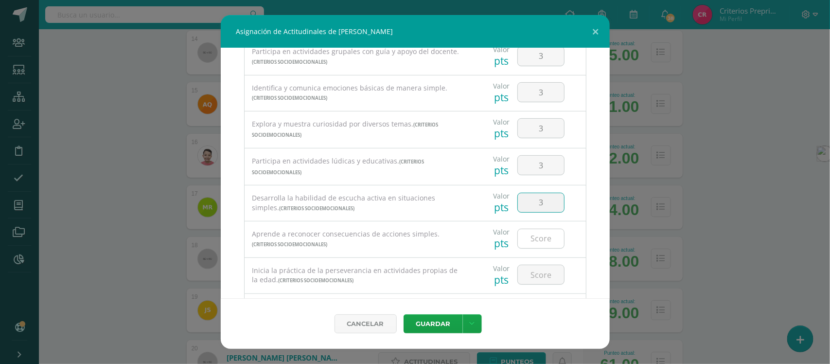
click at [538, 244] on input "number" at bounding box center [541, 238] width 46 height 19
type input "3"
click at [536, 276] on input "number" at bounding box center [541, 274] width 46 height 19
type input "3"
click at [474, 328] on link at bounding box center [472, 323] width 19 height 19
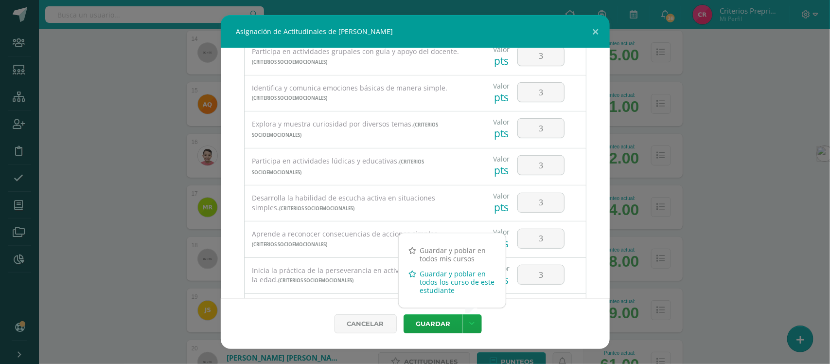
click at [469, 278] on link "Guardar y poblar en todos los curso de este estudiante" at bounding box center [452, 282] width 107 height 32
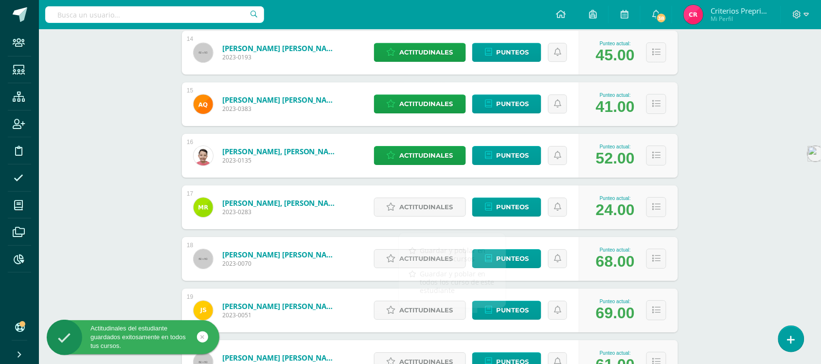
click at [432, 209] on span "Actitudinales" at bounding box center [426, 207] width 53 height 18
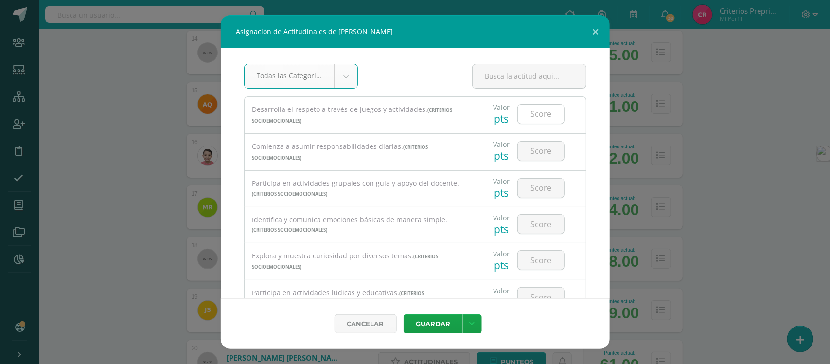
click at [541, 113] on input "number" at bounding box center [541, 114] width 46 height 19
type input "2"
click at [531, 147] on input "number" at bounding box center [541, 151] width 46 height 19
type input "2"
click at [531, 190] on input "number" at bounding box center [541, 187] width 46 height 19
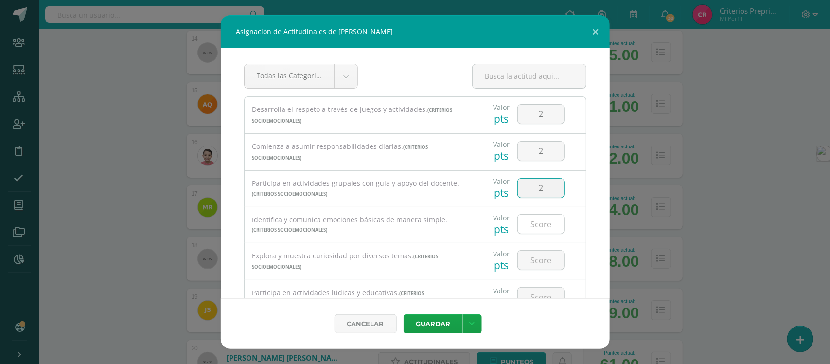
type input "2"
click at [535, 230] on input "number" at bounding box center [541, 223] width 46 height 19
type input "2"
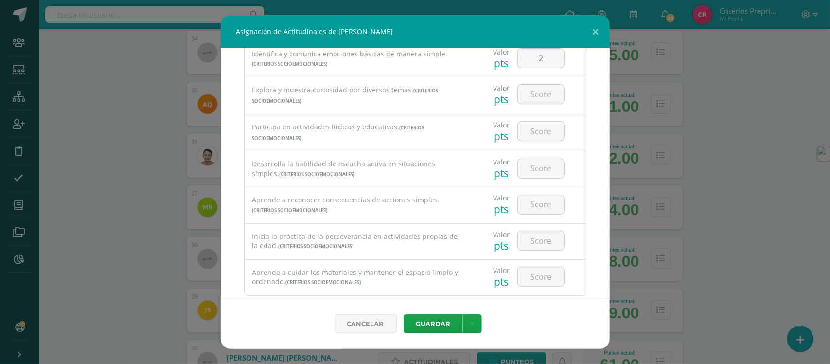
scroll to position [122, 0]
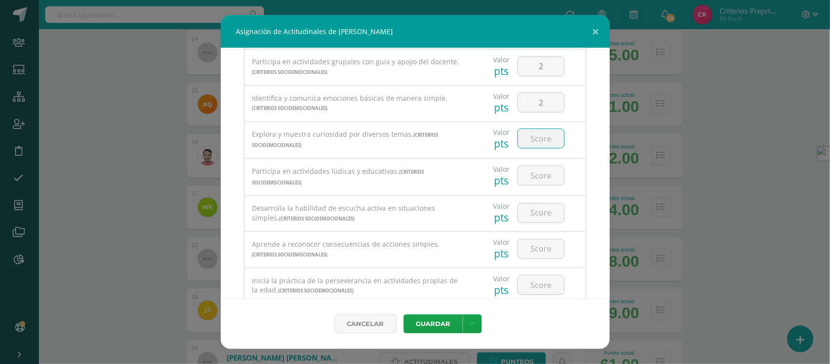
click at [537, 143] on input "number" at bounding box center [541, 138] width 46 height 19
type input "2"
click at [530, 181] on input "number" at bounding box center [541, 175] width 46 height 19
type input "2"
click at [538, 215] on input "number" at bounding box center [541, 212] width 46 height 19
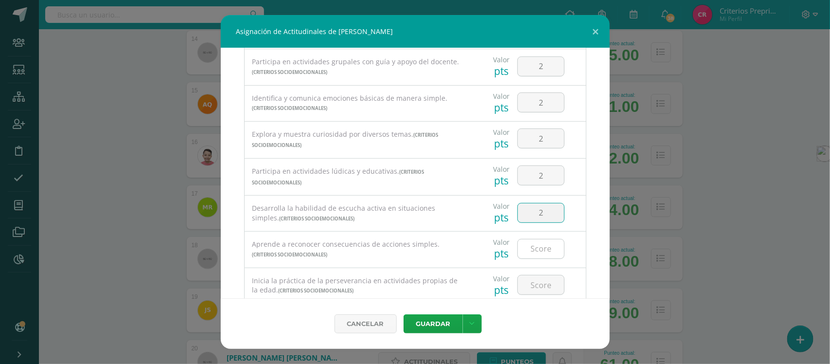
type input "2"
click at [535, 253] on input "number" at bounding box center [541, 248] width 46 height 19
type input "2"
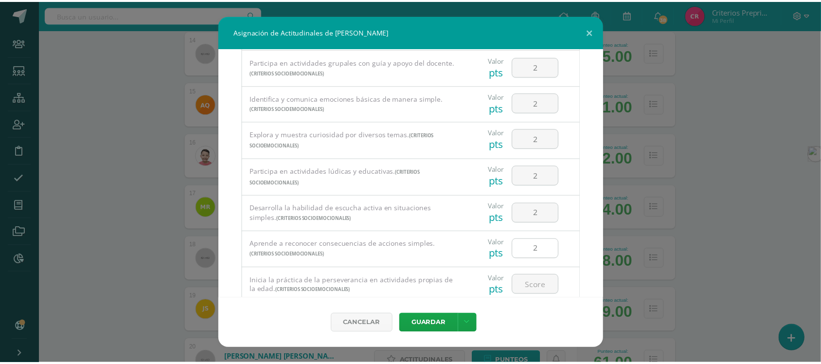
scroll to position [193, 0]
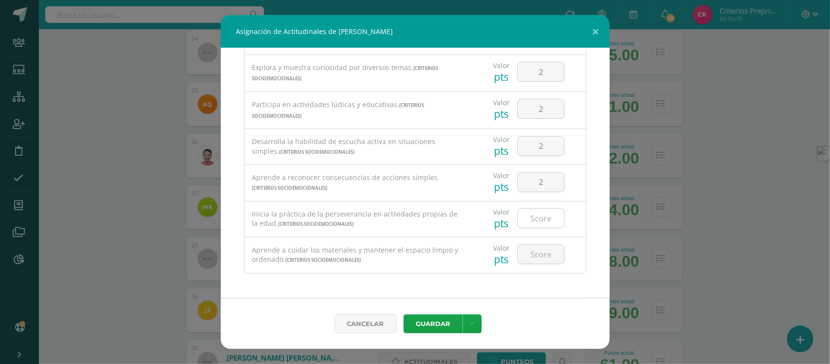
click at [535, 214] on input "number" at bounding box center [541, 218] width 46 height 19
type input "2"
click at [526, 251] on input "number" at bounding box center [541, 254] width 46 height 19
type input "2"
click at [468, 324] on link at bounding box center [472, 323] width 19 height 19
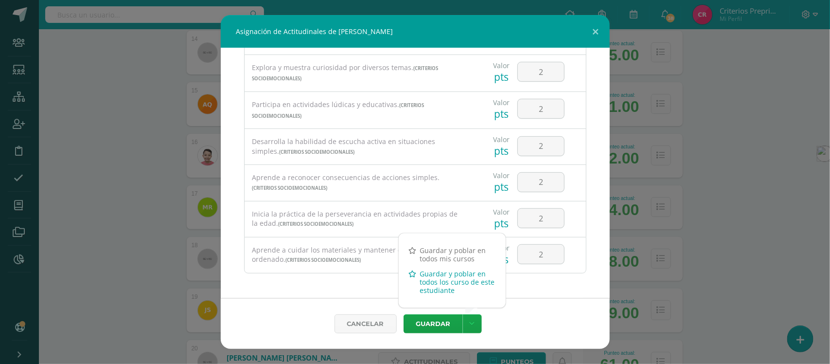
click at [458, 280] on link "Guardar y poblar en todos los curso de este estudiante" at bounding box center [452, 282] width 107 height 32
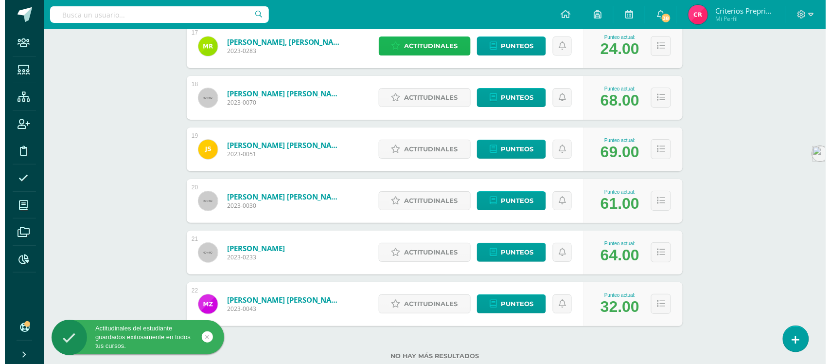
scroll to position [1033, 0]
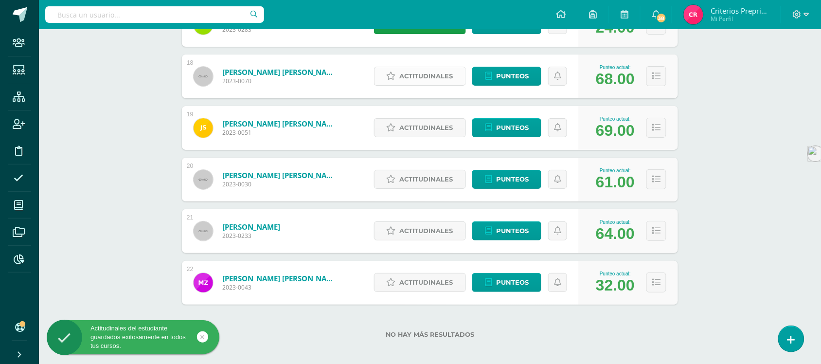
click at [416, 81] on span "Actitudinales" at bounding box center [426, 76] width 53 height 18
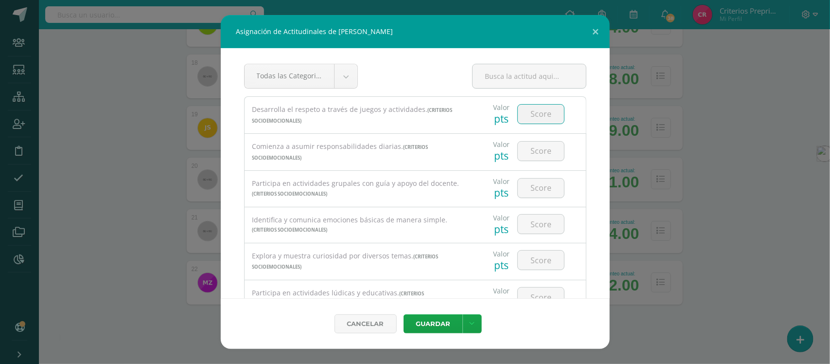
click at [537, 116] on input "number" at bounding box center [541, 114] width 46 height 19
type input "3"
click at [527, 149] on input "number" at bounding box center [541, 151] width 46 height 19
type input "3"
click at [531, 191] on input "number" at bounding box center [541, 187] width 46 height 19
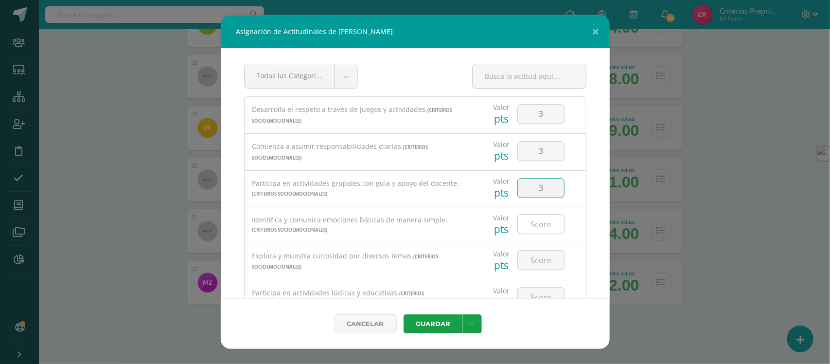
type input "3"
click at [529, 233] on input "number" at bounding box center [541, 223] width 46 height 19
type input "3"
click at [536, 263] on input "number" at bounding box center [541, 259] width 46 height 19
type input "3"
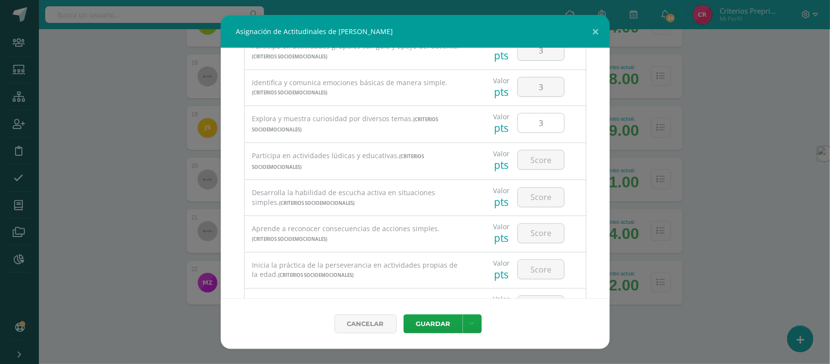
scroll to position [182, 0]
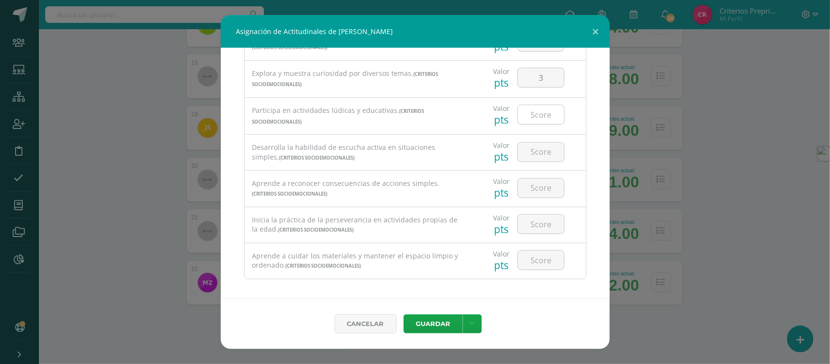
click at [537, 118] on input "number" at bounding box center [541, 114] width 46 height 19
type input "3"
click at [544, 155] on input "number" at bounding box center [541, 152] width 46 height 19
type input "3"
click at [541, 188] on input "number" at bounding box center [541, 187] width 46 height 19
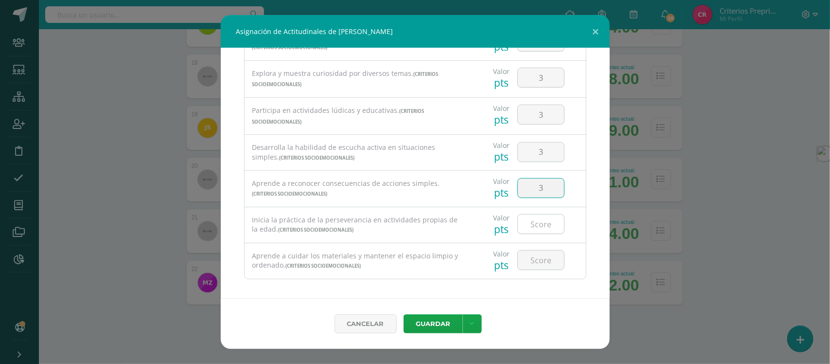
type input "3"
click at [537, 219] on input "number" at bounding box center [541, 223] width 46 height 19
type input "3"
click at [539, 259] on input "number" at bounding box center [541, 259] width 46 height 19
type input "4"
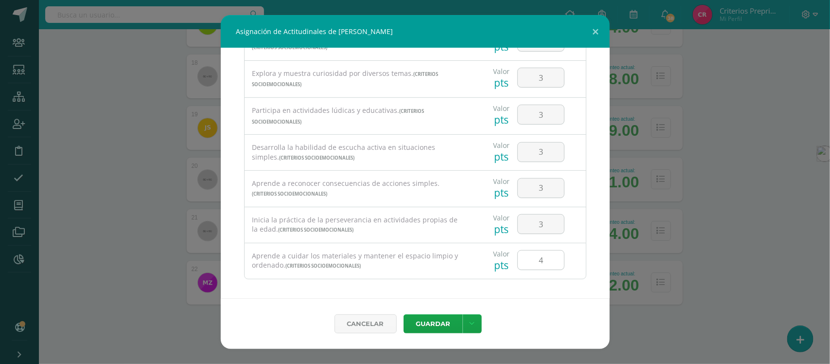
scroll to position [193, 0]
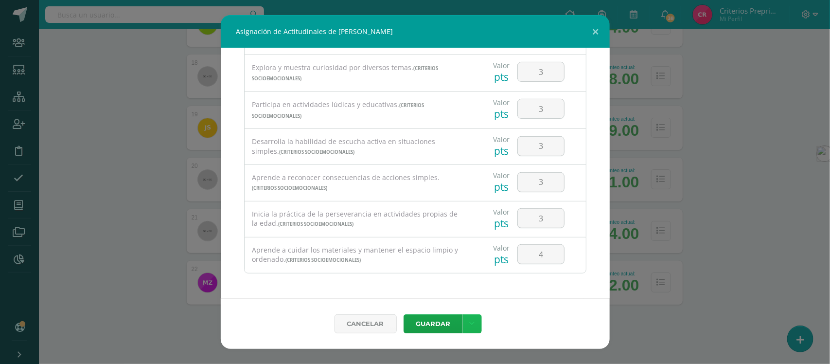
click at [475, 326] on link at bounding box center [472, 323] width 19 height 19
click at [448, 283] on link "Guardar y poblar en todos los curso de este estudiante" at bounding box center [452, 282] width 107 height 32
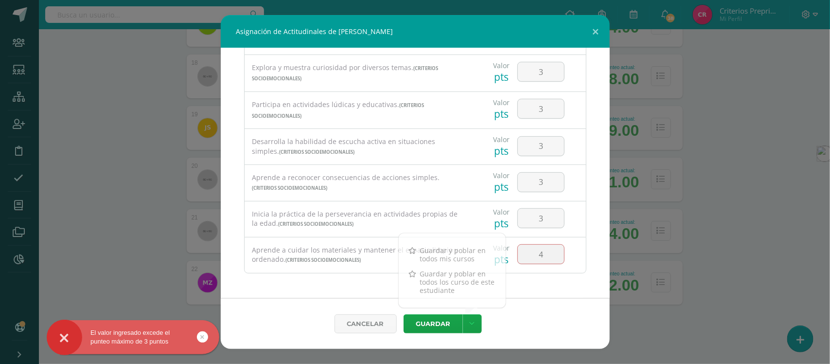
click at [535, 256] on input "4" at bounding box center [541, 254] width 46 height 19
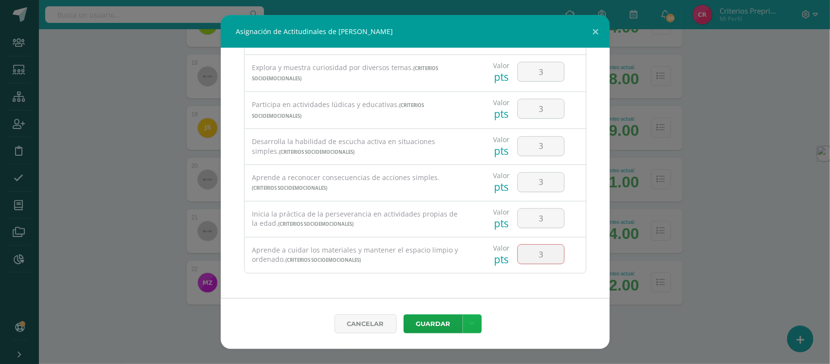
type input "3"
click at [464, 327] on link at bounding box center [472, 323] width 19 height 19
click at [455, 283] on link "Guardar y poblar en todos los curso de este estudiante" at bounding box center [452, 282] width 107 height 32
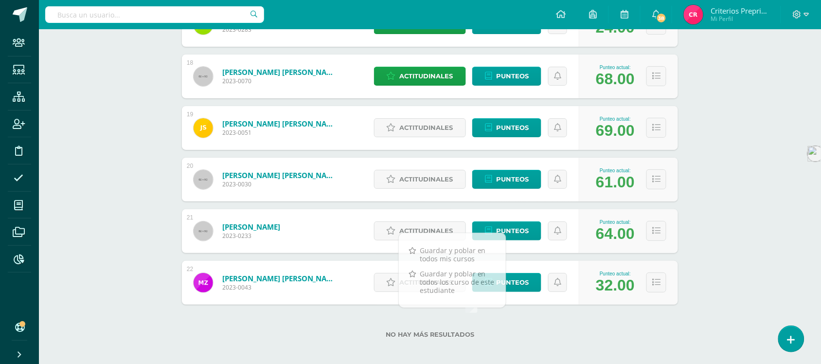
click at [436, 129] on span "Actitudinales" at bounding box center [426, 128] width 53 height 18
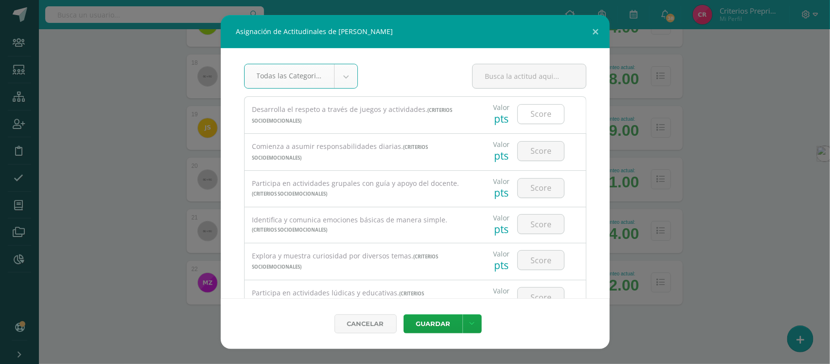
click at [538, 118] on input "number" at bounding box center [541, 114] width 46 height 19
type input "3"
click at [529, 153] on input "number" at bounding box center [541, 151] width 46 height 19
type input "3"
click at [527, 189] on input "number" at bounding box center [541, 187] width 46 height 19
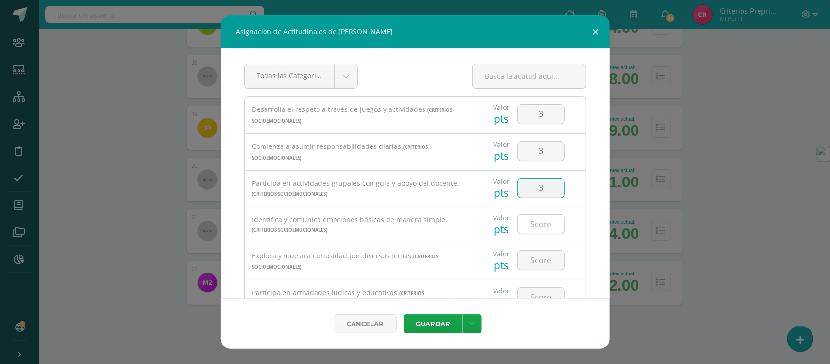
type input "3"
click at [533, 227] on input "number" at bounding box center [541, 223] width 46 height 19
type input "3"
click at [530, 266] on input "number" at bounding box center [541, 259] width 46 height 19
type input "3"
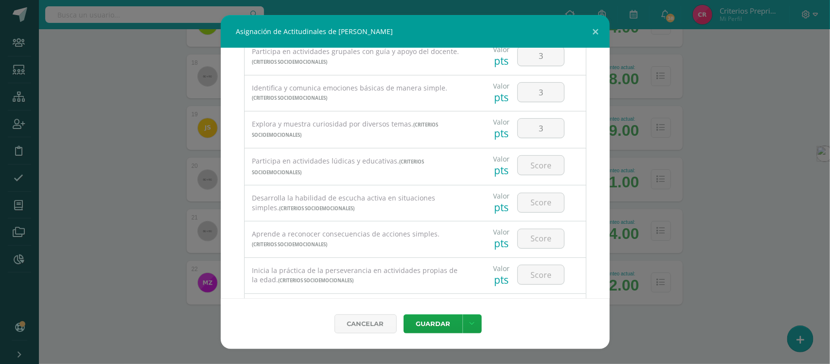
scroll to position [71, 0]
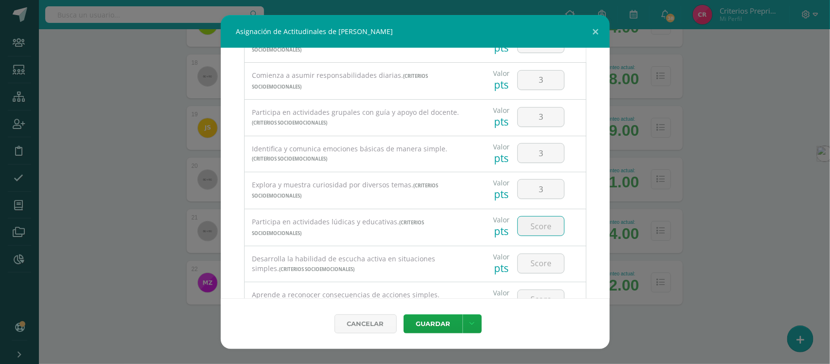
click at [538, 232] on input "number" at bounding box center [541, 225] width 46 height 19
type input "3"
click at [531, 265] on input "number" at bounding box center [541, 263] width 46 height 19
type input "3"
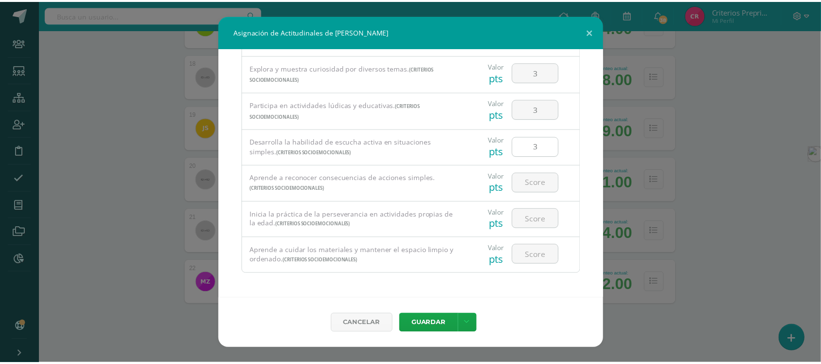
scroll to position [193, 0]
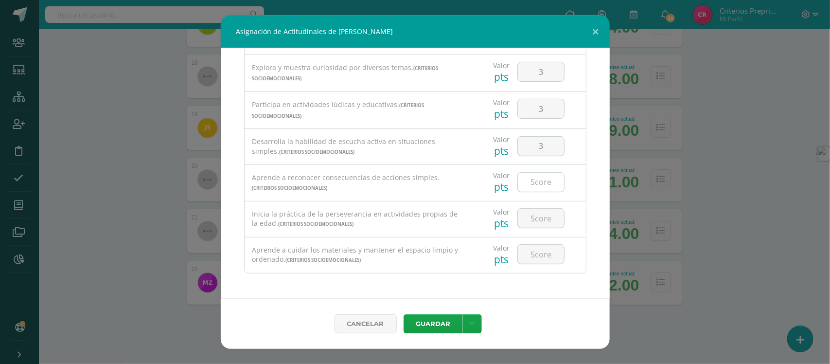
click at [538, 179] on input "number" at bounding box center [541, 182] width 46 height 19
type input "3"
click at [541, 219] on input "number" at bounding box center [541, 218] width 46 height 19
type input "3"
click at [536, 256] on input "number" at bounding box center [541, 254] width 46 height 19
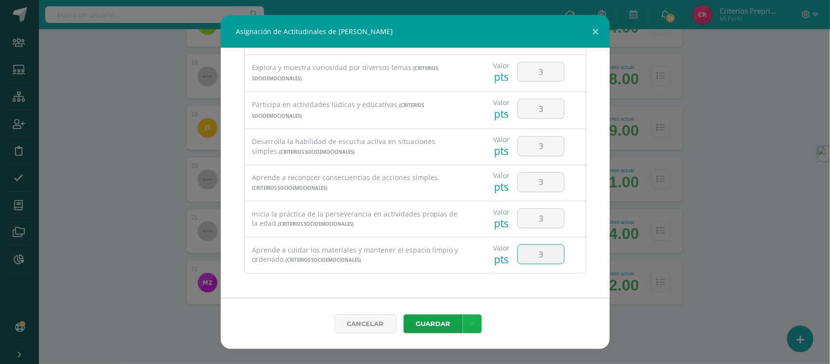
type input "3"
click at [470, 327] on icon at bounding box center [472, 324] width 5 height 8
click at [439, 280] on link "Guardar y poblar en todos los curso de este estudiante" at bounding box center [452, 282] width 107 height 32
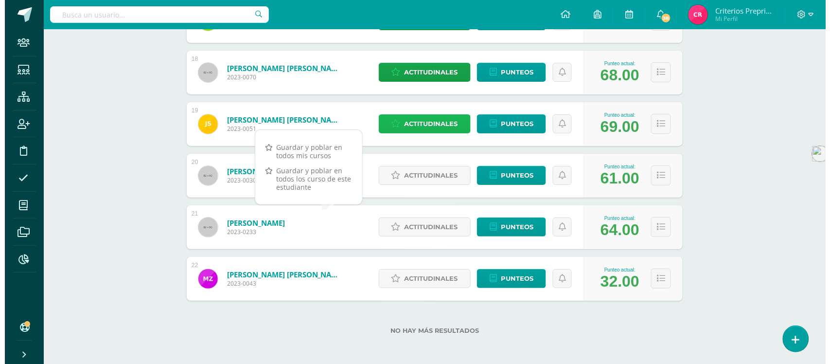
scroll to position [1038, 0]
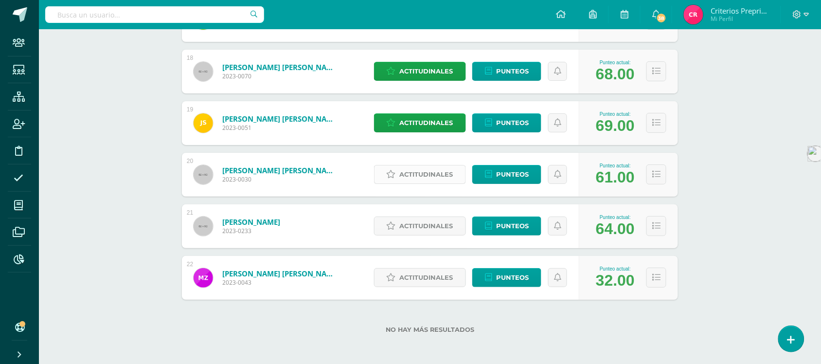
click at [425, 171] on span "Actitudinales" at bounding box center [426, 174] width 53 height 18
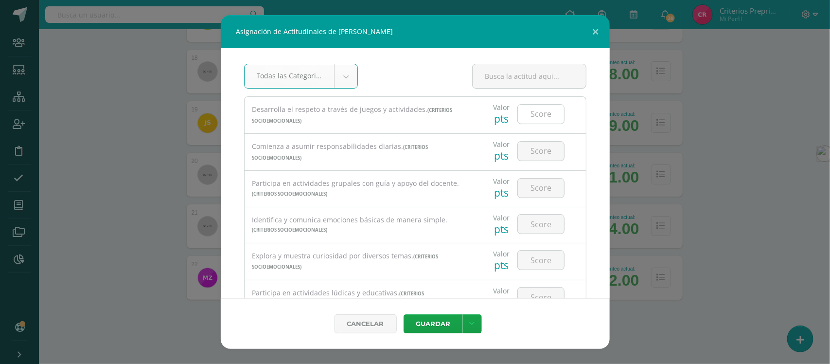
click at [535, 113] on input "number" at bounding box center [541, 114] width 46 height 19
type input "3"
click at [531, 149] on input "number" at bounding box center [541, 151] width 46 height 19
type input "3"
click at [531, 188] on input "number" at bounding box center [541, 187] width 46 height 19
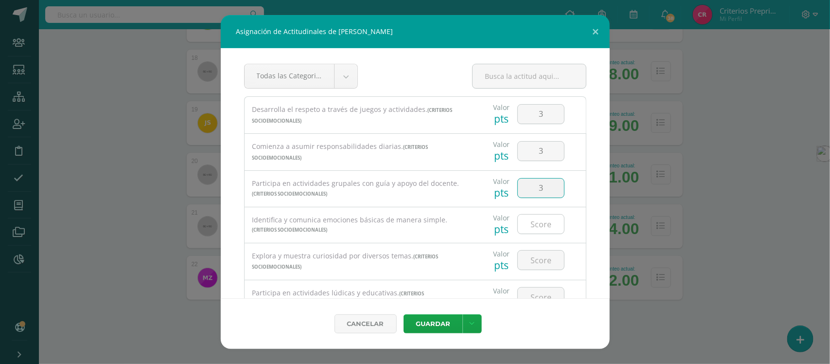
type input "3"
click at [531, 228] on input "number" at bounding box center [541, 223] width 46 height 19
type input "3"
click at [532, 264] on input "number" at bounding box center [541, 259] width 46 height 19
type input "3"
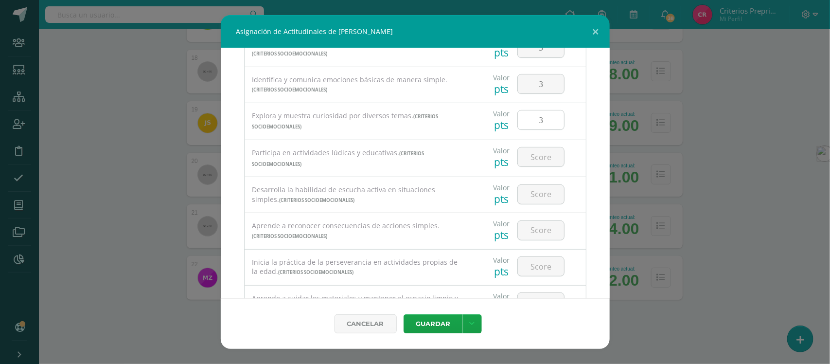
scroll to position [182, 0]
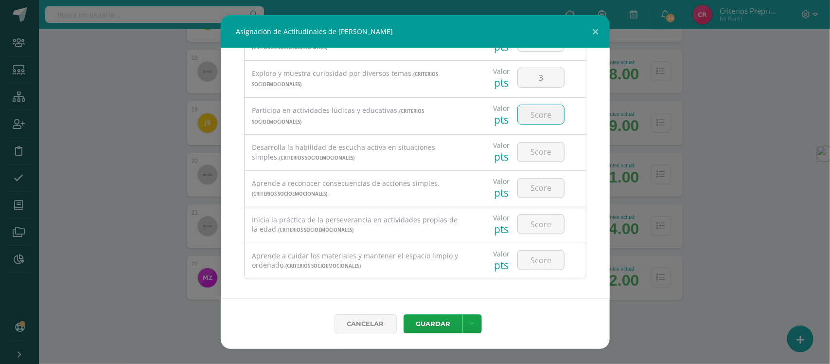
click at [535, 115] on input "number" at bounding box center [541, 114] width 46 height 19
type input "3"
click at [534, 152] on input "number" at bounding box center [541, 152] width 46 height 19
type input "3"
click at [537, 194] on input "number" at bounding box center [541, 187] width 46 height 19
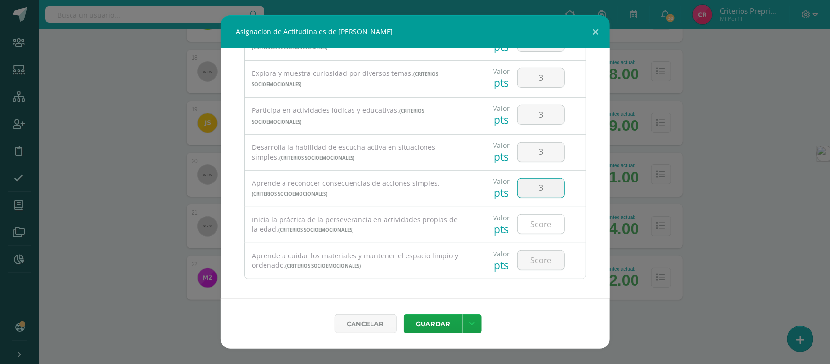
type input "3"
click at [534, 224] on input "number" at bounding box center [541, 223] width 46 height 19
type input "3"
click at [536, 260] on input "number" at bounding box center [541, 259] width 46 height 19
type input "3"
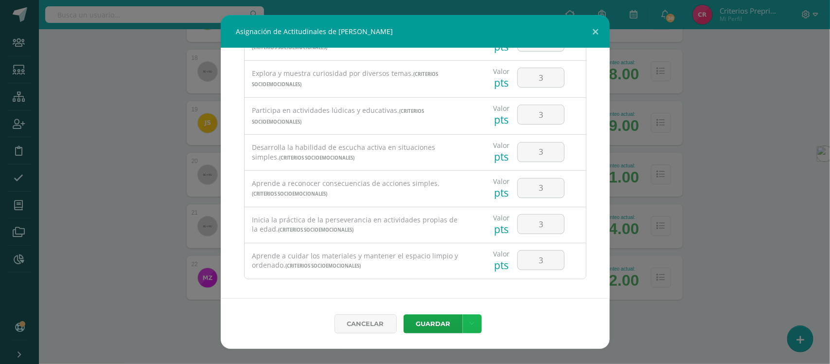
click at [475, 326] on link at bounding box center [472, 323] width 19 height 19
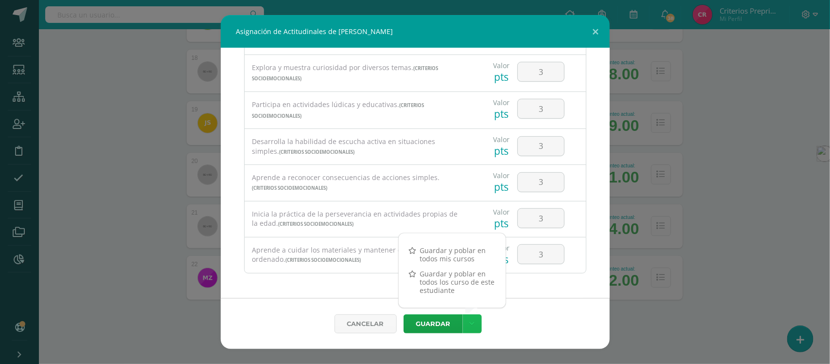
scroll to position [132, 0]
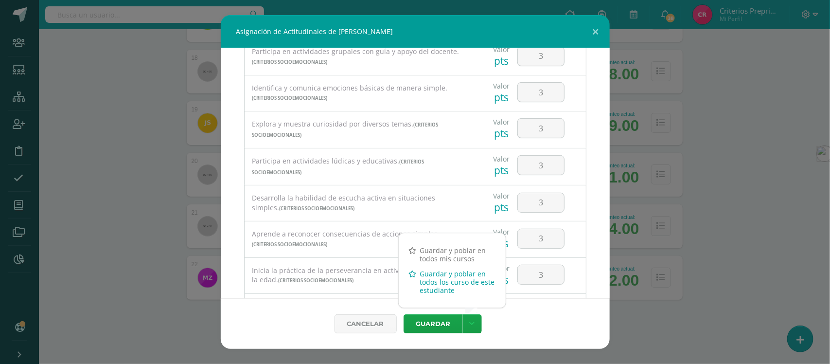
click at [449, 284] on link "Guardar y poblar en todos los curso de este estudiante" at bounding box center [452, 282] width 107 height 32
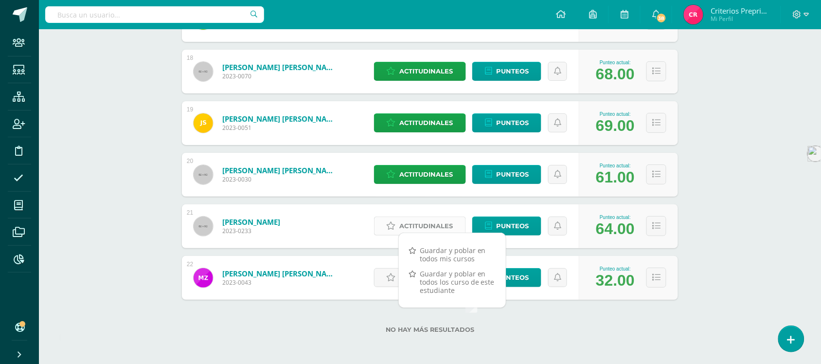
click at [434, 227] on span "Actitudinales" at bounding box center [426, 226] width 53 height 18
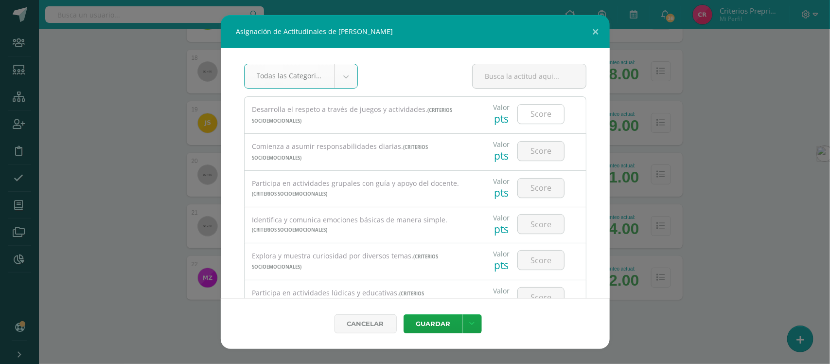
click at [534, 117] on input "number" at bounding box center [541, 114] width 46 height 19
type input "3"
click at [534, 154] on input "number" at bounding box center [541, 151] width 46 height 19
type input "3"
click at [545, 187] on input "number" at bounding box center [541, 187] width 46 height 19
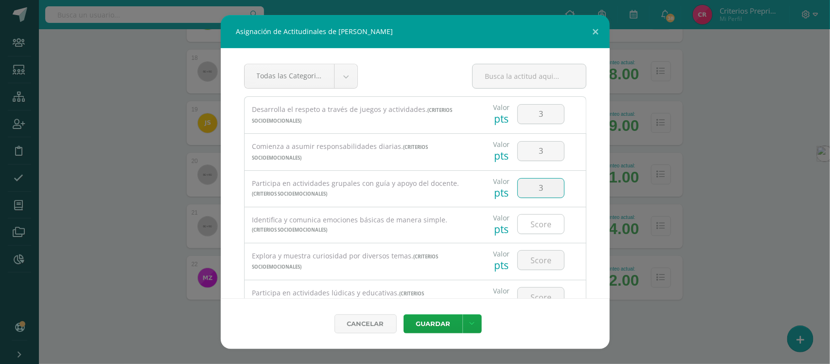
type input "3"
click at [534, 222] on input "number" at bounding box center [541, 223] width 46 height 19
click at [536, 258] on input "number" at bounding box center [541, 259] width 46 height 19
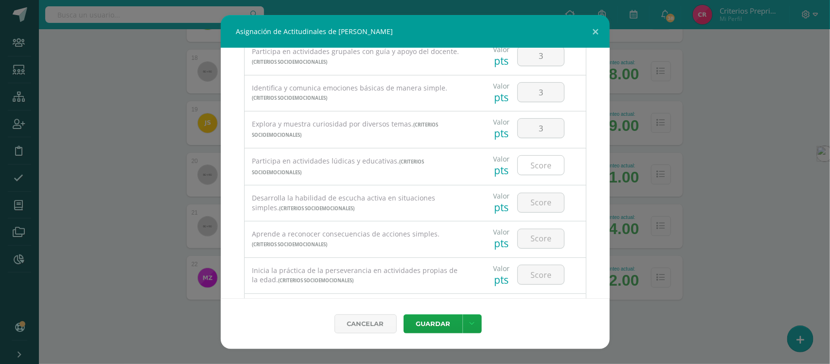
click at [542, 175] on input "number" at bounding box center [541, 165] width 46 height 19
click at [536, 205] on input "number" at bounding box center [541, 202] width 46 height 19
click at [532, 239] on input "number" at bounding box center [541, 238] width 46 height 19
click at [532, 284] on input "number" at bounding box center [541, 274] width 46 height 19
click at [473, 331] on link at bounding box center [472, 323] width 19 height 19
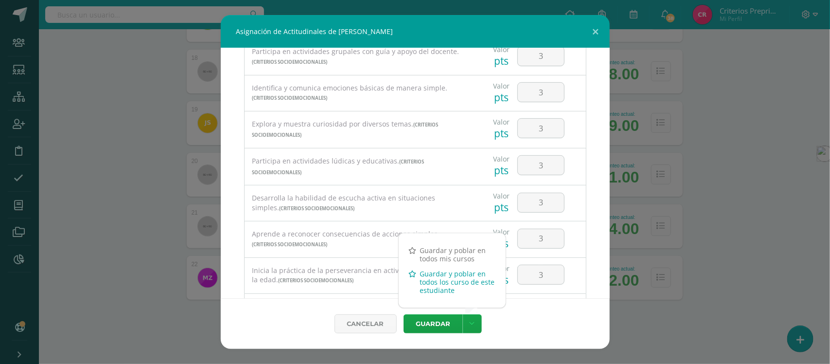
click at [473, 279] on link "Guardar y poblar en todos los curso de este estudiante" at bounding box center [452, 282] width 107 height 32
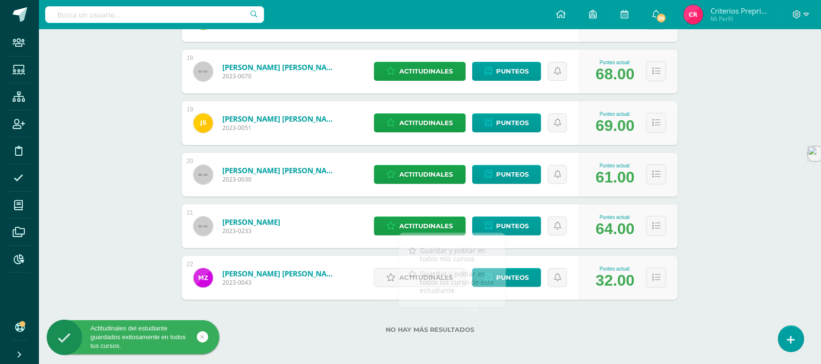
click at [440, 280] on span "Actitudinales" at bounding box center [426, 277] width 53 height 18
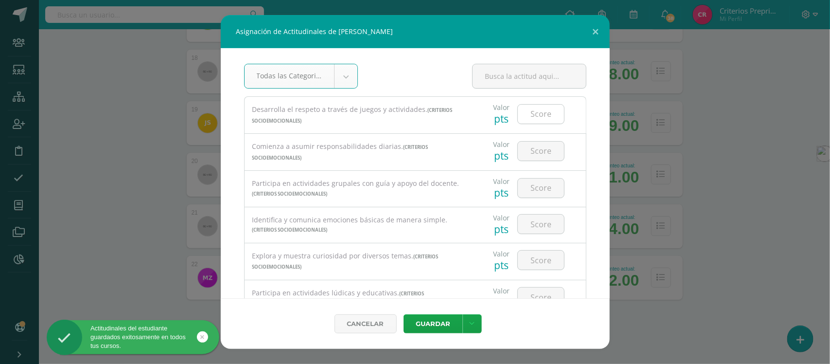
click at [533, 112] on input "number" at bounding box center [541, 114] width 46 height 19
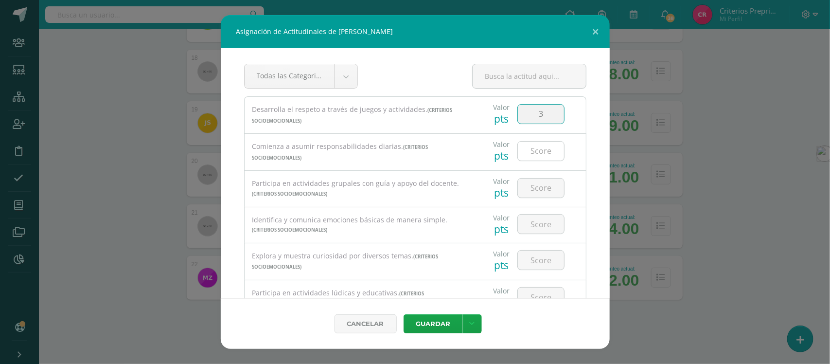
click at [530, 152] on input "number" at bounding box center [541, 151] width 46 height 19
click at [534, 191] on input "number" at bounding box center [541, 187] width 46 height 19
click at [534, 218] on input "number" at bounding box center [541, 223] width 46 height 19
click at [533, 266] on input "number" at bounding box center [541, 259] width 46 height 19
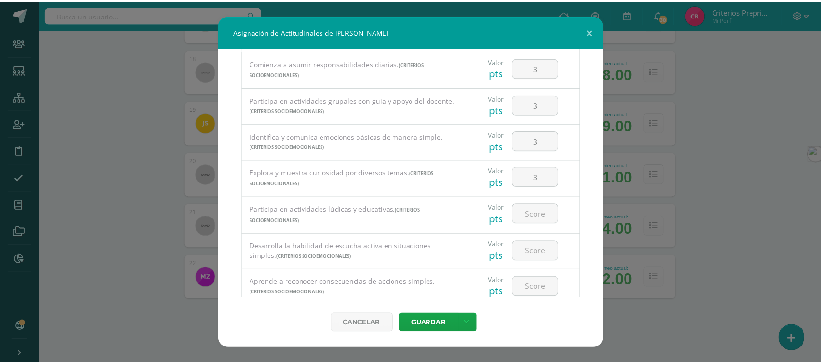
scroll to position [193, 0]
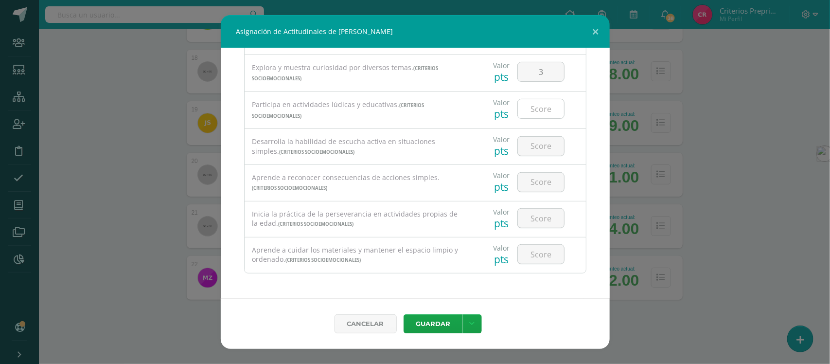
click at [530, 112] on input "number" at bounding box center [541, 108] width 46 height 19
click at [531, 146] on input "number" at bounding box center [541, 146] width 46 height 19
click at [526, 178] on input "number" at bounding box center [541, 182] width 46 height 19
click at [540, 217] on input "number" at bounding box center [541, 218] width 46 height 19
click at [533, 249] on input "number" at bounding box center [541, 254] width 46 height 19
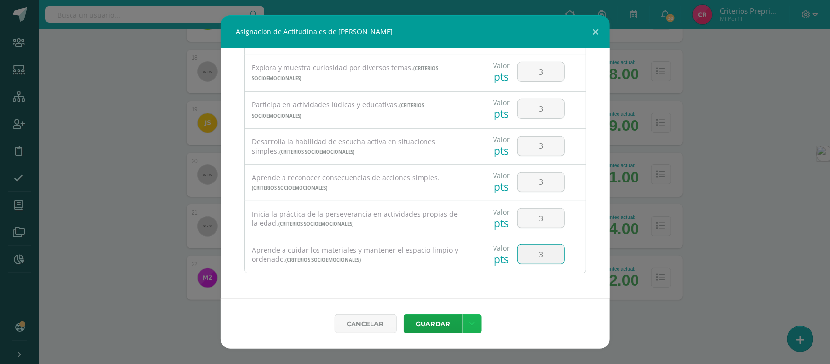
click at [468, 324] on link at bounding box center [472, 323] width 19 height 19
click at [468, 290] on link "Guardar y poblar en todos los curso de este estudiante" at bounding box center [452, 282] width 107 height 32
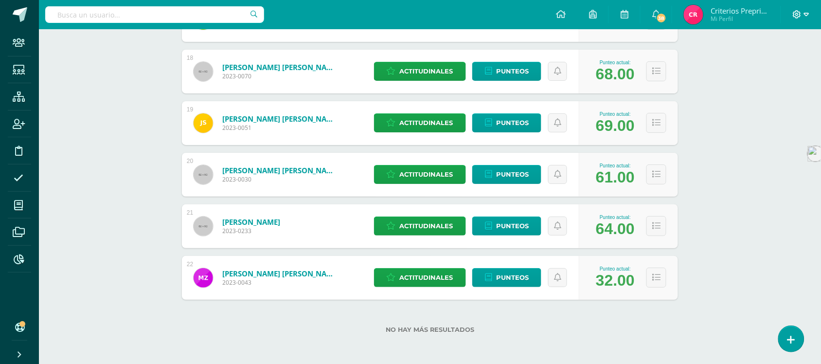
click at [808, 16] on icon at bounding box center [806, 14] width 5 height 9
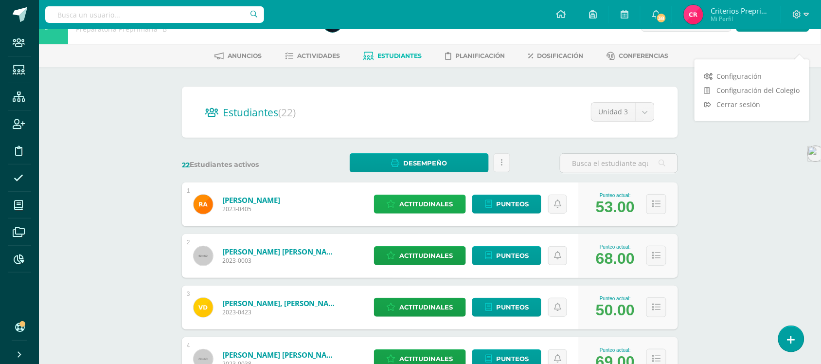
scroll to position [0, 0]
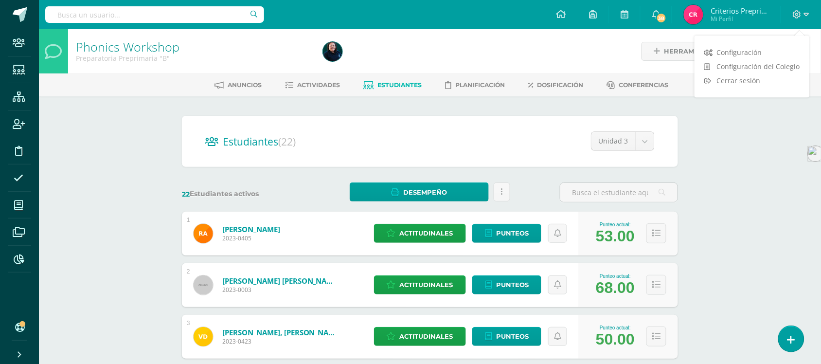
click at [410, 84] on span "Estudiantes" at bounding box center [400, 84] width 44 height 7
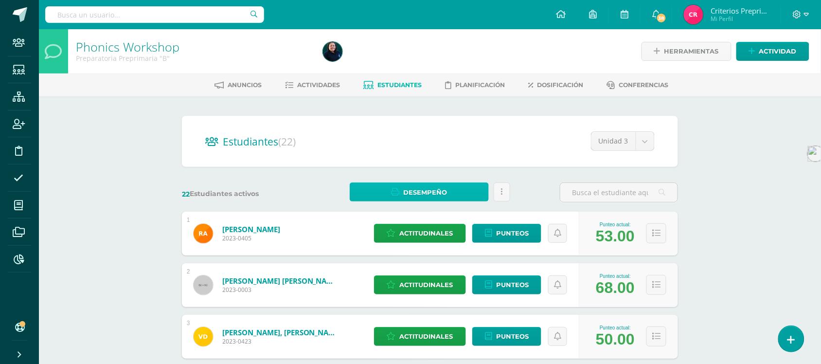
click at [448, 186] on link "Desempeño" at bounding box center [419, 191] width 139 height 19
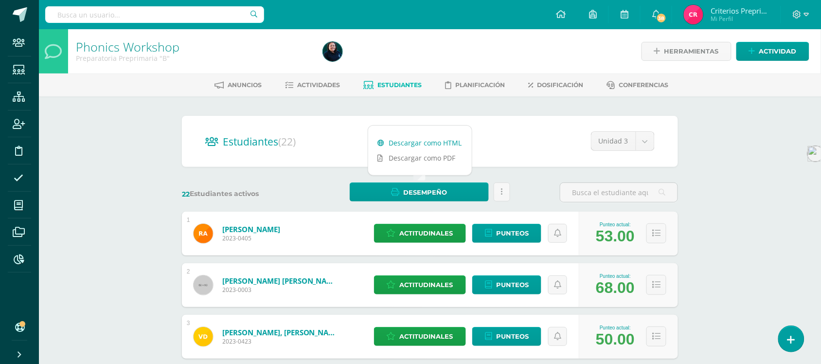
click at [429, 141] on link "Descargar como HTML" at bounding box center [420, 142] width 104 height 15
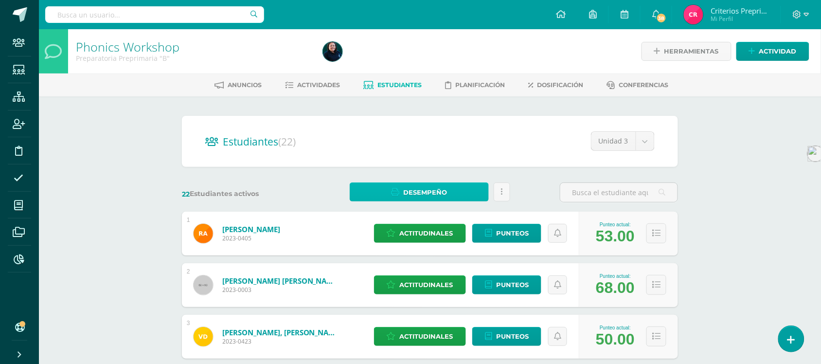
click at [427, 191] on span "Desempeño" at bounding box center [425, 192] width 44 height 18
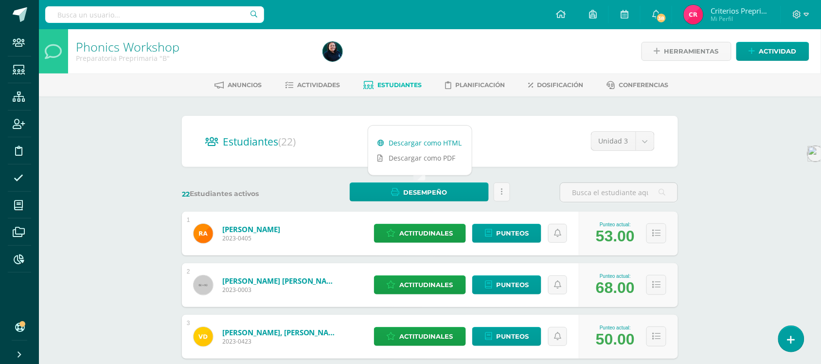
click at [417, 143] on link "Descargar como HTML" at bounding box center [420, 142] width 104 height 15
